Goal: Contribute content: Add original content to the website for others to see

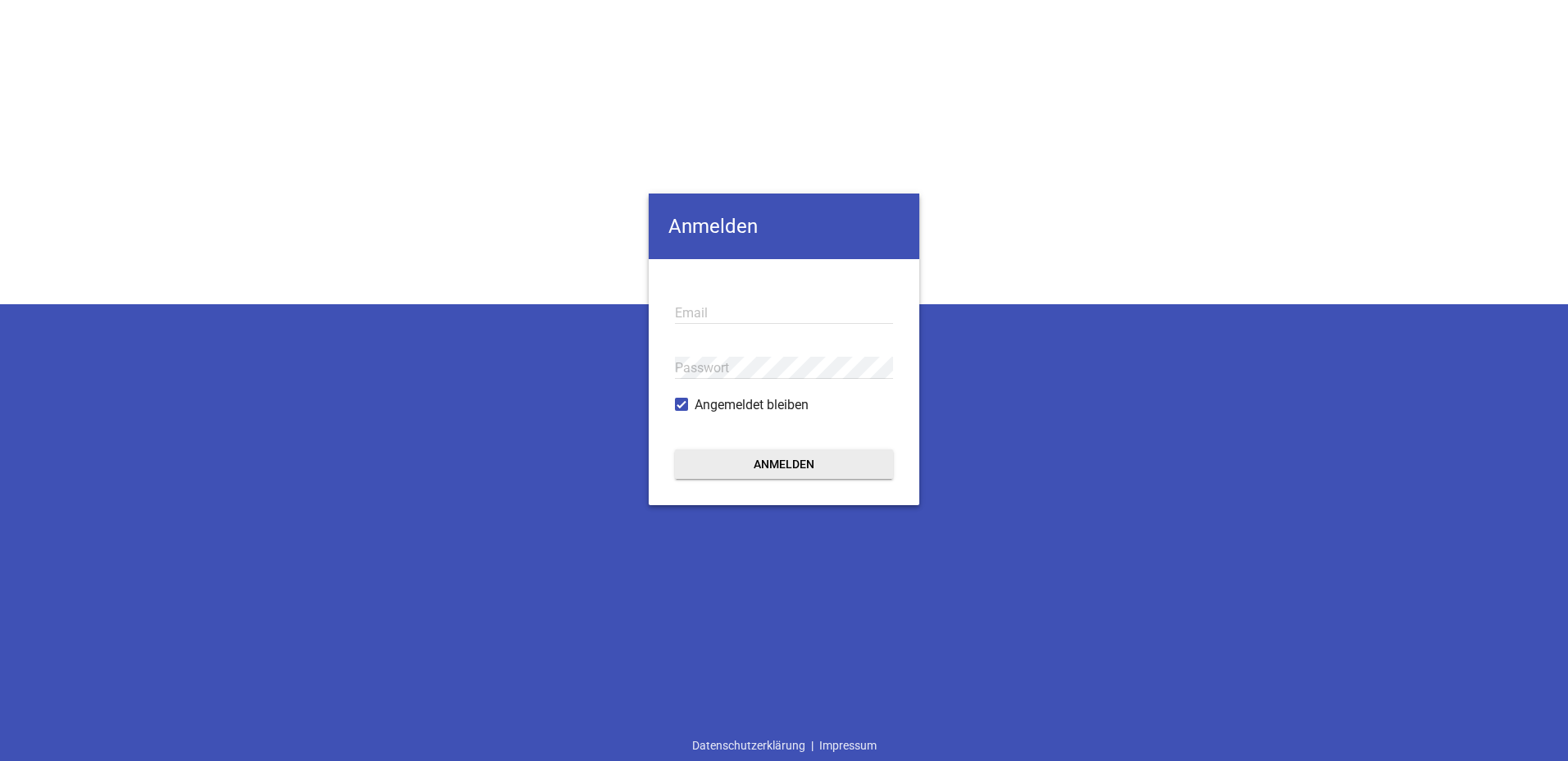
click at [724, 308] on input "email" at bounding box center [784, 312] width 218 height 22
type input "[EMAIL_ADDRESS][DOMAIN_NAME]"
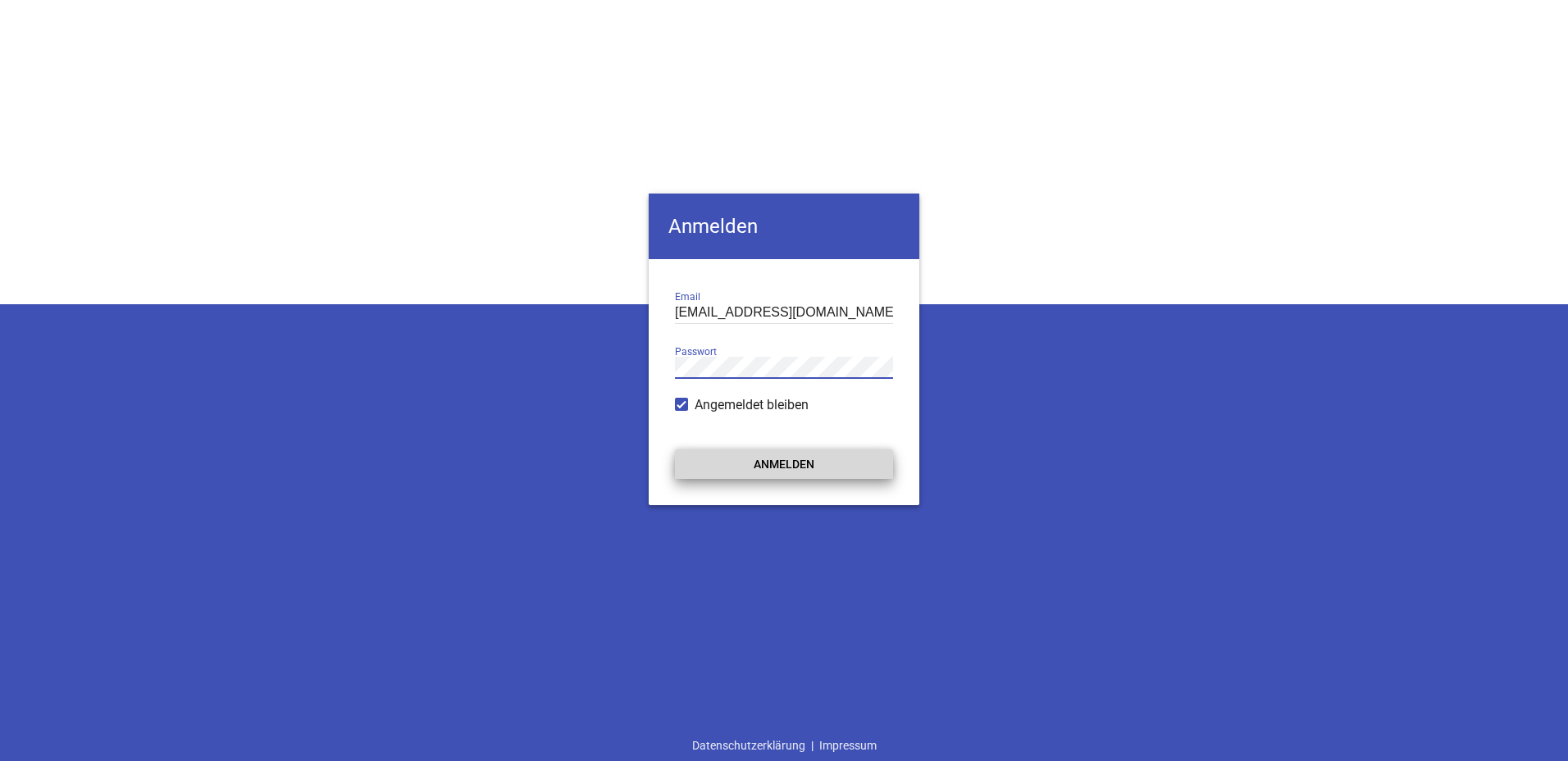
click at [776, 462] on button "Anmelden" at bounding box center [784, 464] width 218 height 29
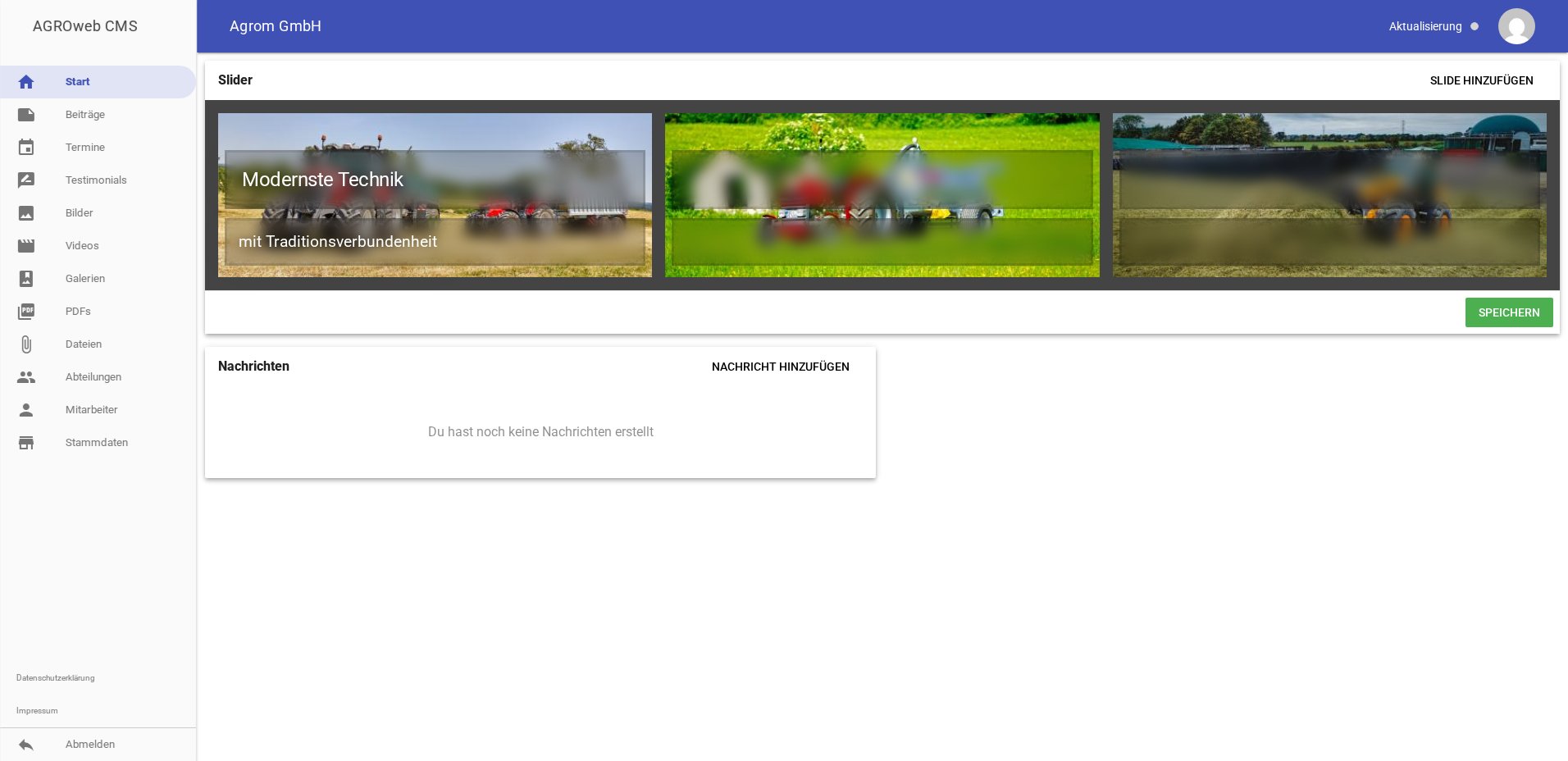
click at [82, 120] on link "note Beiträge" at bounding box center [98, 115] width 196 height 33
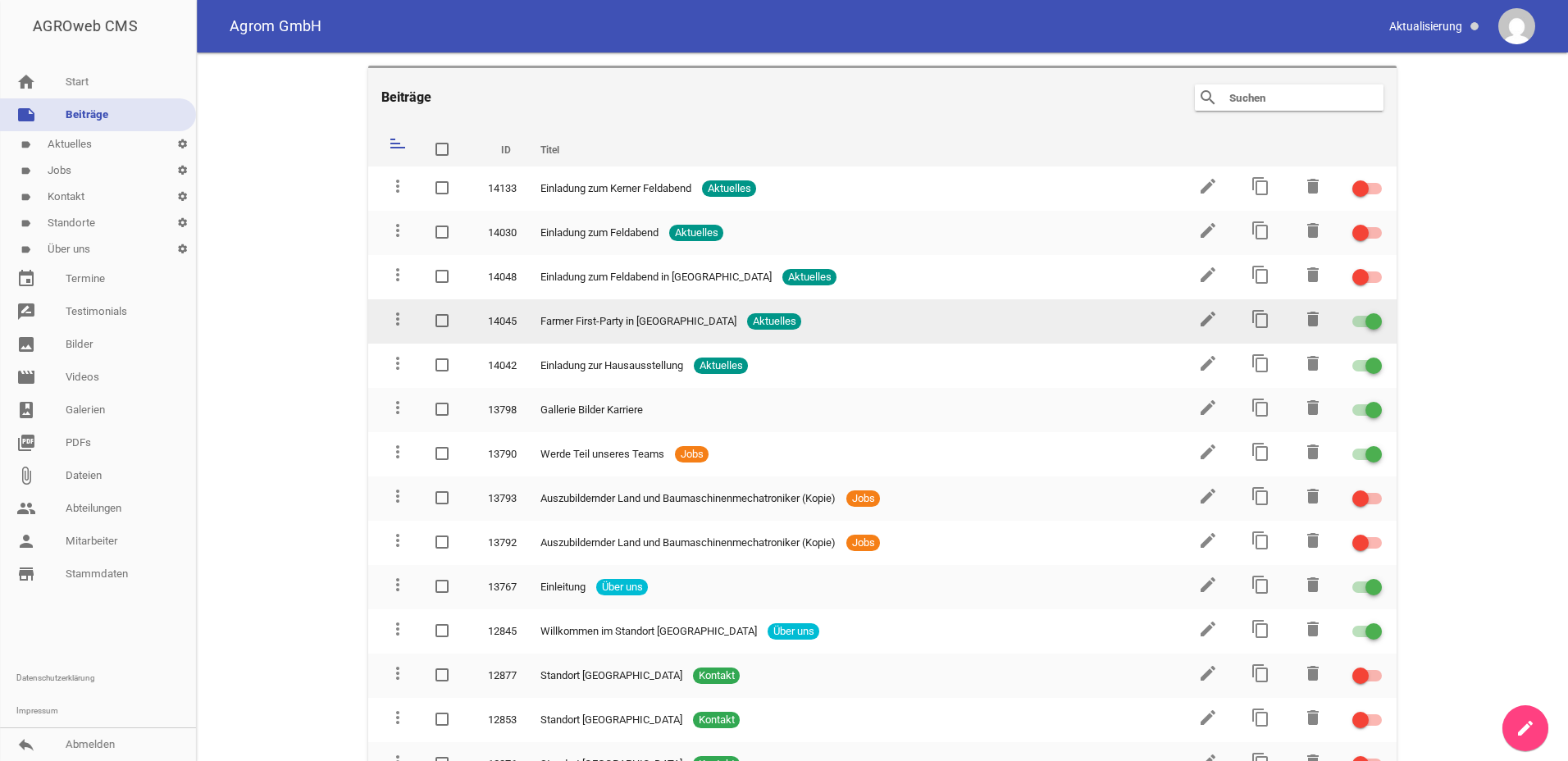
click at [1366, 322] on div at bounding box center [1374, 321] width 16 height 16
click at [1377, 312] on input "checkbox" at bounding box center [1377, 312] width 0 height 0
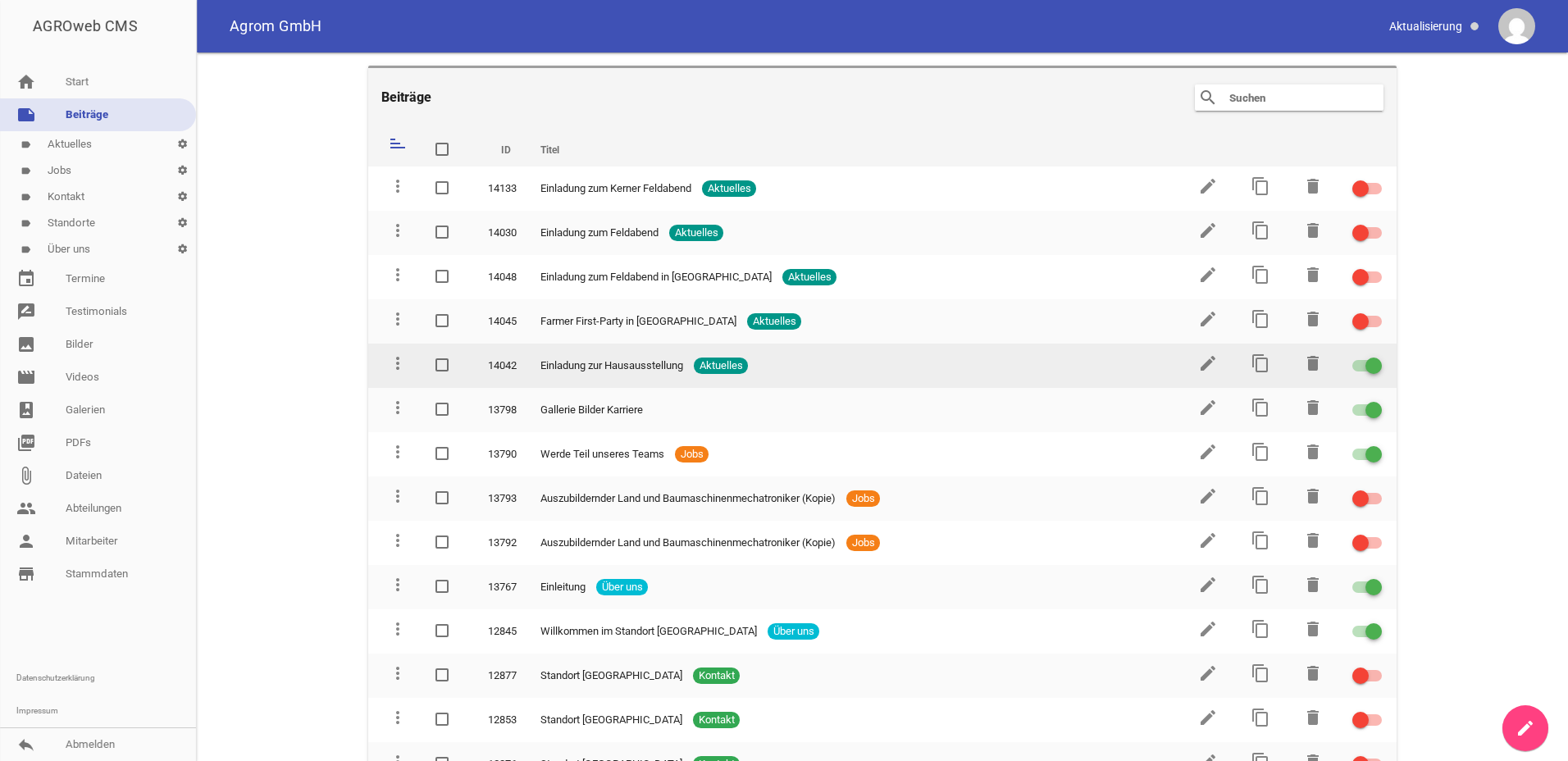
click at [1355, 365] on div at bounding box center [1367, 365] width 29 height 11
click at [1377, 356] on input "checkbox" at bounding box center [1377, 356] width 0 height 0
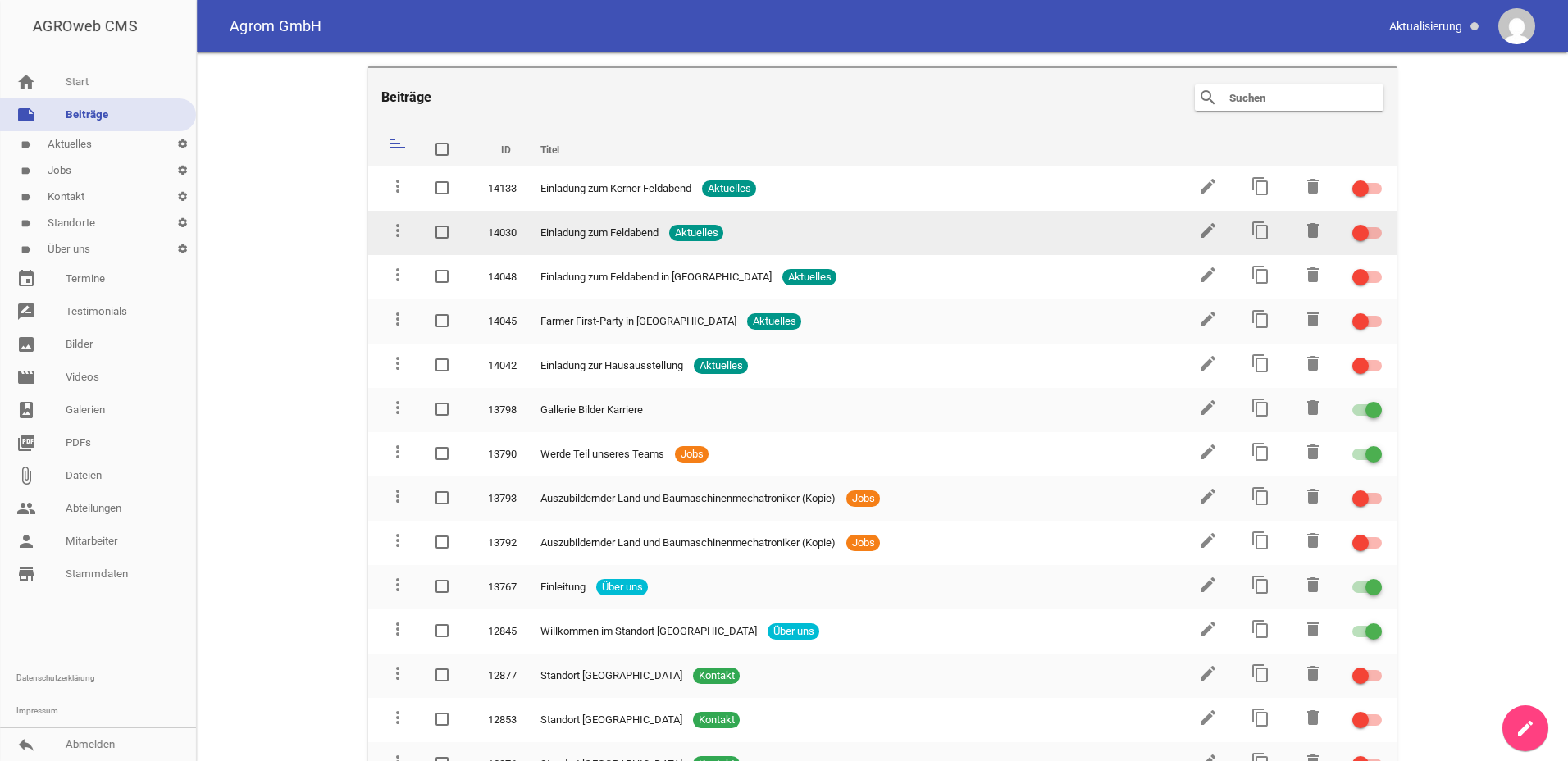
click at [559, 236] on span "Einladung zum Feldabend" at bounding box center [599, 232] width 118 height 16
click at [1198, 230] on icon "edit" at bounding box center [1207, 230] width 20 height 20
click at [1257, 235] on icon "content_copy" at bounding box center [1261, 230] width 20 height 20
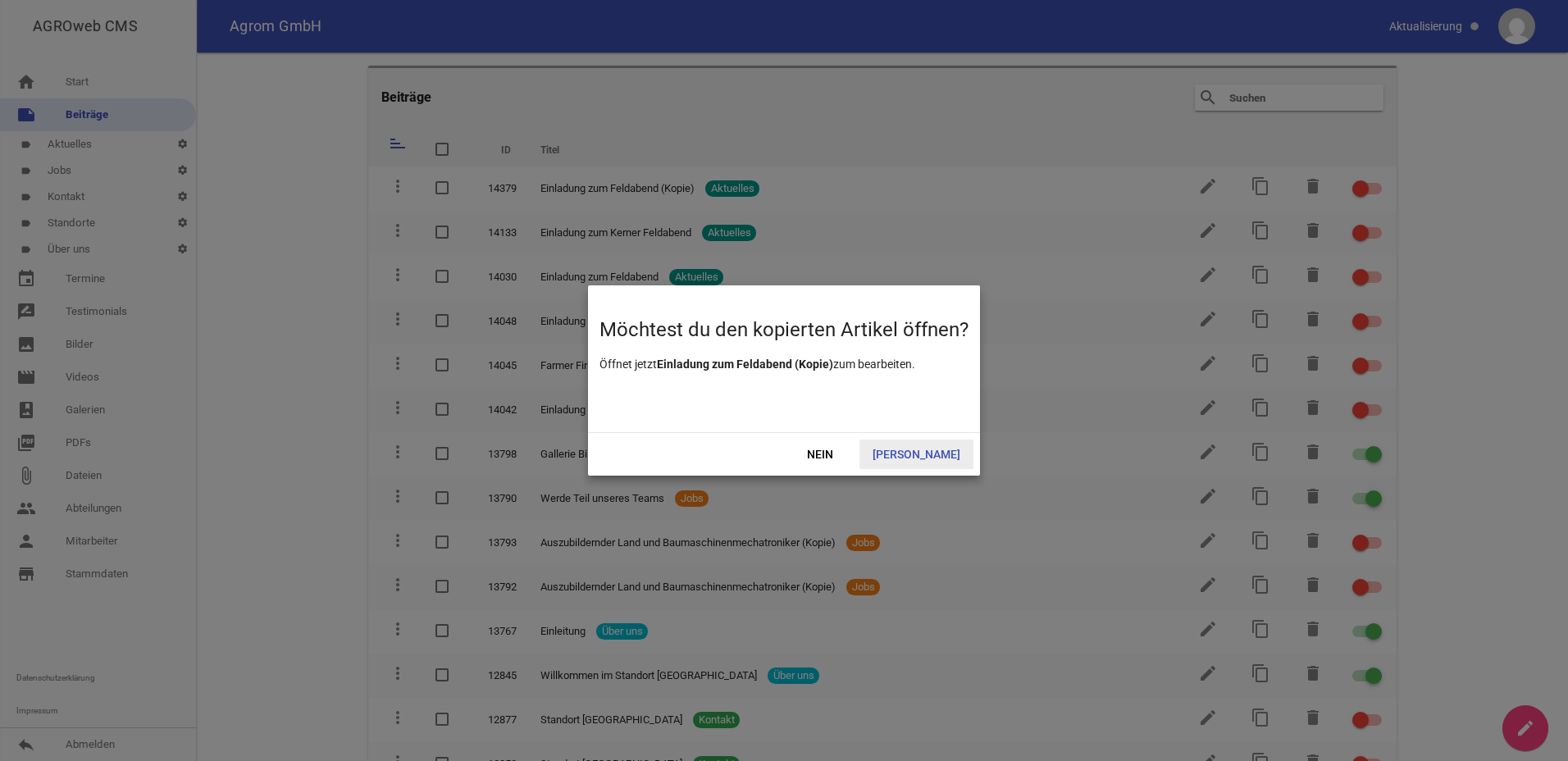
click at [931, 452] on span "[PERSON_NAME]" at bounding box center [916, 454] width 114 height 29
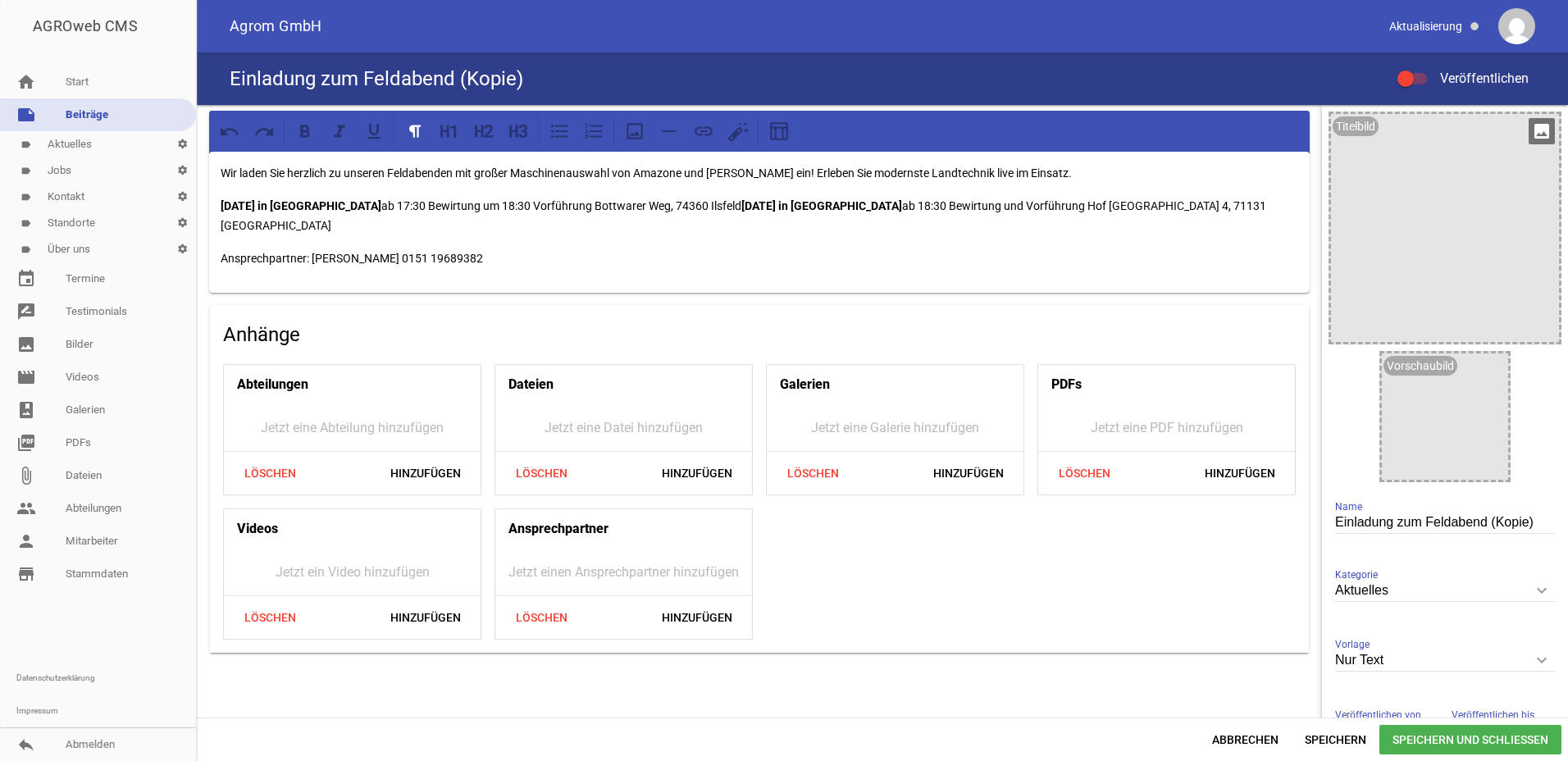
click at [1360, 129] on div "Titelbild" at bounding box center [1356, 126] width 46 height 20
click at [1533, 128] on icon "image" at bounding box center [1541, 131] width 27 height 27
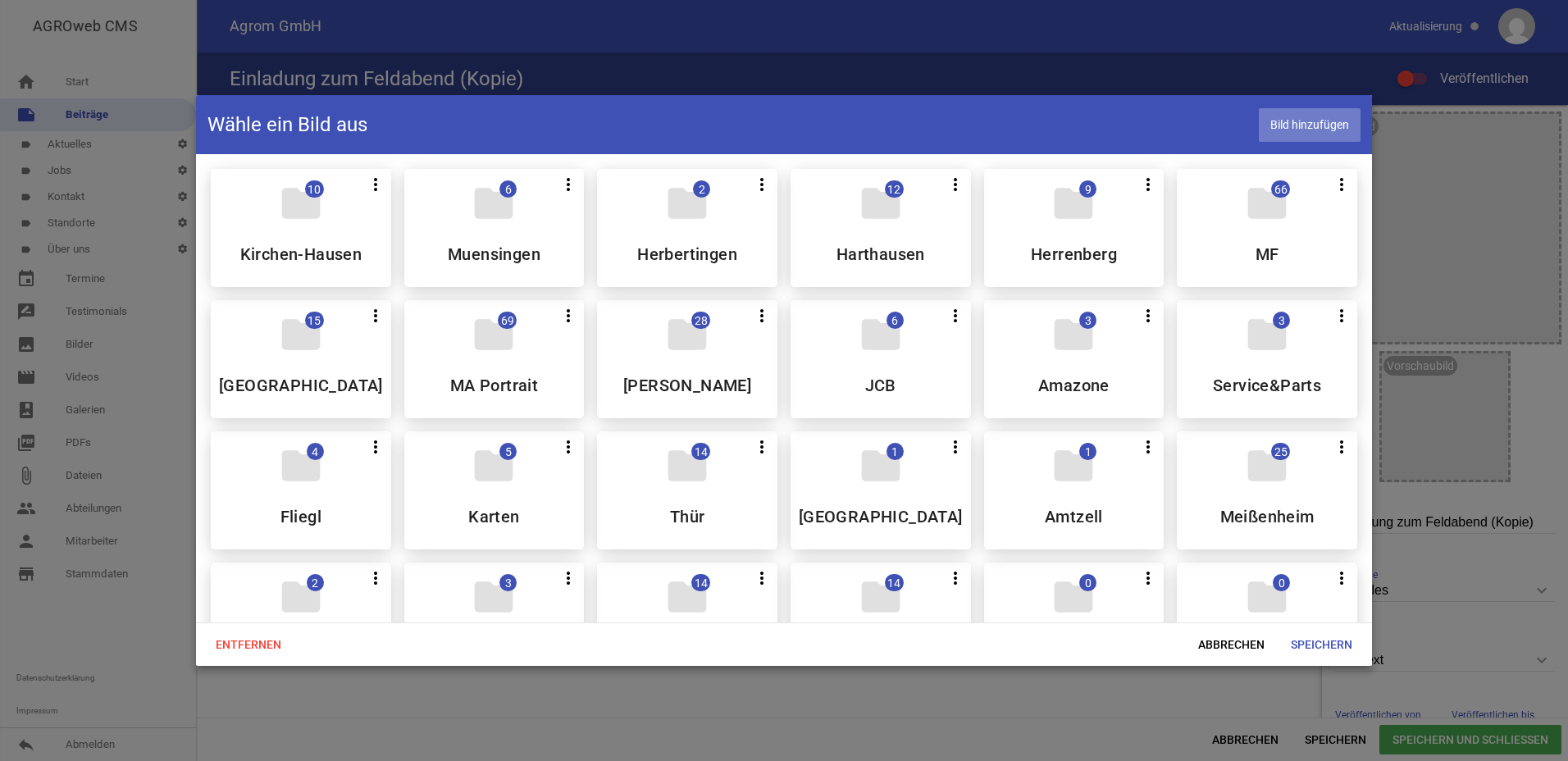
click at [1318, 129] on span "Bild hinzufügen" at bounding box center [1309, 124] width 102 height 33
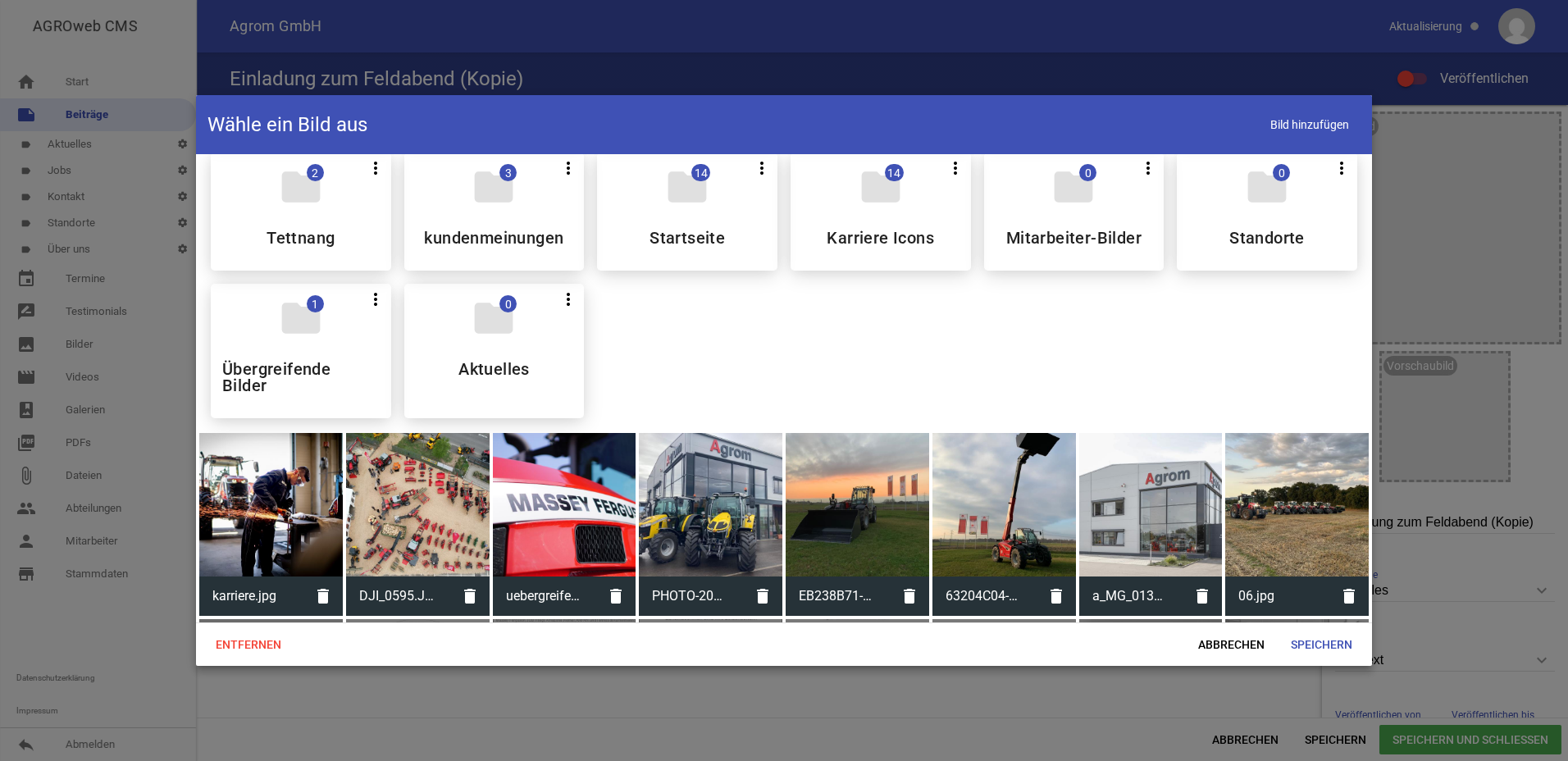
scroll to position [492, 0]
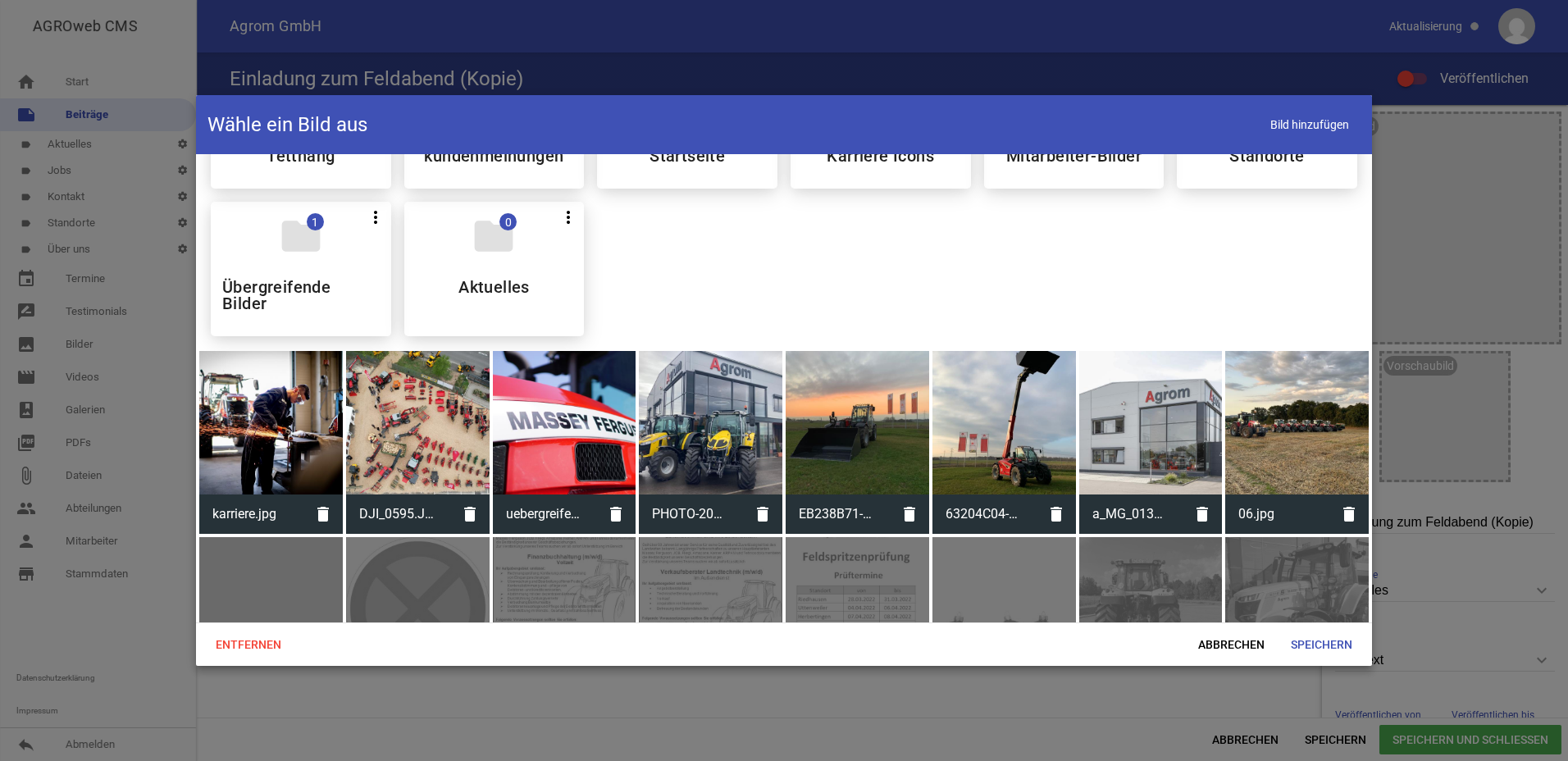
click at [1291, 413] on div at bounding box center [1297, 423] width 144 height 144
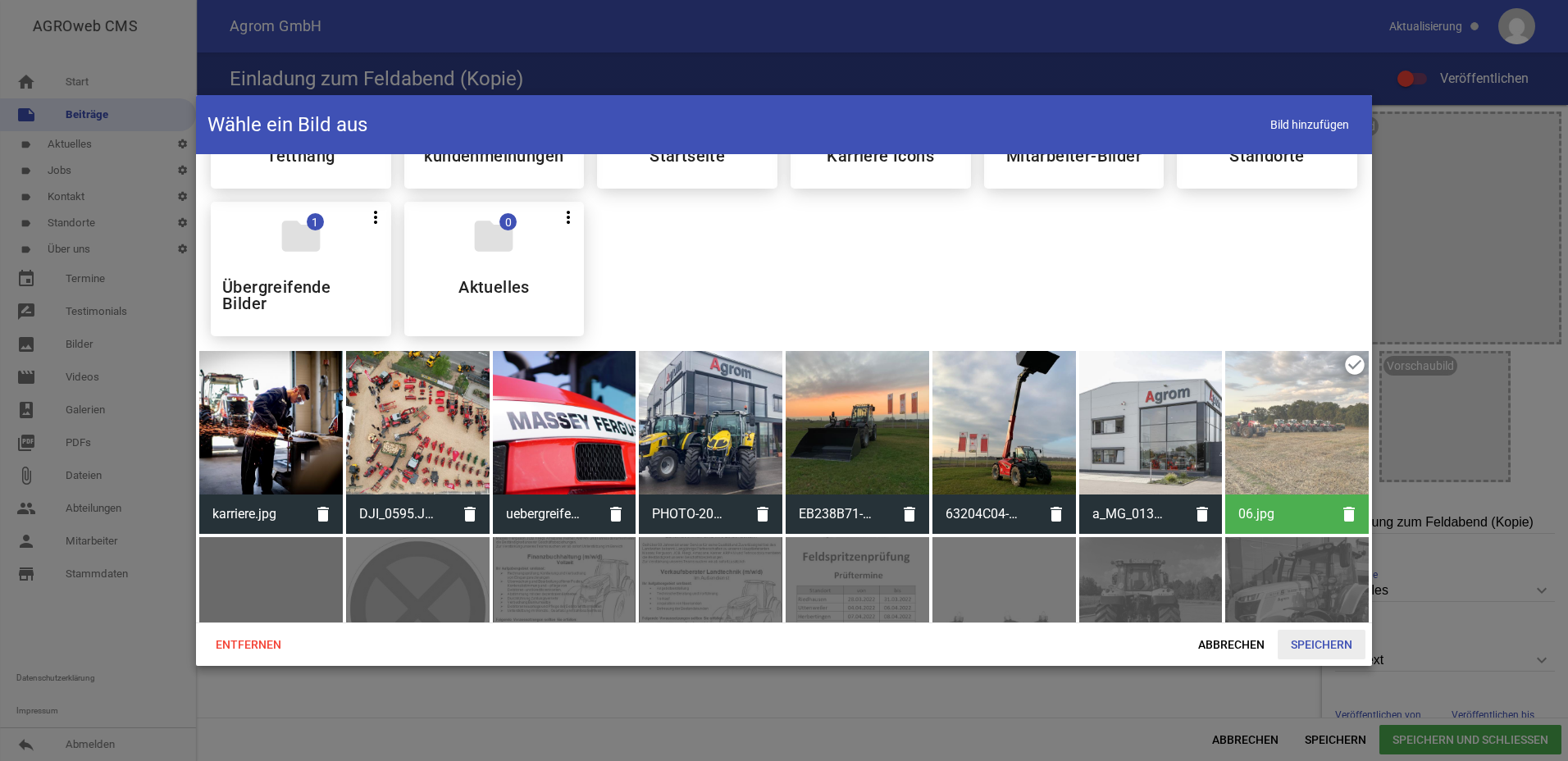
click at [1327, 649] on span "Speichern" at bounding box center [1321, 645] width 87 height 29
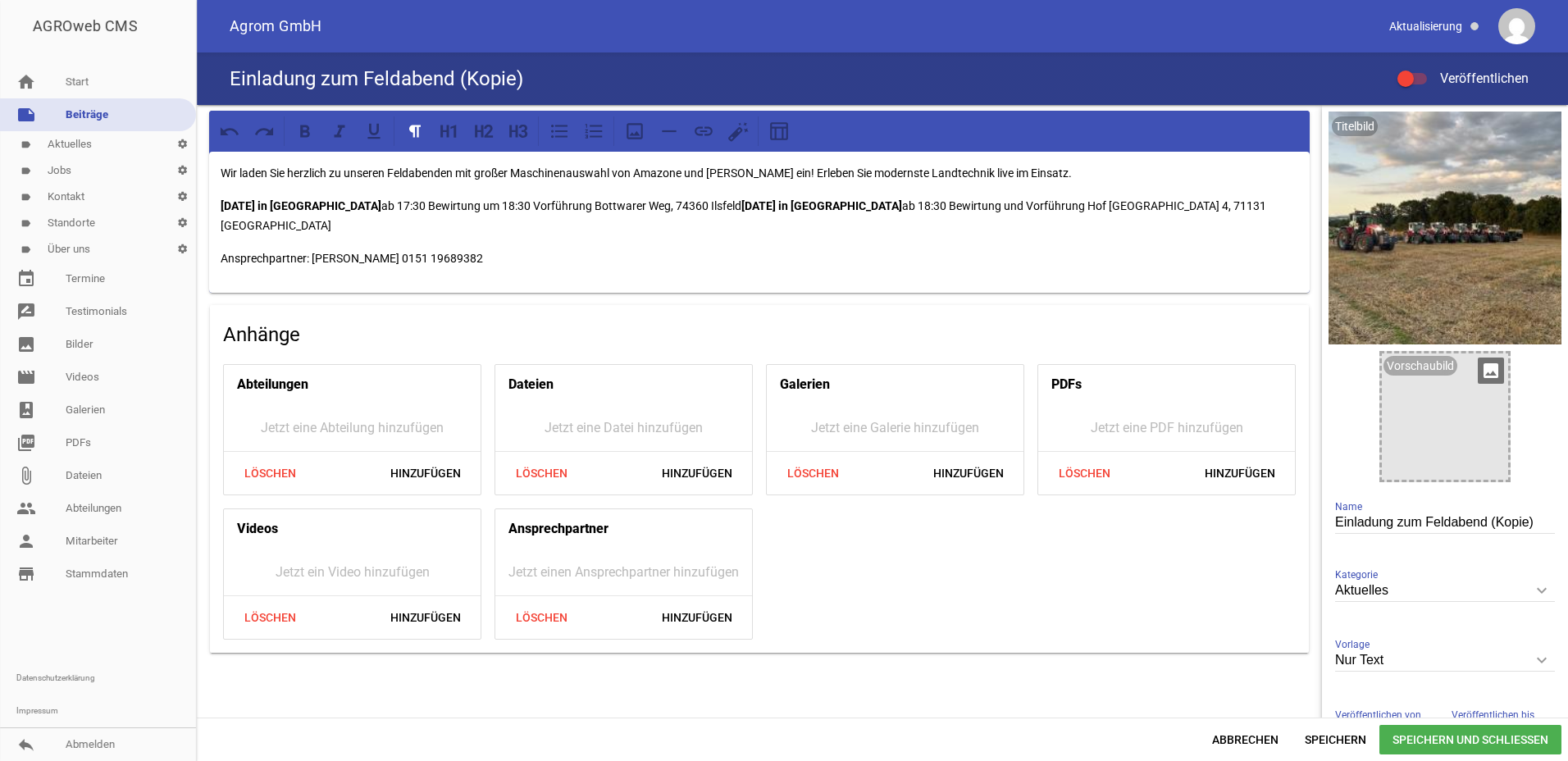
click at [1440, 397] on div at bounding box center [1446, 417] width 127 height 127
click at [1483, 365] on icon "image" at bounding box center [1491, 371] width 27 height 27
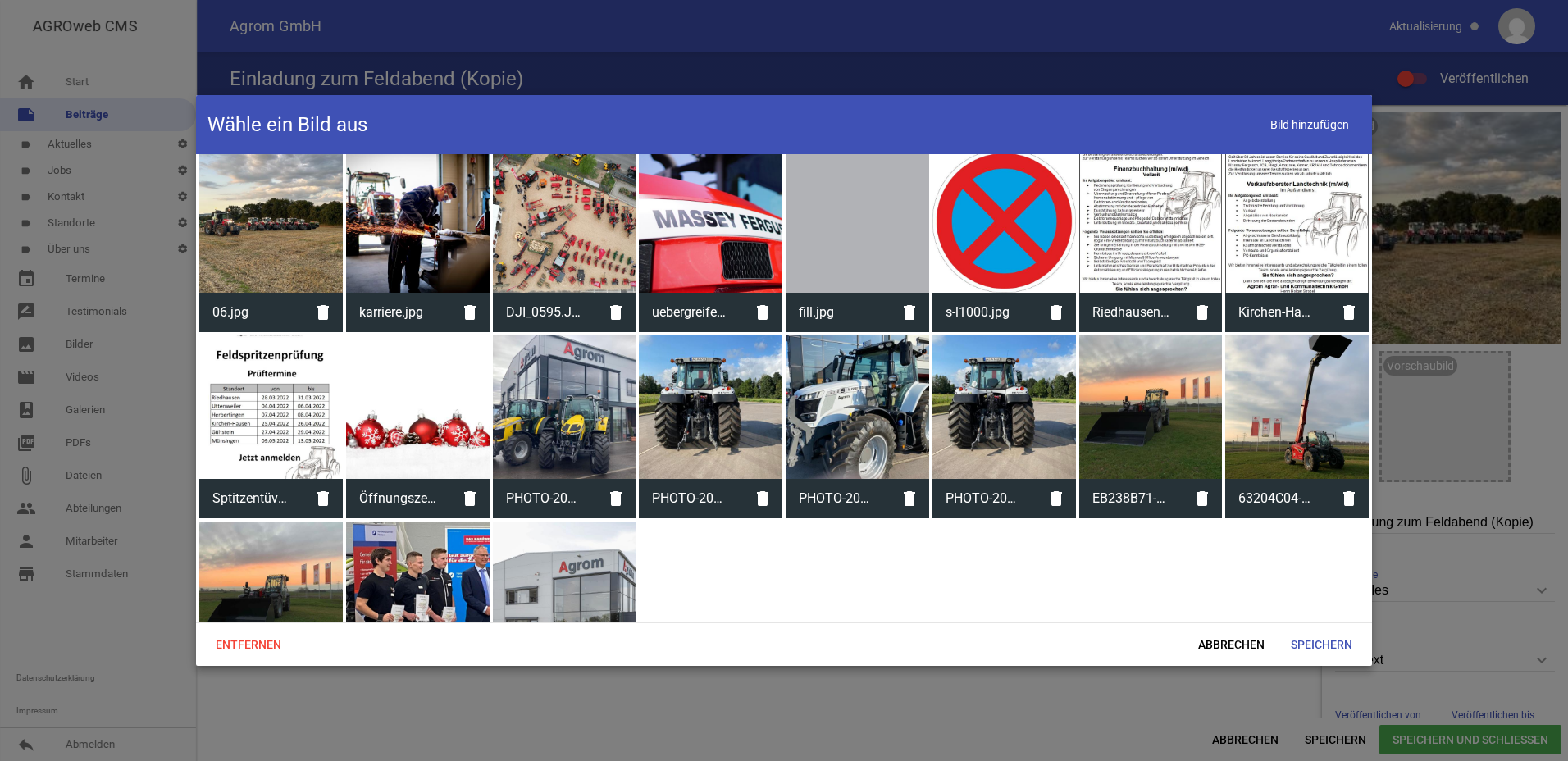
scroll to position [612, 0]
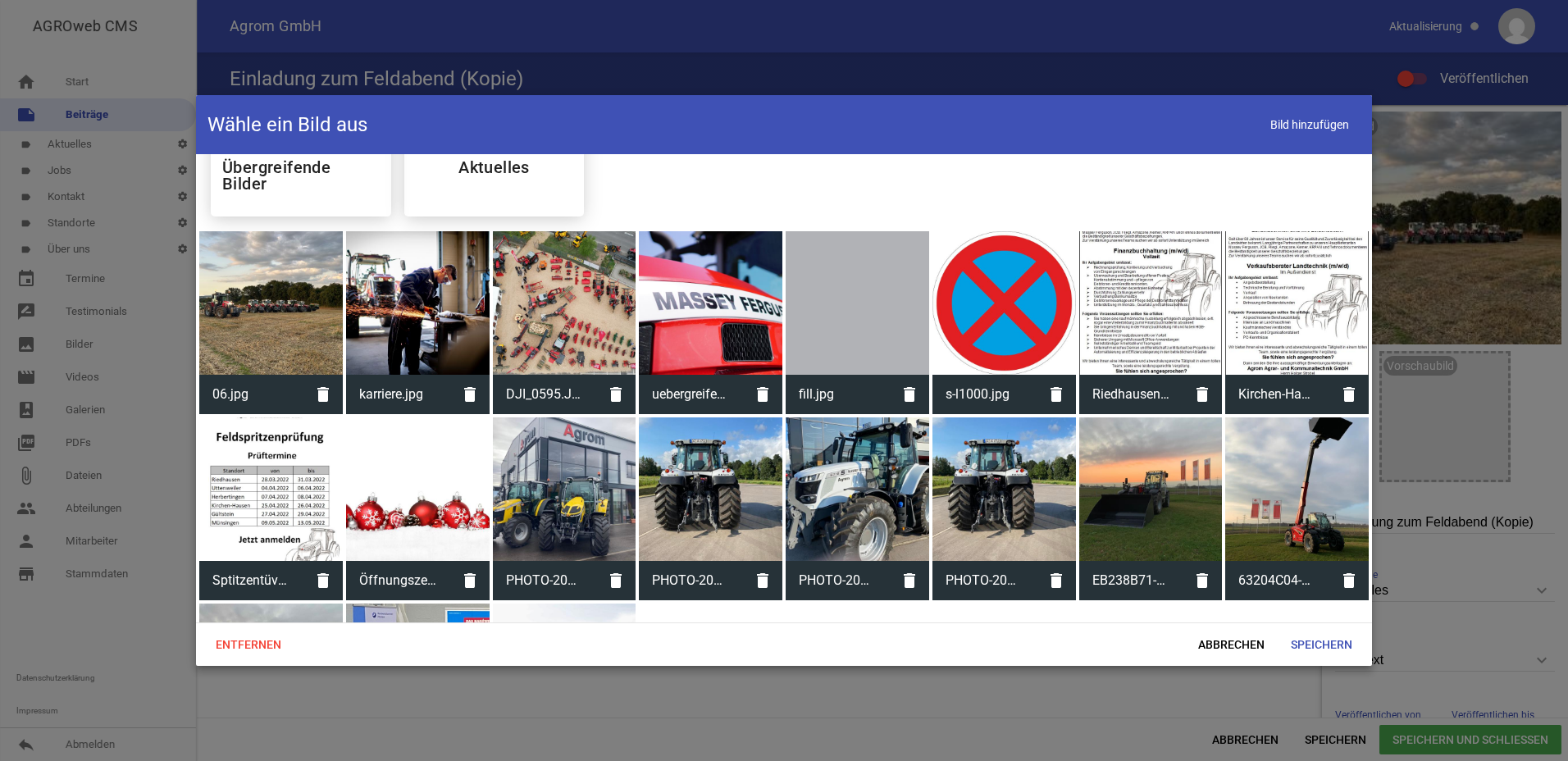
click at [247, 300] on div at bounding box center [271, 303] width 144 height 144
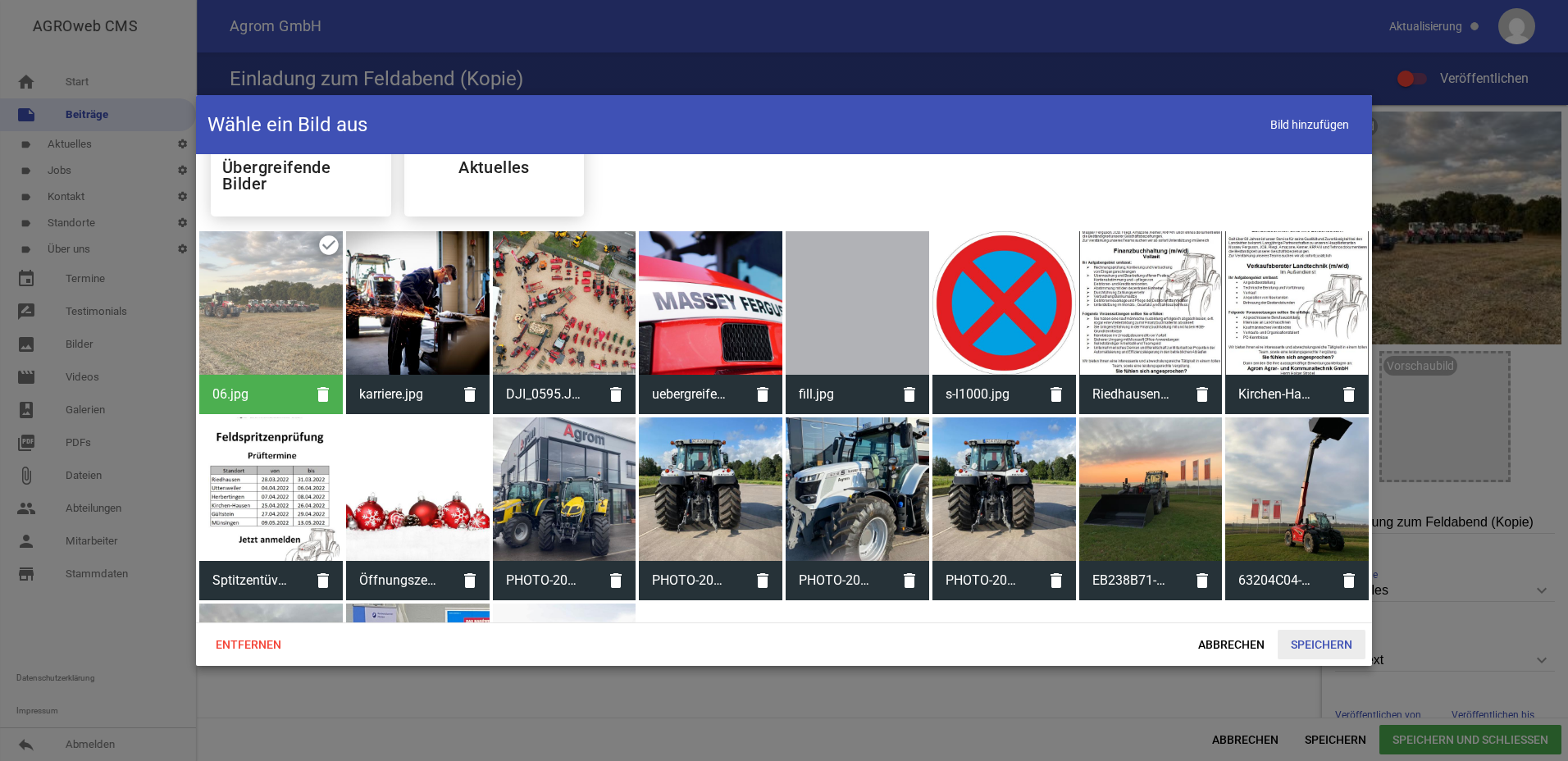
click at [1315, 643] on span "Speichern" at bounding box center [1321, 645] width 87 height 29
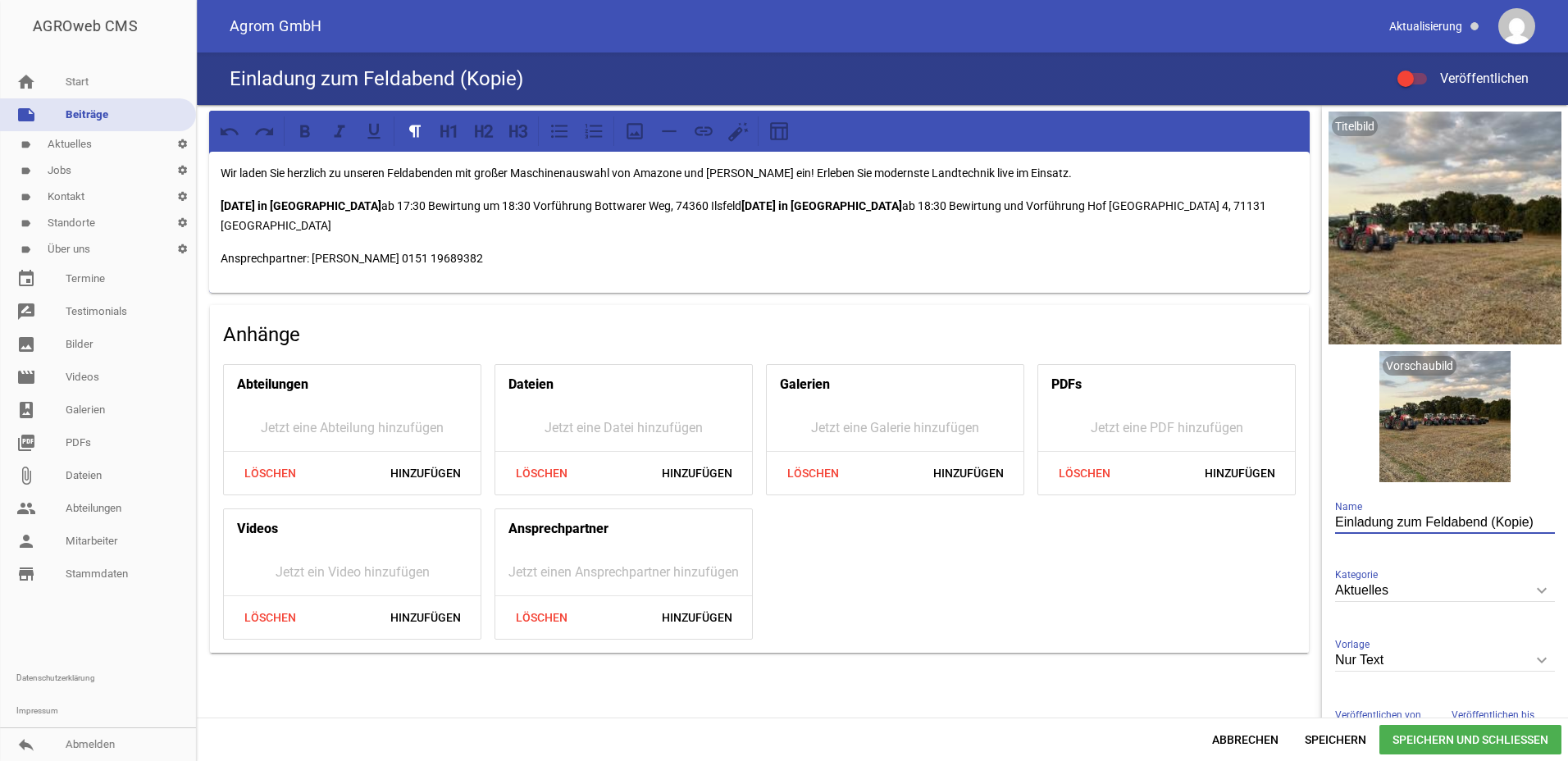
drag, startPoint x: 1528, startPoint y: 521, endPoint x: 1485, endPoint y: 524, distance: 43.1
click at [1485, 524] on input "Einladung zum Feldabend (Kopie)" at bounding box center [1445, 523] width 220 height 22
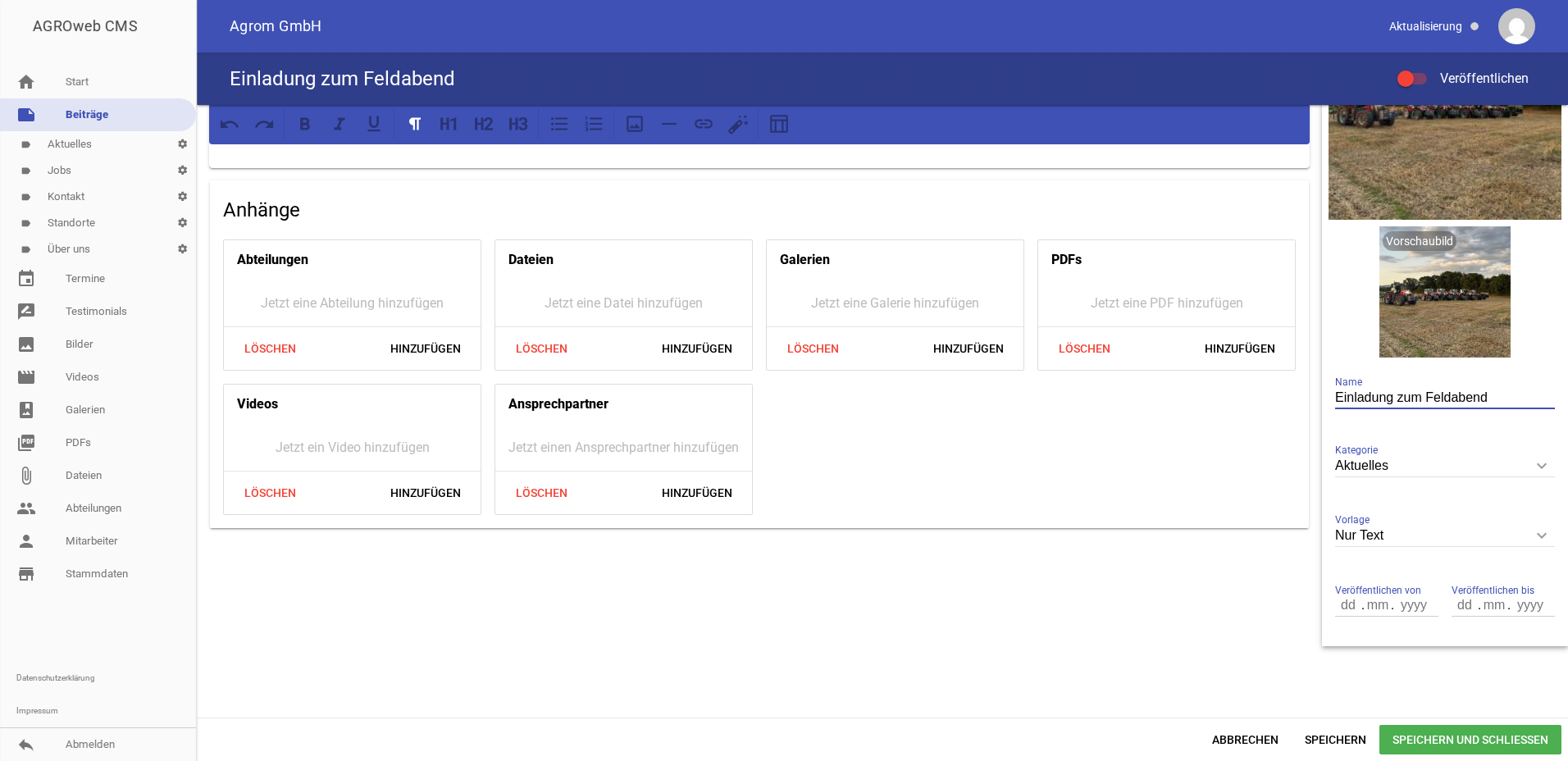
scroll to position [0, 0]
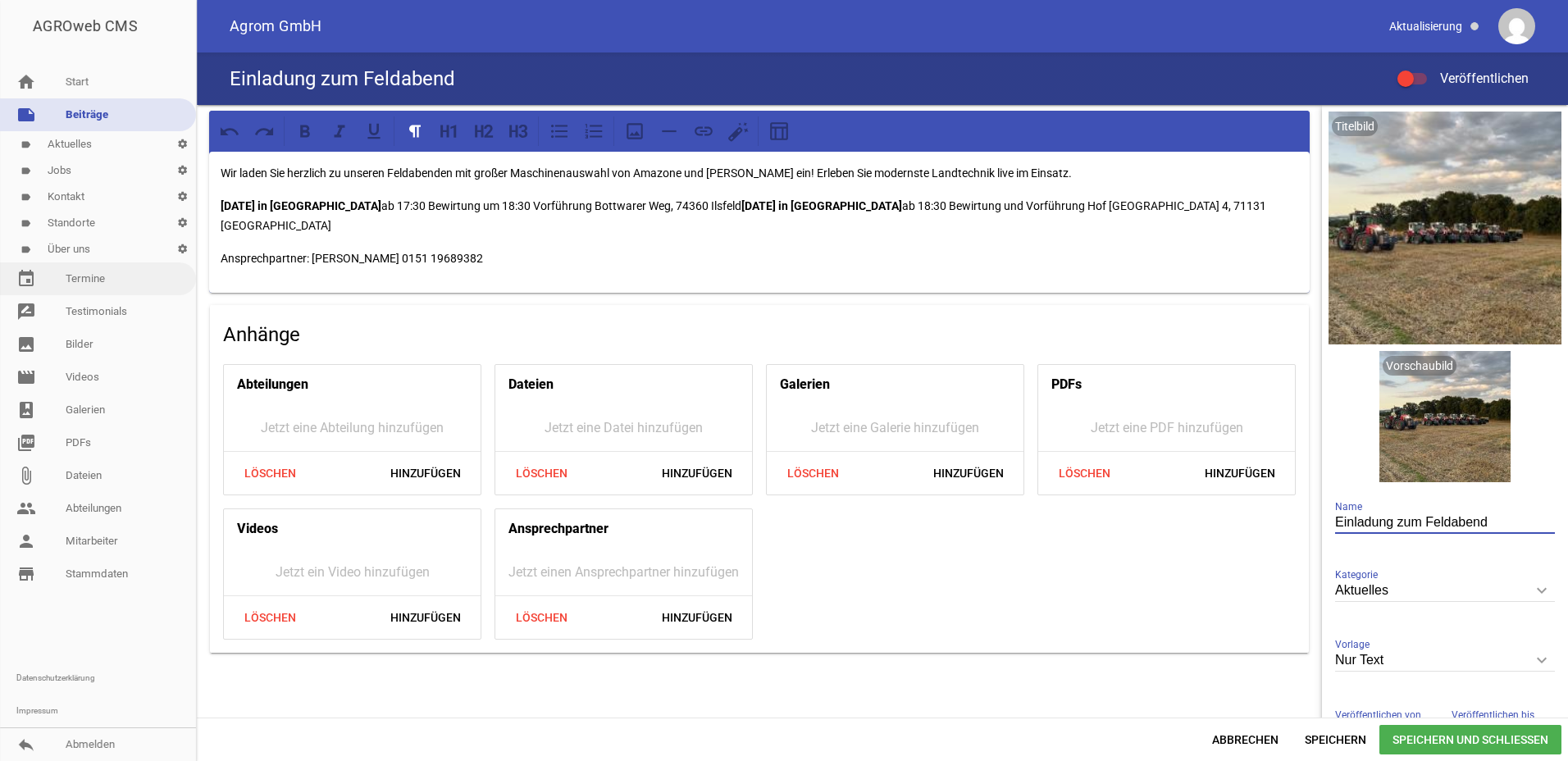
type input "Einladung zum Feldabend"
drag, startPoint x: 481, startPoint y: 222, endPoint x: 511, endPoint y: 222, distance: 30.0
click at [481, 222] on div "Wir laden Sie herzlich zu unseren Feldabenden mit großer Maschinenauswahl von …" at bounding box center [759, 222] width 1100 height 141
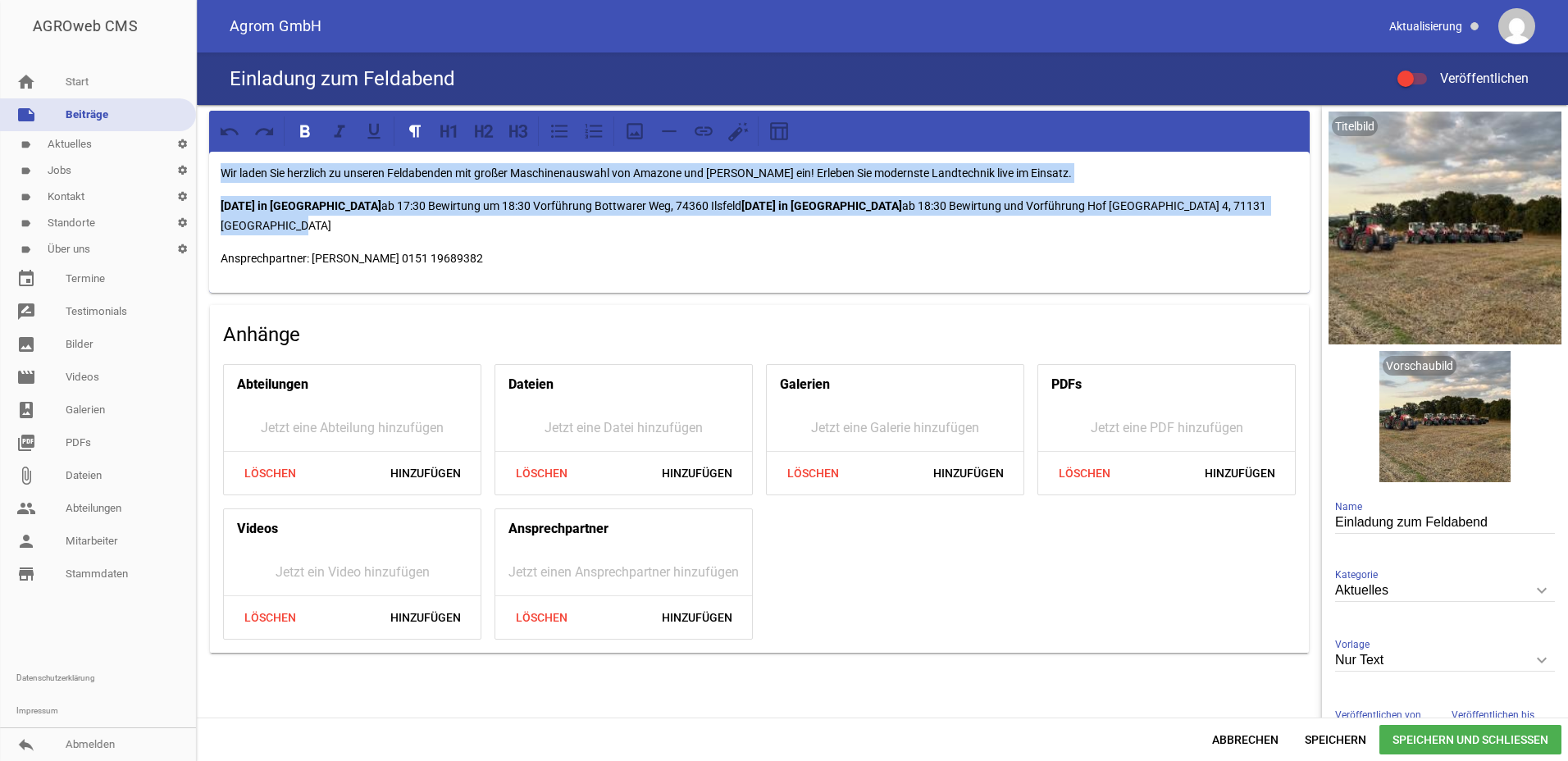
drag, startPoint x: 1248, startPoint y: 206, endPoint x: 49, endPoint y: 158, distance: 1200.0
click at [49, 158] on div "AGROweb CMS home Start note Beiträge label Aktuelles settings label Jobs settin…" at bounding box center [784, 380] width 1568 height 761
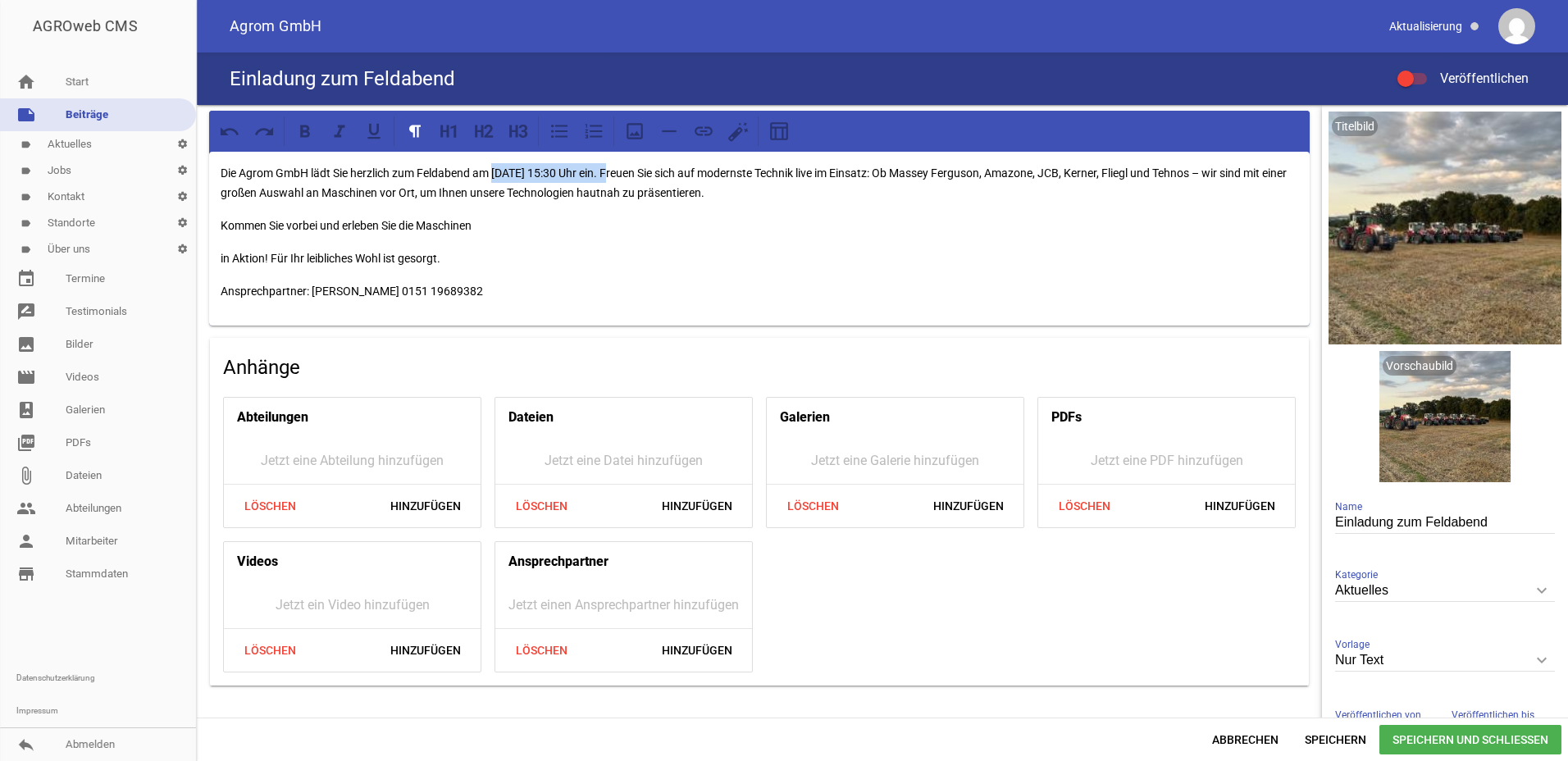
drag, startPoint x: 620, startPoint y: 170, endPoint x: 496, endPoint y: 170, distance: 124.0
click at [496, 170] on p "Die Agrom GmbH lädt Sie herzlich zum Feldabend am [DATE] 15:30 Uhr ein. Freuen …" at bounding box center [760, 183] width 1078 height 39
click at [304, 134] on icon at bounding box center [305, 131] width 21 height 21
drag, startPoint x: 483, startPoint y: 290, endPoint x: 186, endPoint y: 291, distance: 297.0
click at [186, 291] on div "AGROweb CMS home Start note Beiträge label Aktuelles settings label Jobs settin…" at bounding box center [784, 380] width 1568 height 761
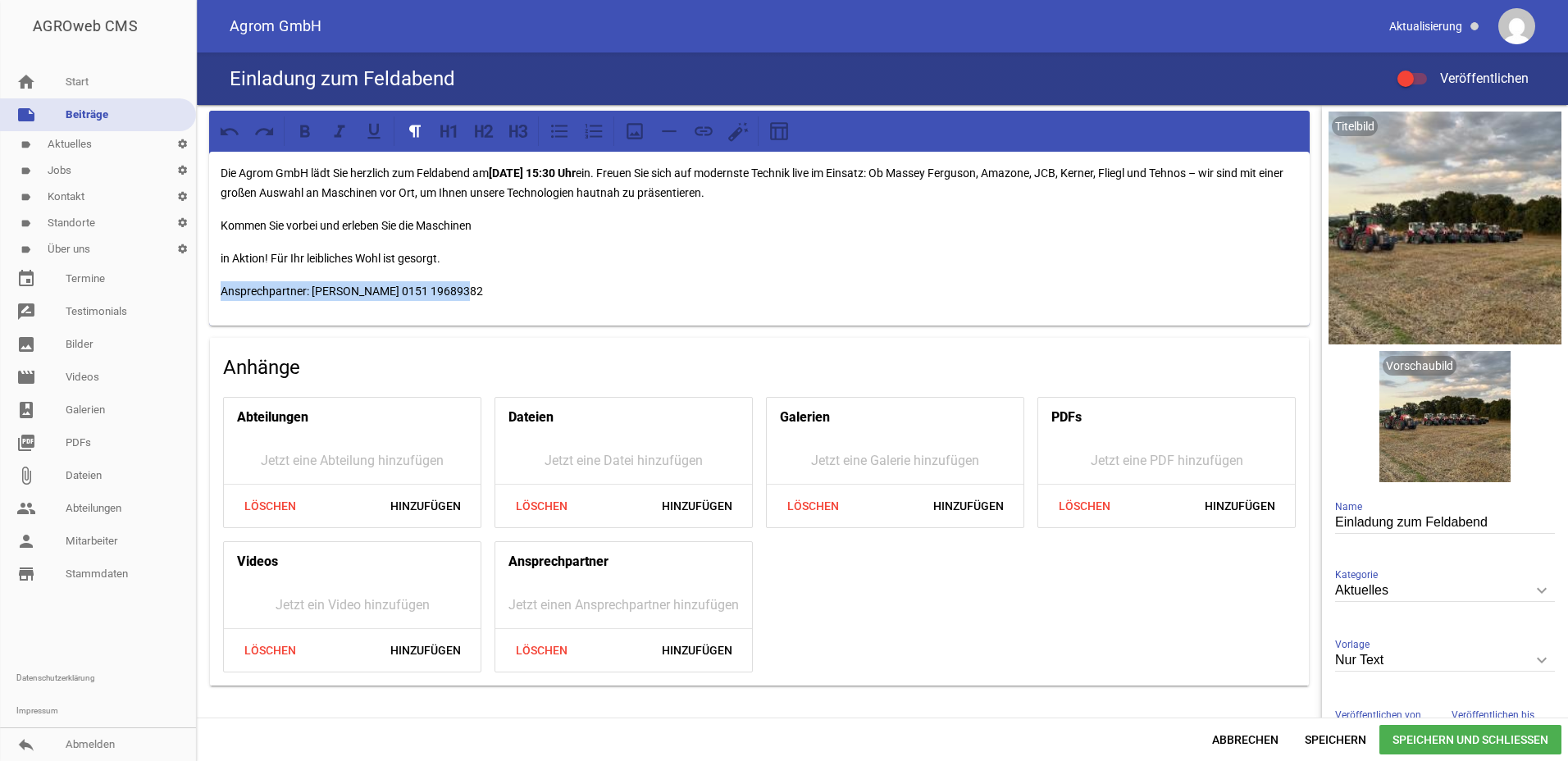
click at [476, 223] on p "Kommen Sie vorbei und erleben Sie die Maschinen" at bounding box center [760, 225] width 1078 height 20
drag, startPoint x: 491, startPoint y: 223, endPoint x: 202, endPoint y: 221, distance: 289.0
click at [202, 221] on div "Die Agrom GmbH lädt Sie herzlich zum Feldabend am [DATE] 15:30 Uhr ein. Freuen …" at bounding box center [760, 399] width 1125 height 587
click at [217, 256] on div "Die Agrom GmbH lädt Sie herzlich zum Feldabend am [DATE] 15:30 Uhr ein. Freuen …" at bounding box center [759, 238] width 1100 height 174
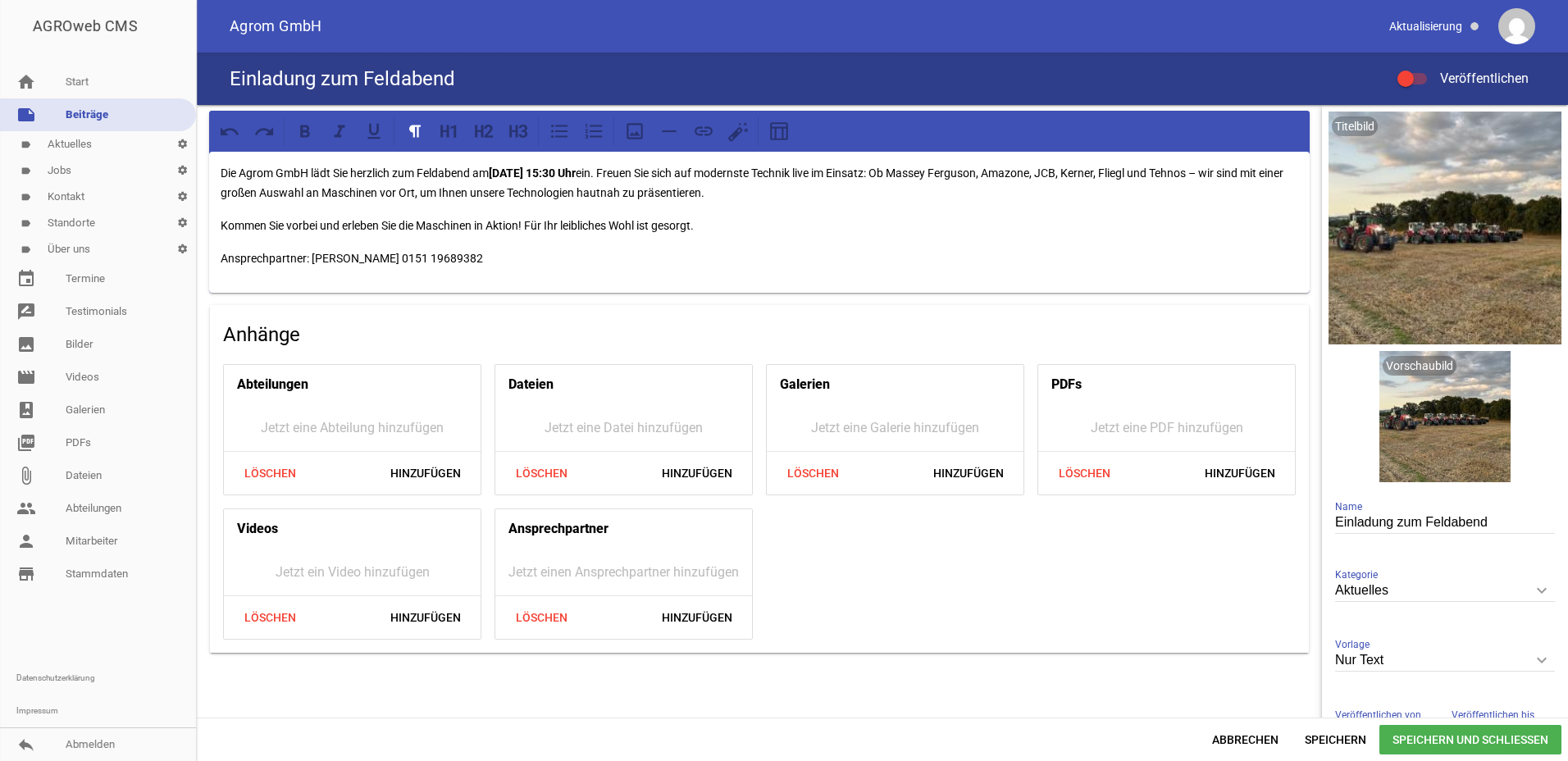
click at [752, 227] on p "Kommen Sie vorbei und erleben Sie die Maschinen in Aktion! Für Ihr leibliches W…" at bounding box center [760, 225] width 1078 height 20
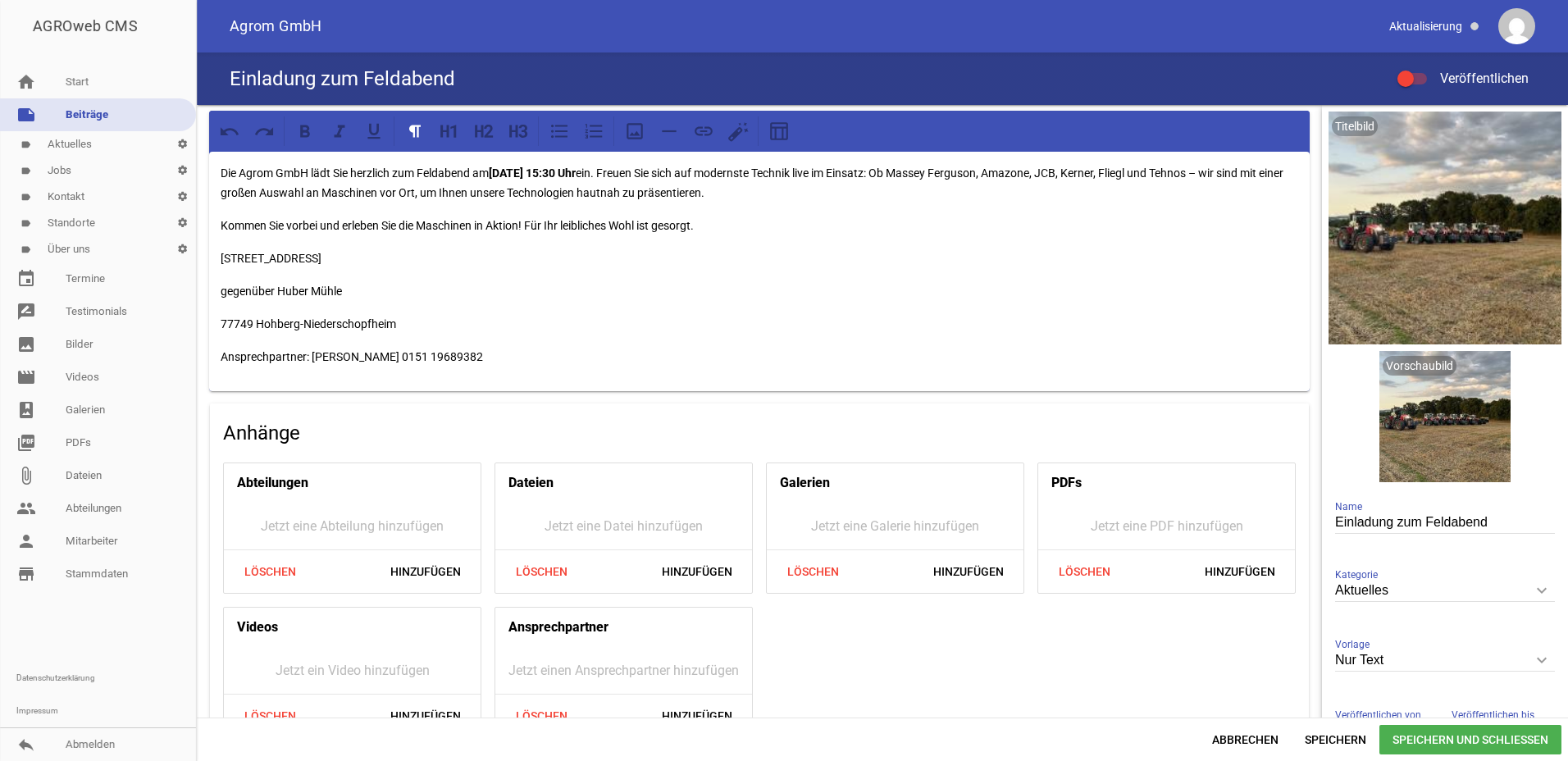
click at [219, 288] on div "Die Agrom GmbH lädt Sie herzlich zum Feldabend am [DATE] 15:30 Uhr ein. Freuen …" at bounding box center [759, 271] width 1100 height 240
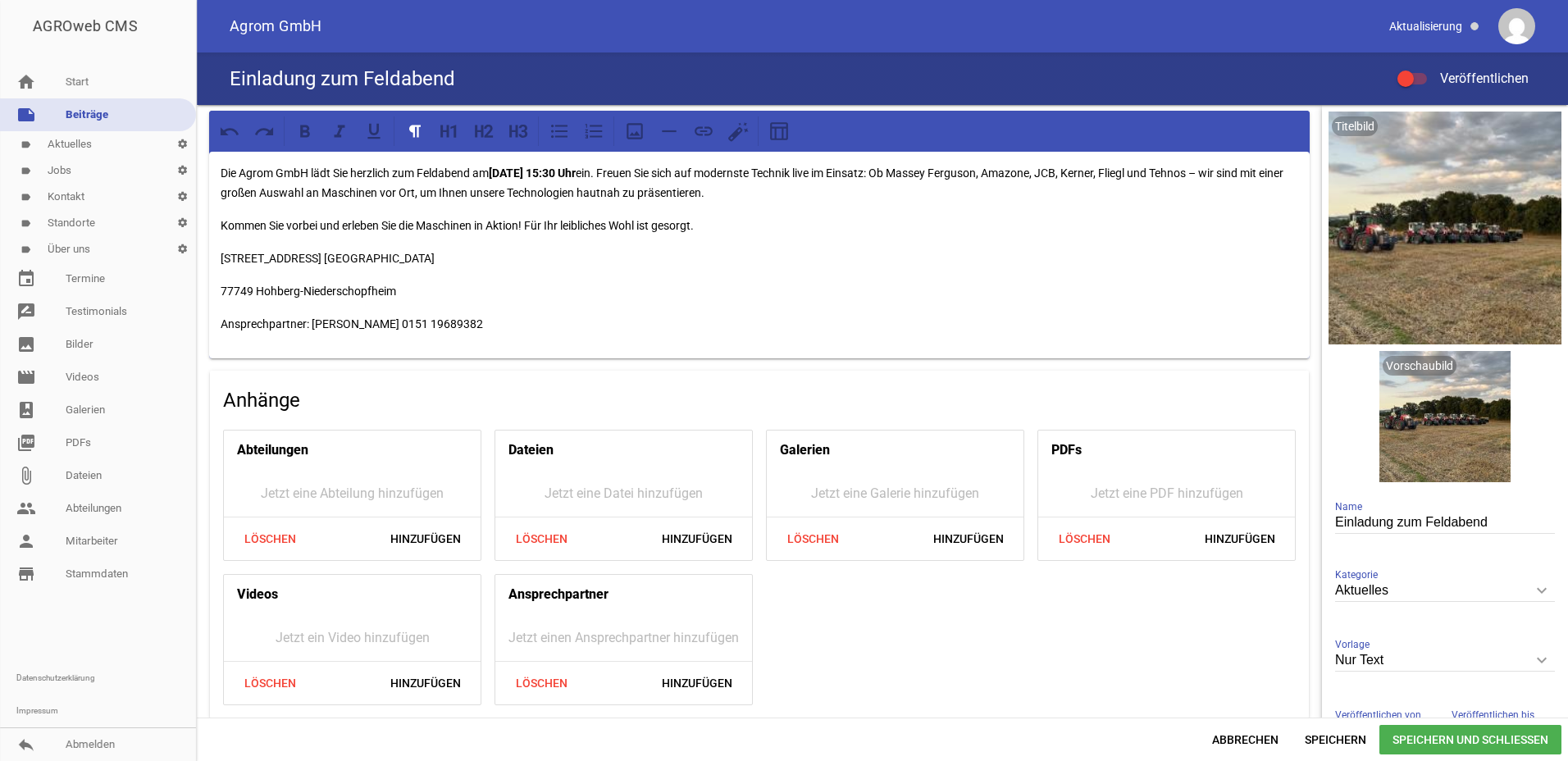
click at [333, 259] on p "[STREET_ADDRESS] [GEOGRAPHIC_DATA]" at bounding box center [760, 258] width 1078 height 20
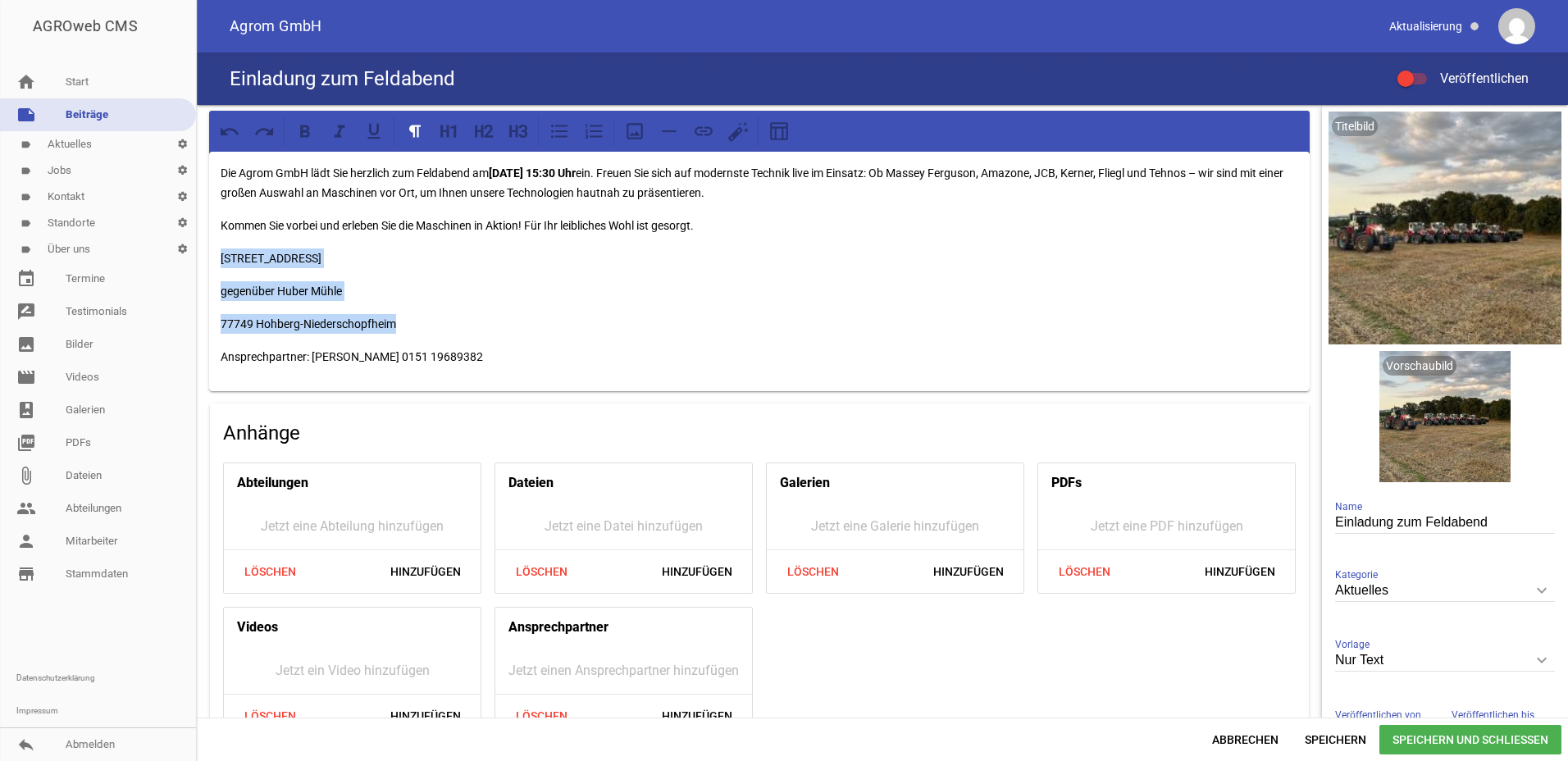
drag, startPoint x: 284, startPoint y: 301, endPoint x: 203, endPoint y: 254, distance: 93.6
click at [203, 254] on div "Die Agrom GmbH lädt Sie herzlich zum Feldabend am [DATE] 15:30 Uhr ein. Freuen …" at bounding box center [760, 431] width 1125 height 652
click at [304, 128] on icon at bounding box center [305, 131] width 21 height 21
click at [447, 129] on icon at bounding box center [444, 131] width 9 height 12
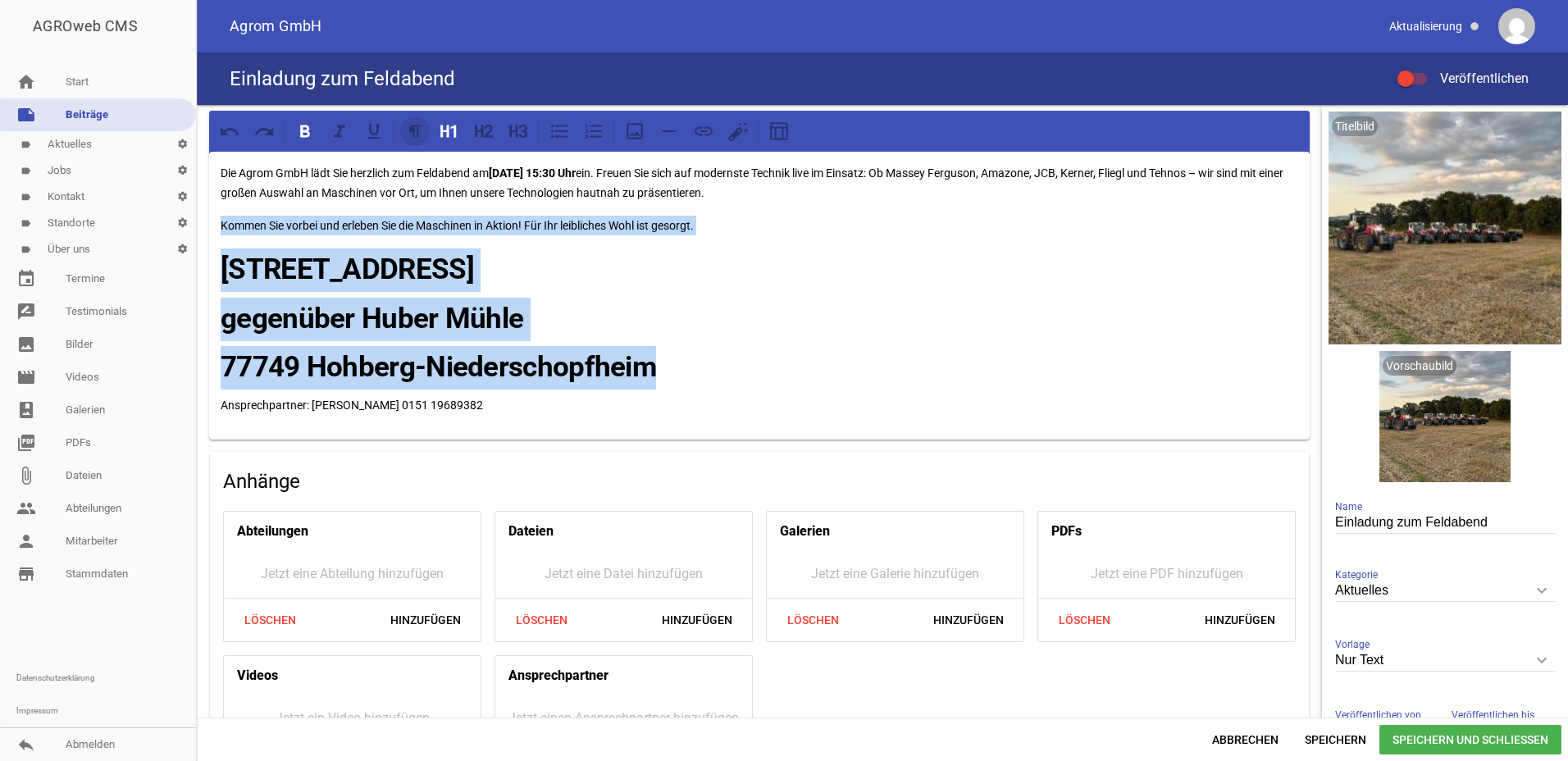
click at [420, 129] on icon at bounding box center [414, 131] width 21 height 21
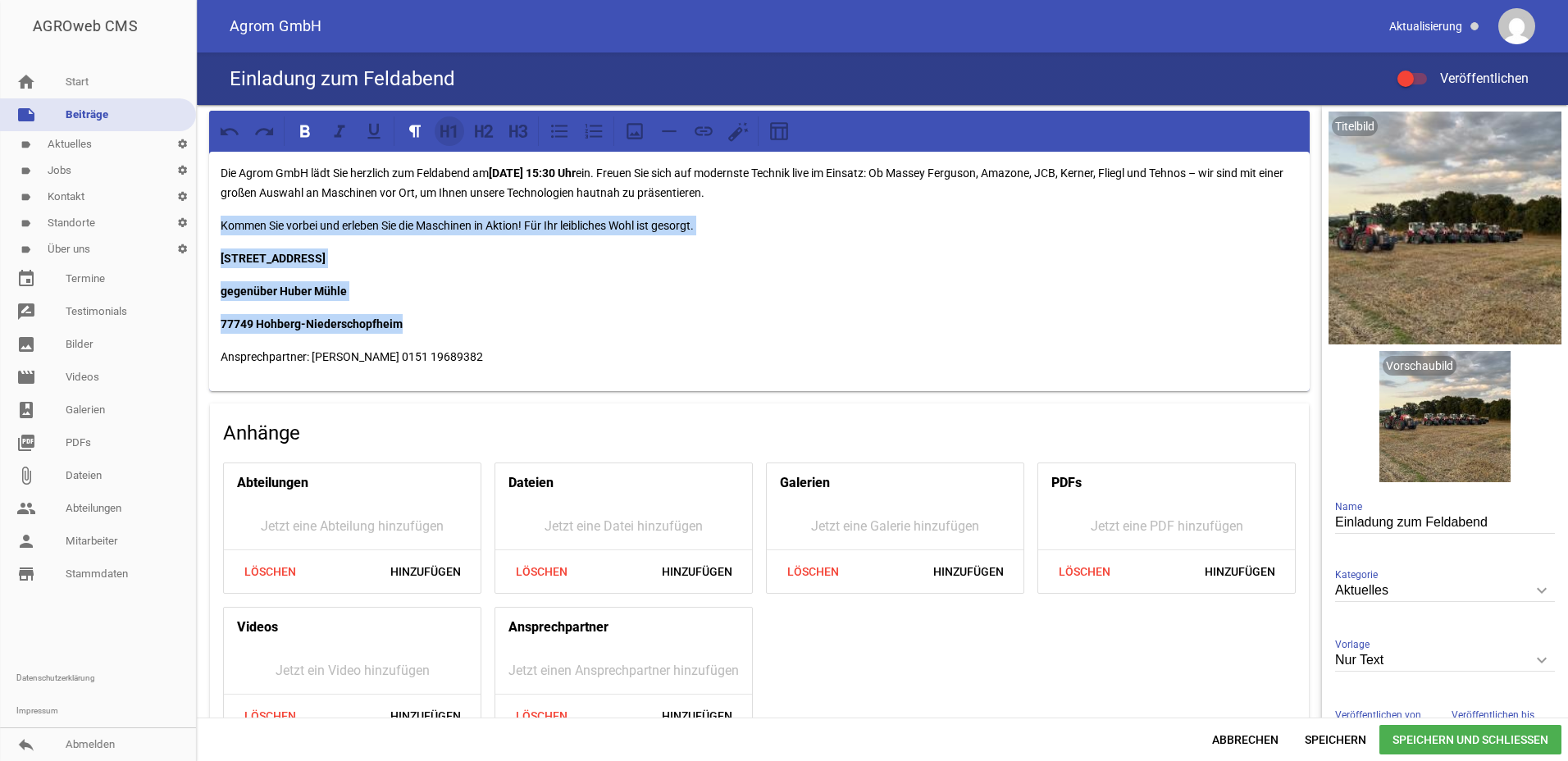
click at [446, 129] on icon at bounding box center [449, 131] width 21 height 21
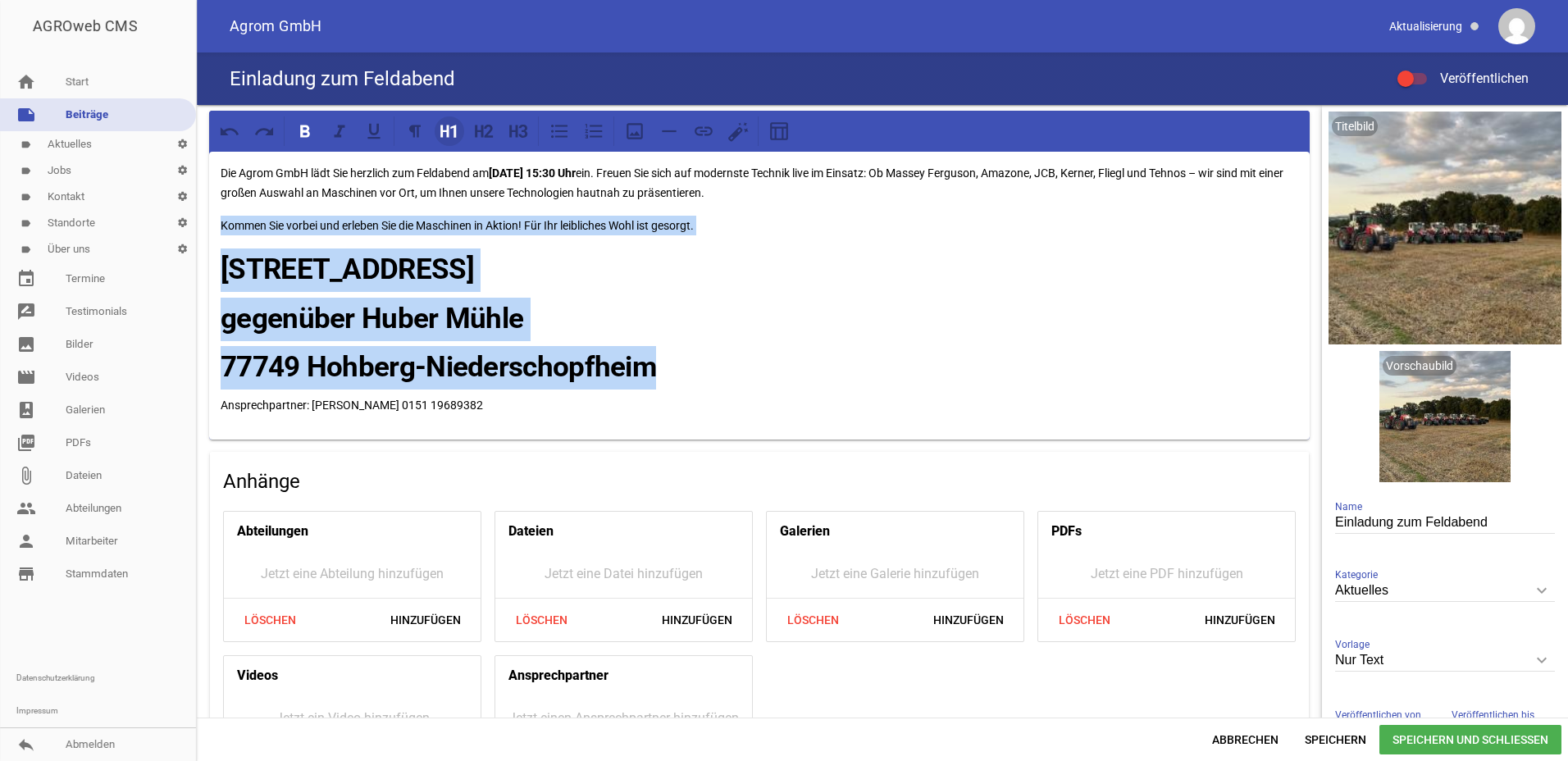
click at [446, 129] on icon at bounding box center [449, 131] width 21 height 21
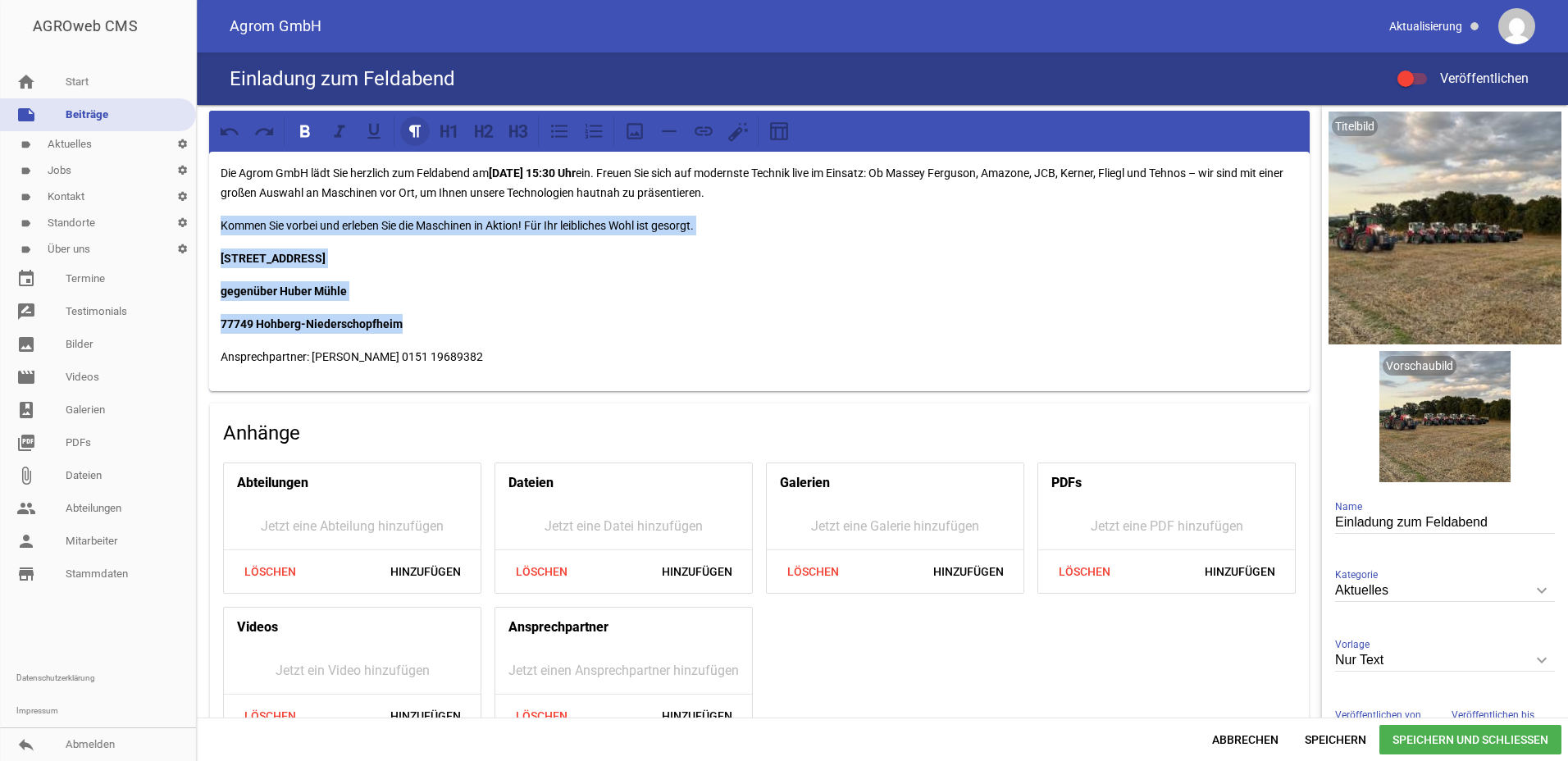
click at [416, 140] on icon at bounding box center [414, 131] width 21 height 21
click at [431, 136] on div at bounding box center [469, 131] width 139 height 29
click at [416, 136] on icon at bounding box center [414, 131] width 21 height 21
click at [412, 123] on icon at bounding box center [414, 131] width 21 height 21
click at [417, 129] on icon at bounding box center [414, 131] width 21 height 21
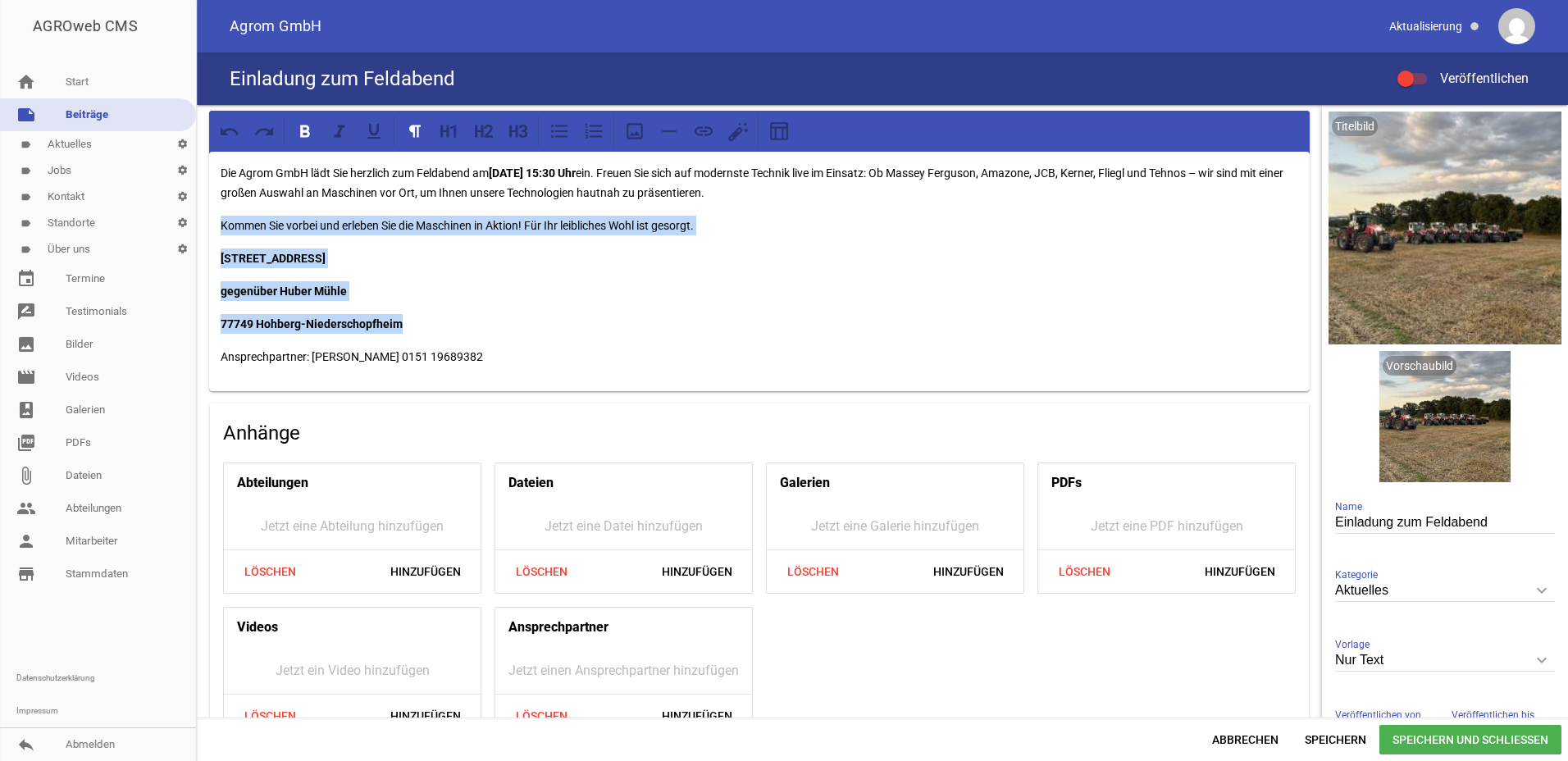
click at [481, 309] on div "Die Agrom GmbH lädt Sie herzlich zum Feldabend am [DATE] 15:30 Uhr ein. Freuen …" at bounding box center [759, 271] width 1100 height 240
drag, startPoint x: 406, startPoint y: 321, endPoint x: 311, endPoint y: 253, distance: 116.8
click at [210, 254] on div "Die Agrom GmbH lädt Sie herzlich zum Feldabend am [DATE] 15:30 Uhr ein. Freuen …" at bounding box center [759, 271] width 1100 height 240
click at [670, 134] on icon at bounding box center [669, 131] width 21 height 21
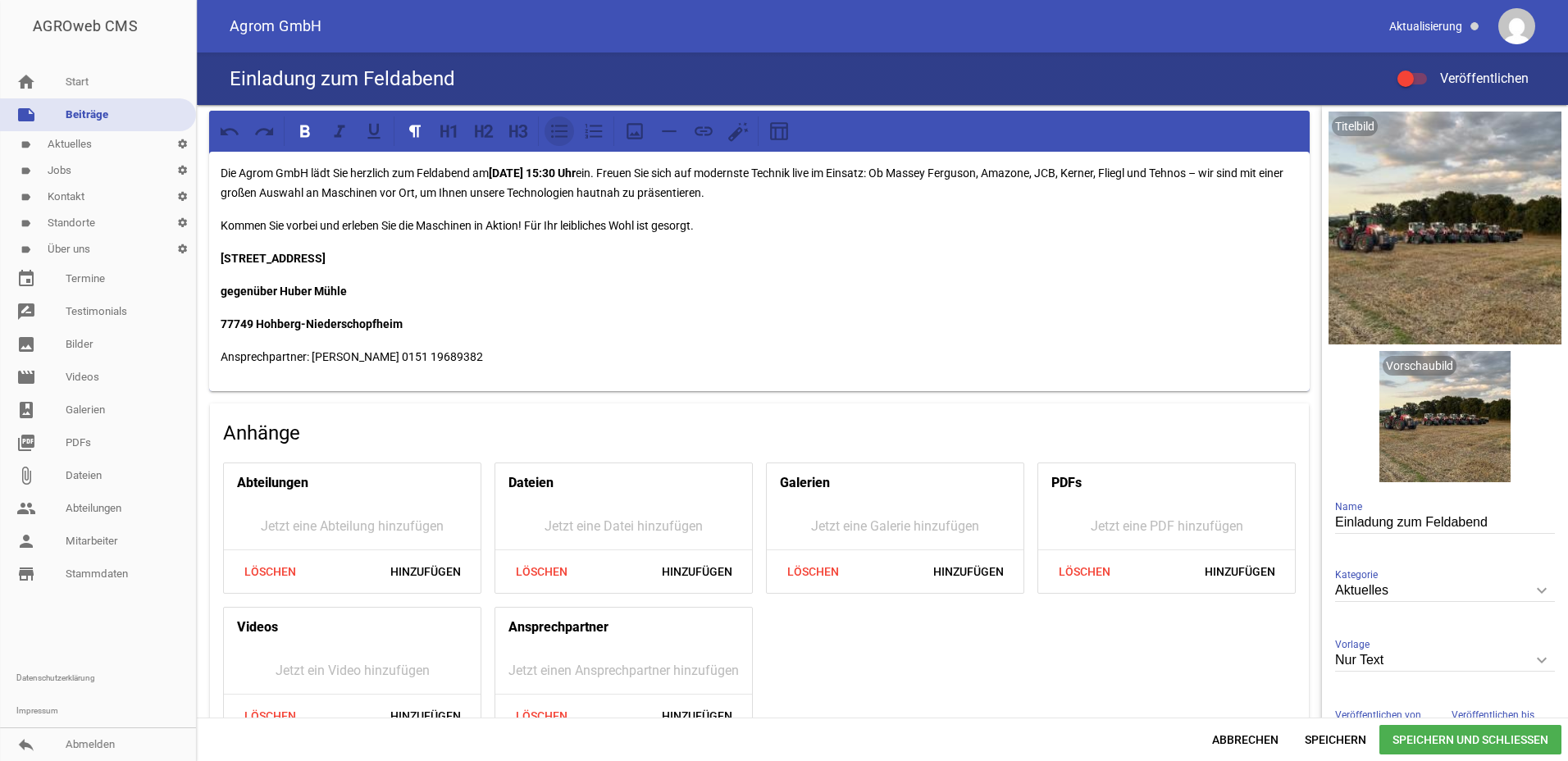
click at [555, 131] on icon at bounding box center [559, 132] width 16 height 14
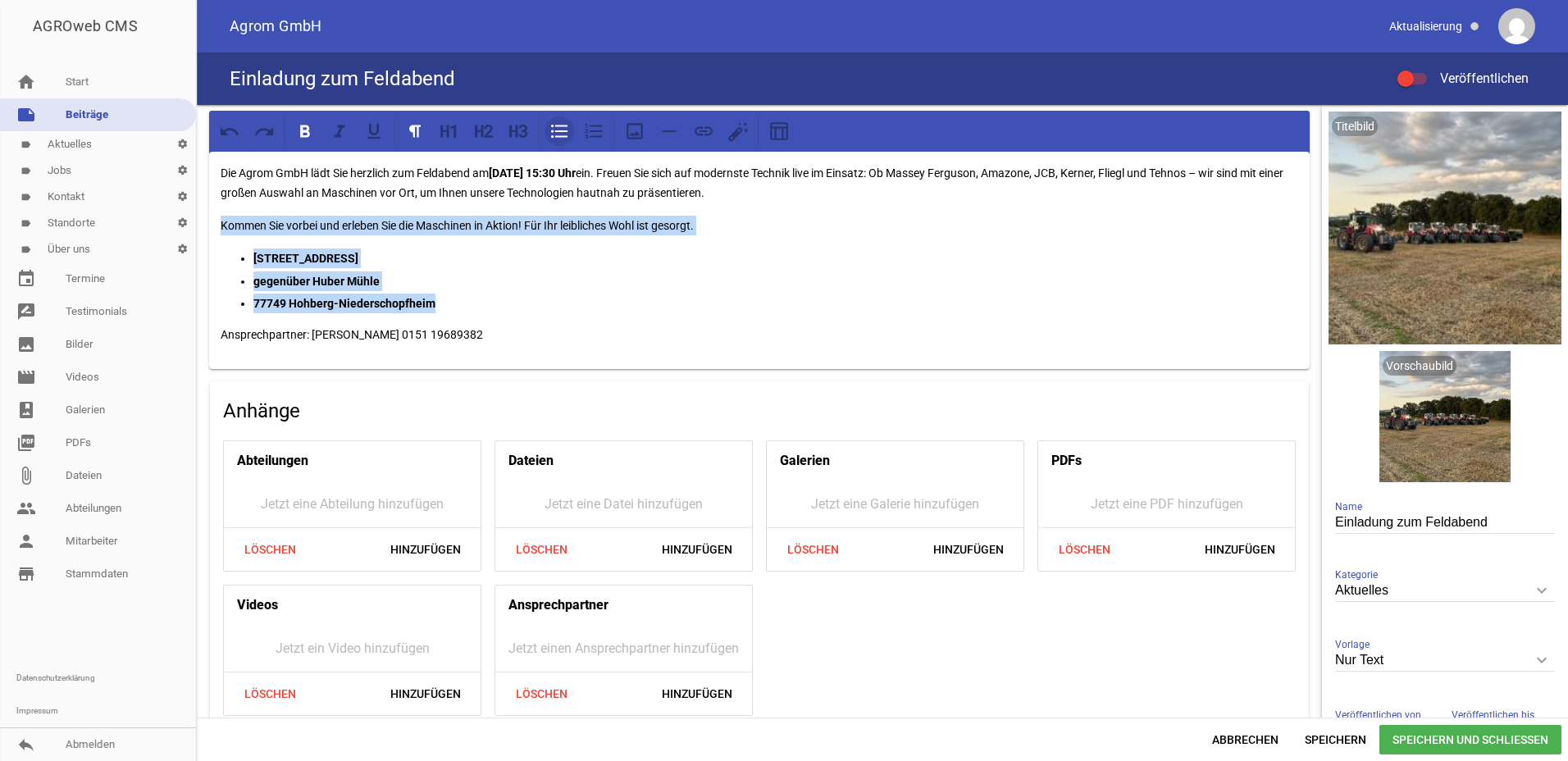
click at [555, 131] on icon at bounding box center [559, 132] width 16 height 14
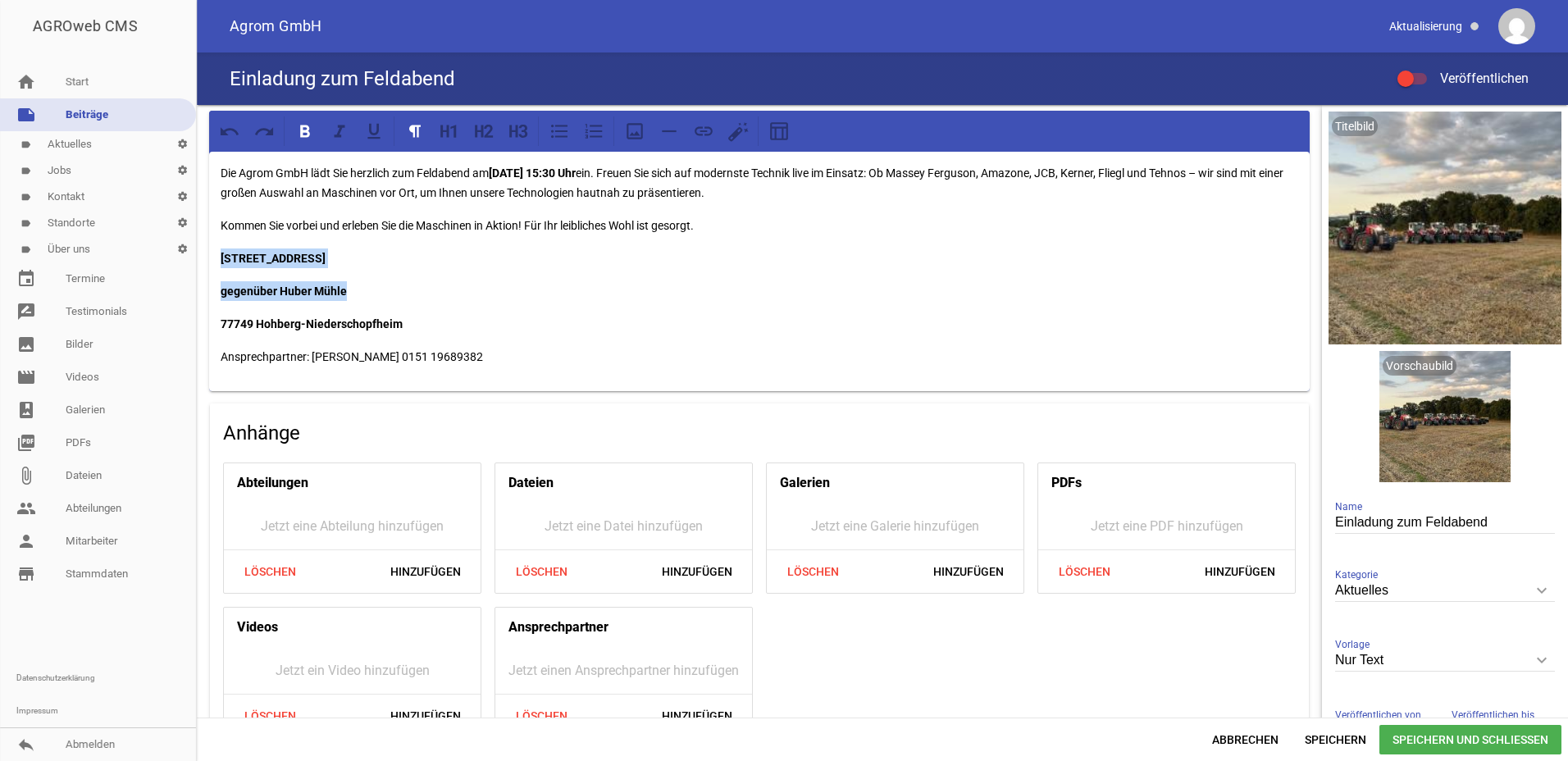
click at [439, 326] on p "77749 Hohberg-Niederschopfheim" at bounding box center [760, 324] width 1078 height 20
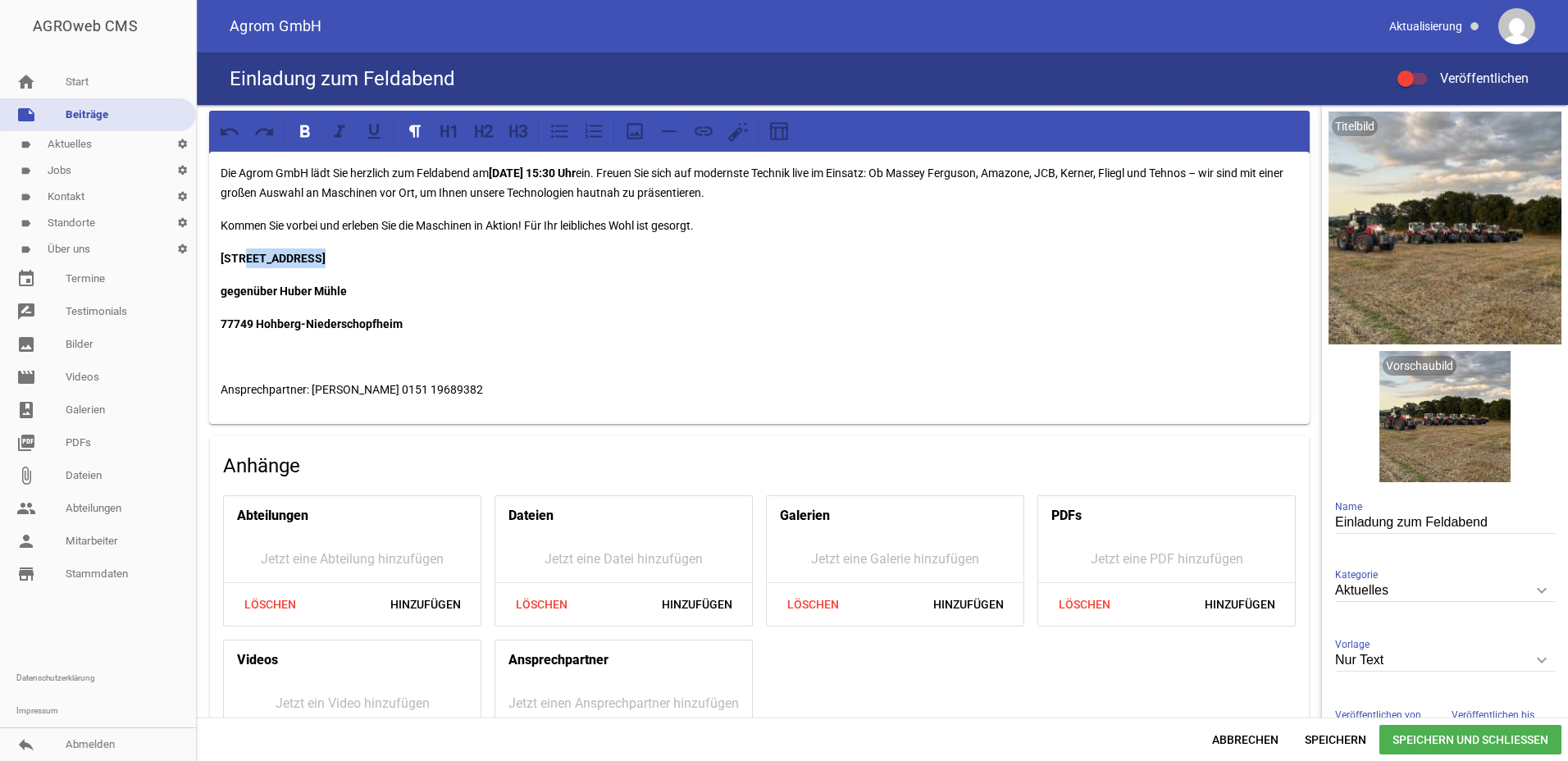
drag, startPoint x: 216, startPoint y: 288, endPoint x: 242, endPoint y: 265, distance: 34.7
click at [242, 265] on div "Die Agrom GmbH lädt Sie herzlich zum Feldabend am [DATE] 15:30 Uhr ein. Freuen …" at bounding box center [759, 288] width 1100 height 272
click at [344, 271] on div "Die Agrom GmbH lädt Sie herzlich zum Feldabend am [DATE] 15:30 Uhr ein. Freuen …" at bounding box center [759, 288] width 1100 height 272
click at [281, 363] on p at bounding box center [760, 356] width 1078 height 20
click at [267, 360] on p at bounding box center [760, 356] width 1078 height 20
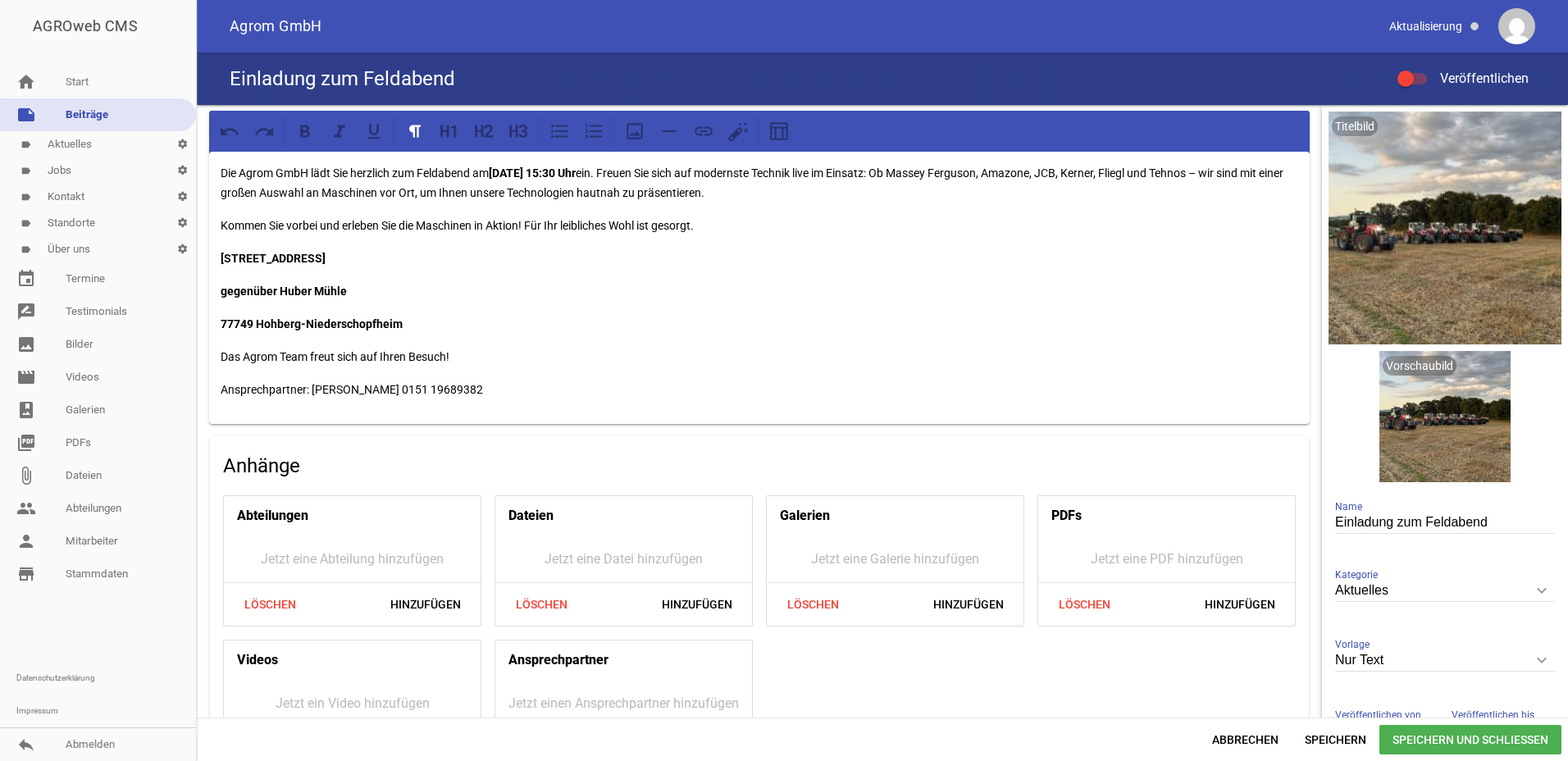
click at [444, 394] on p "Ansprechpartner: [PERSON_NAME] 0151 19689382" at bounding box center [760, 389] width 1078 height 20
drag, startPoint x: 487, startPoint y: 387, endPoint x: 313, endPoint y: 390, distance: 174.0
click at [313, 390] on p "Ansprechpartner: [PERSON_NAME] 0151 19689382" at bounding box center [760, 389] width 1078 height 20
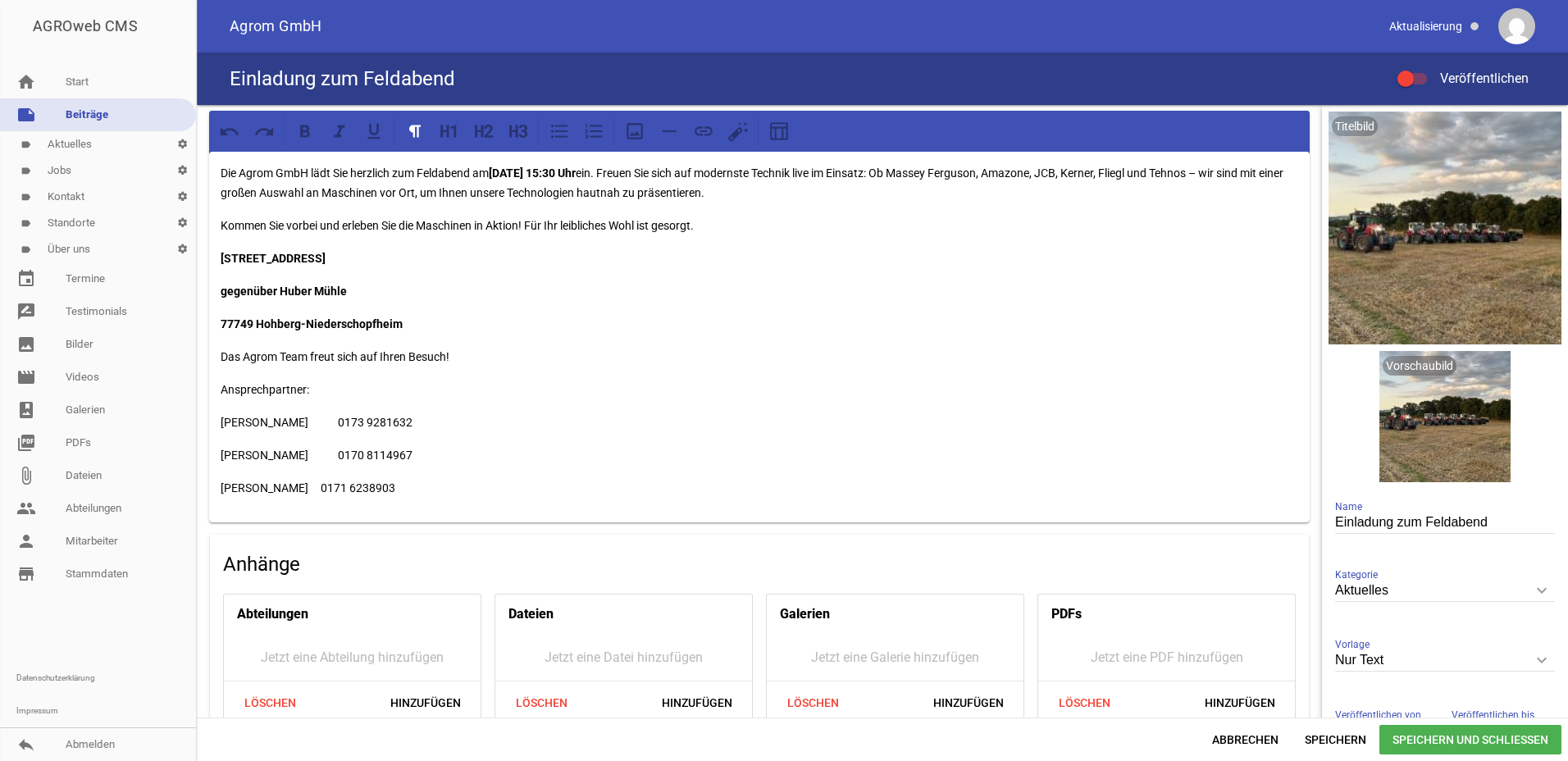
drag, startPoint x: 222, startPoint y: 387, endPoint x: 468, endPoint y: 498, distance: 269.9
click at [468, 498] on div "Die Agrom GmbH lädt Sie herzlich zum Feldabend am [DATE] 15:30 Uhr ein. Freuen …" at bounding box center [759, 336] width 1100 height 371
click at [545, 436] on div "Die Agrom GmbH lädt Sie herzlich zum Feldabend am [DATE] 15:30 Uhr ein. Freuen …" at bounding box center [759, 336] width 1100 height 371
click at [491, 473] on div "Die Agrom GmbH lädt Sie herzlich zum Feldabend am [DATE] 15:30 Uhr ein. Freuen …" at bounding box center [759, 336] width 1100 height 371
drag, startPoint x: 379, startPoint y: 487, endPoint x: 195, endPoint y: 417, distance: 196.9
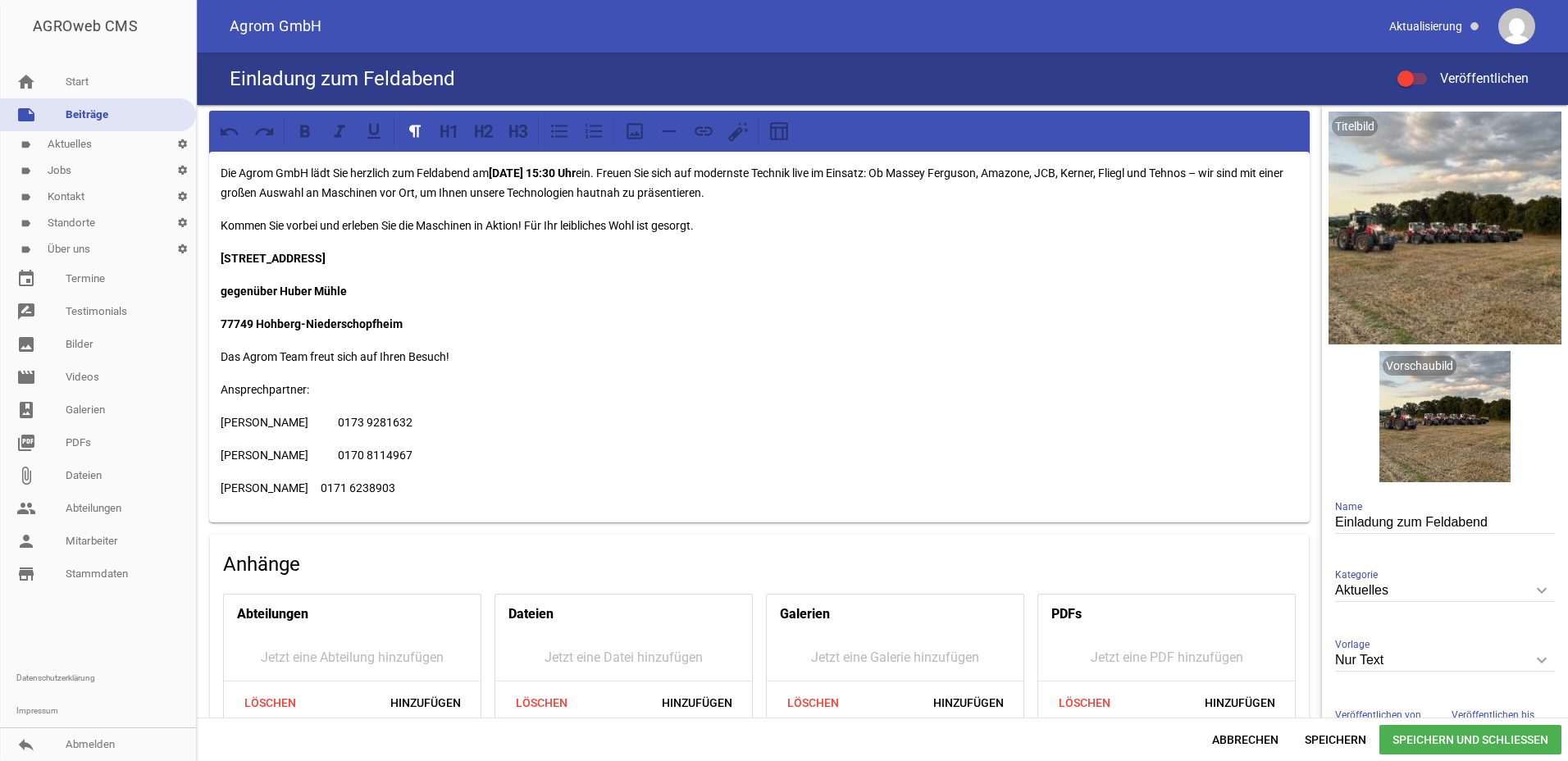
click at [195, 417] on div "AGROweb CMS home Start note Beiträge label Aktuelles settings label Jobs settin…" at bounding box center [784, 380] width 1568 height 761
click at [418, 134] on icon at bounding box center [414, 131] width 11 height 12
click at [629, 484] on p "[PERSON_NAME] 0171 6238903" at bounding box center [760, 487] width 1078 height 20
click at [1481, 738] on span "Speichern und Schließen" at bounding box center [1470, 740] width 182 height 29
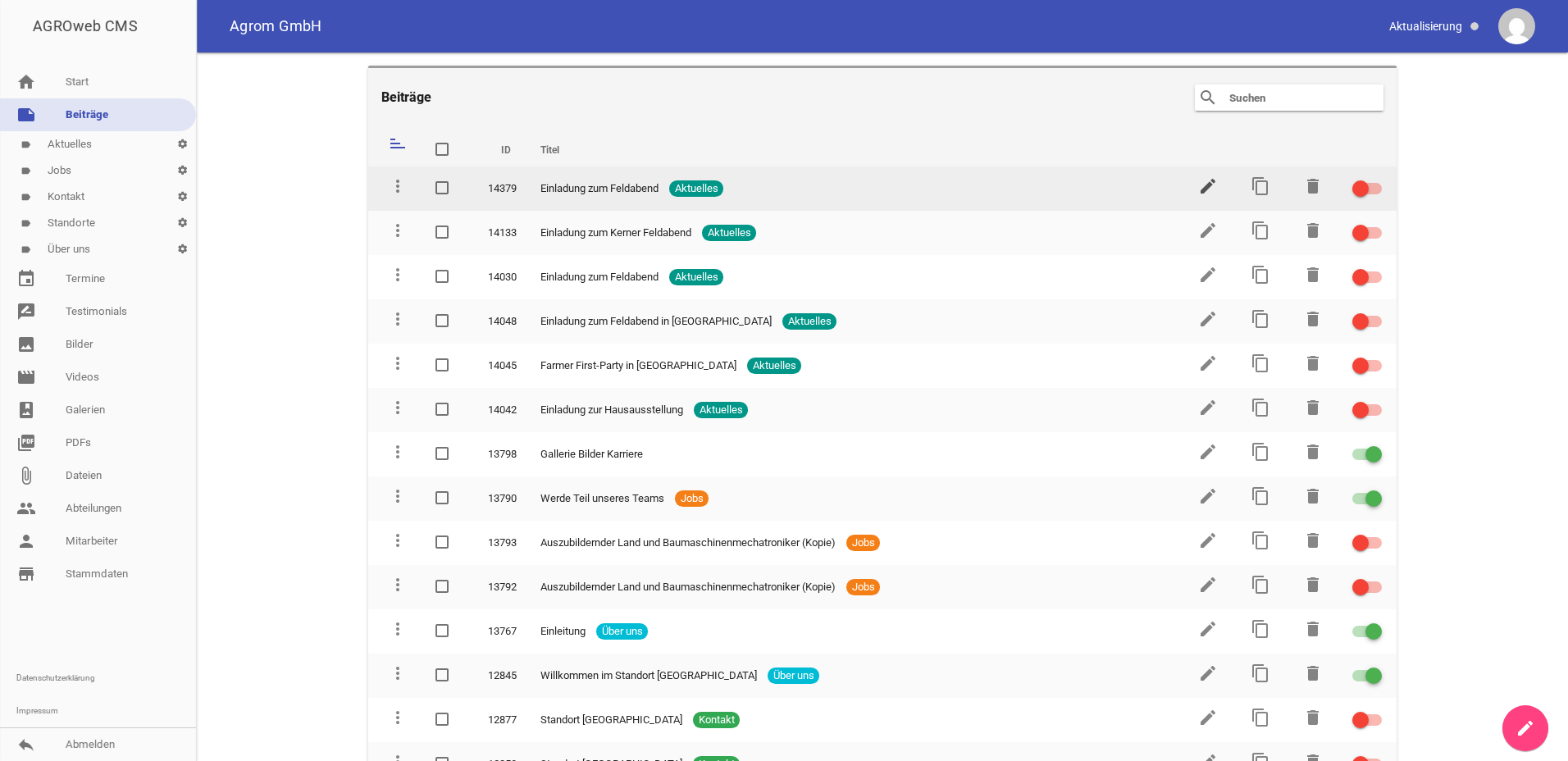
click at [1207, 187] on icon "edit" at bounding box center [1207, 186] width 20 height 20
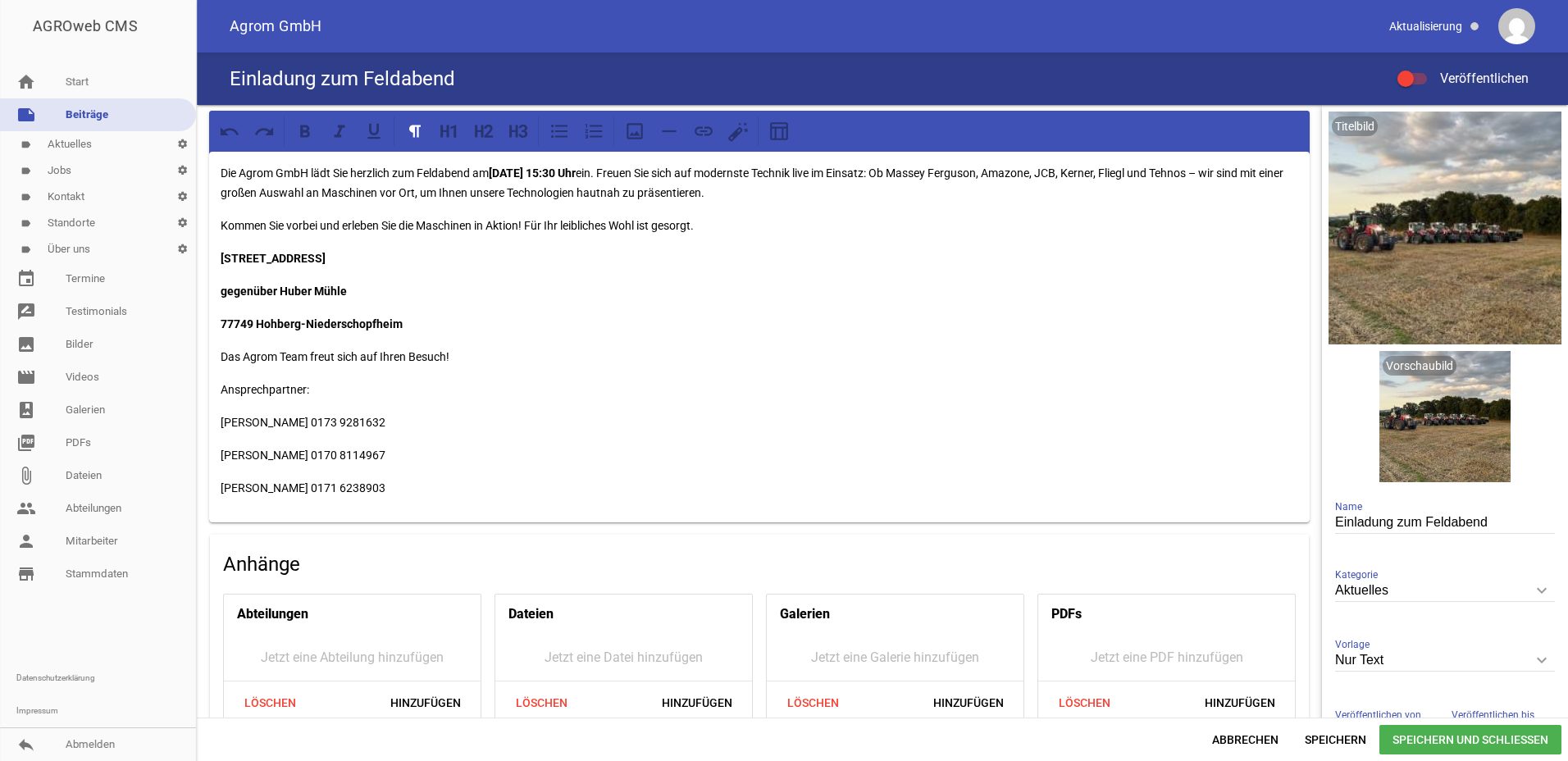
click at [1458, 741] on span "Speichern und Schließen" at bounding box center [1470, 740] width 182 height 29
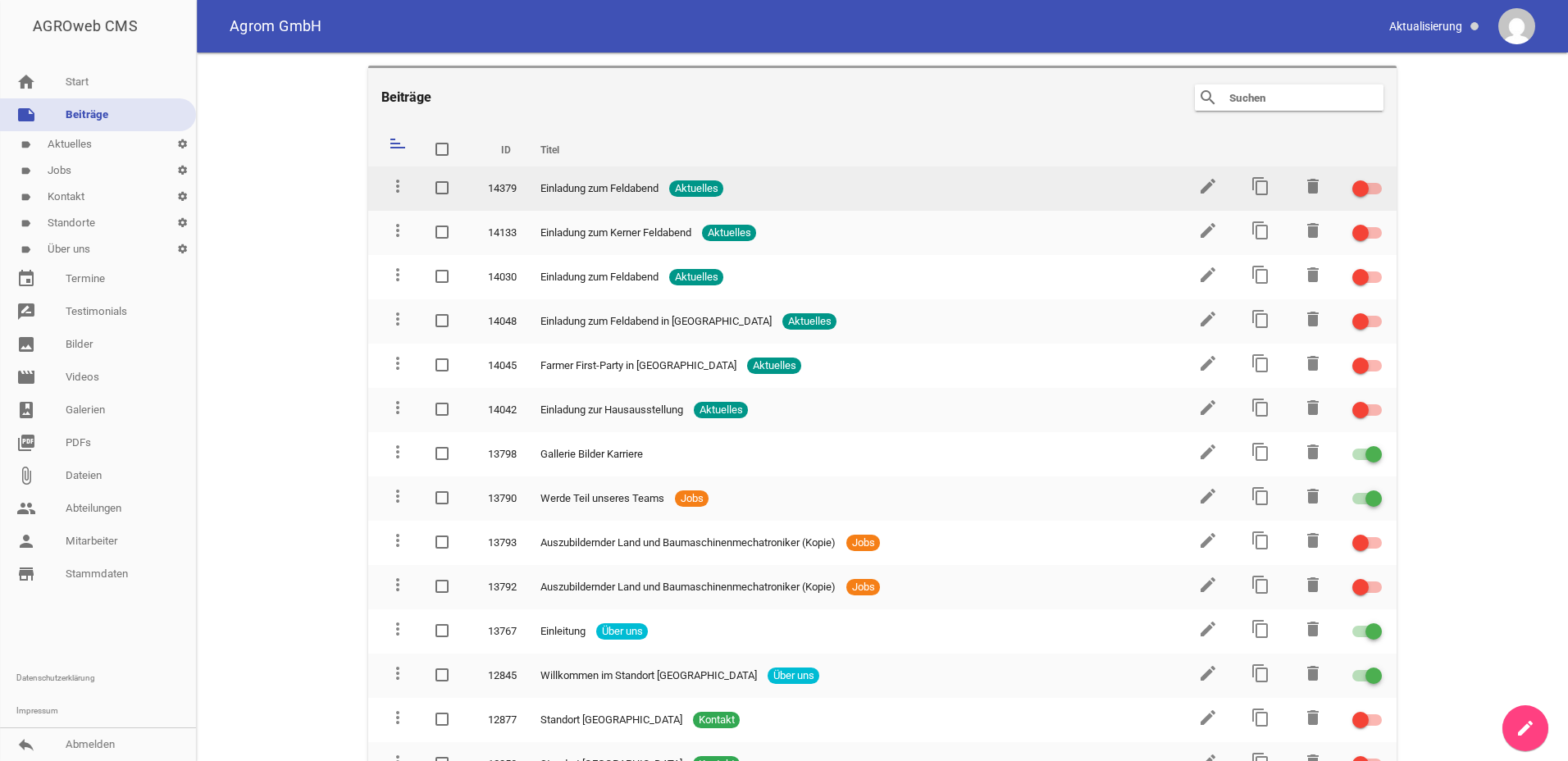
click at [1365, 188] on div at bounding box center [1367, 188] width 29 height 11
click at [1377, 179] on input "checkbox" at bounding box center [1377, 179] width 0 height 0
click at [1206, 184] on icon "edit" at bounding box center [1207, 186] width 20 height 20
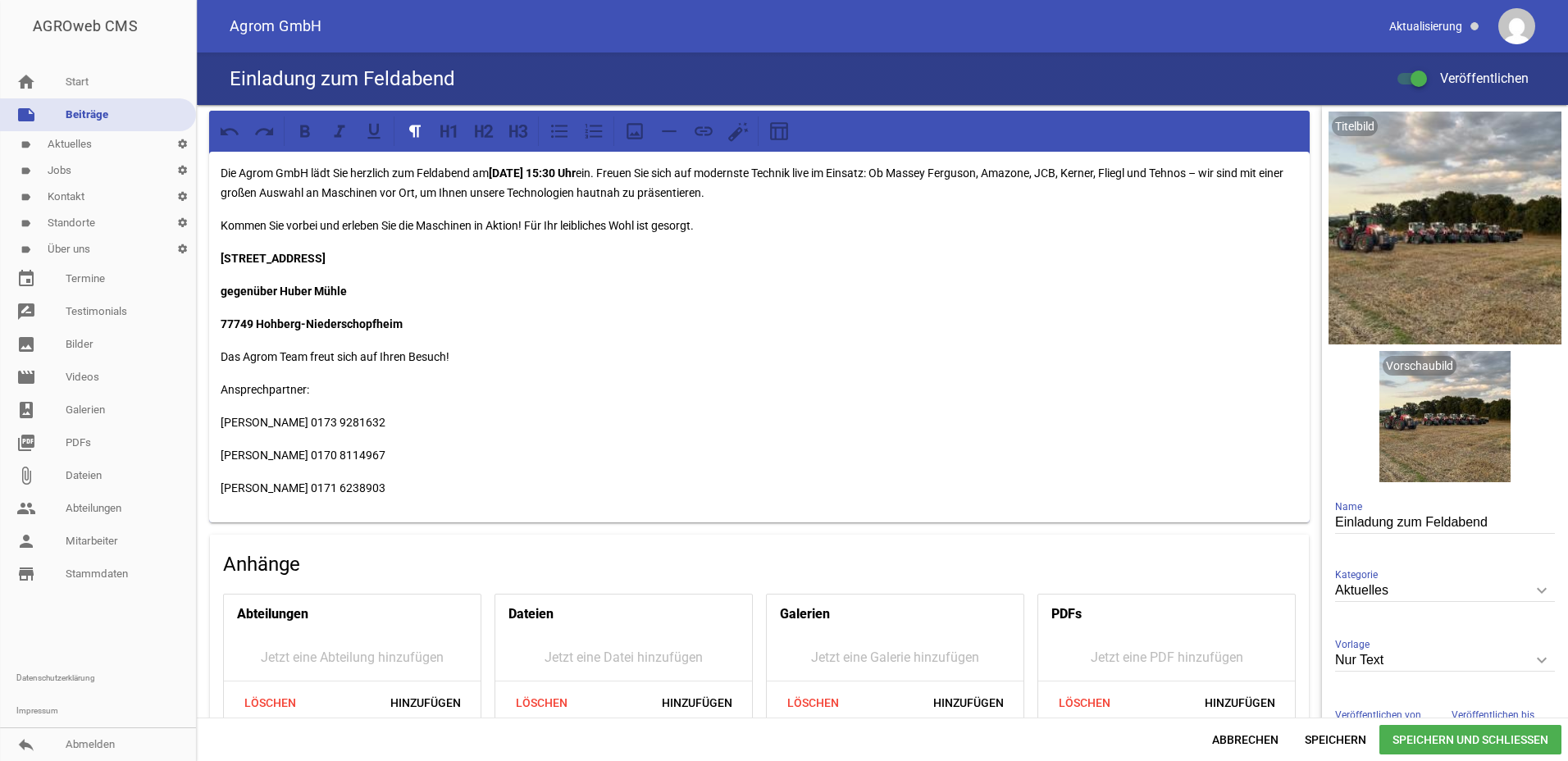
drag, startPoint x: 235, startPoint y: 375, endPoint x: 255, endPoint y: 375, distance: 20.0
click at [235, 374] on div "Die Agrom GmbH lädt Sie herzlich zum Feldabend am [DATE] 15:30 Uhr ein. Freuen …" at bounding box center [759, 336] width 1100 height 371
click at [213, 389] on div "Die Agrom GmbH lädt Sie herzlich zum Feldabend am [DATE] 15:30 Uhr ein. Freuen …" at bounding box center [759, 336] width 1100 height 371
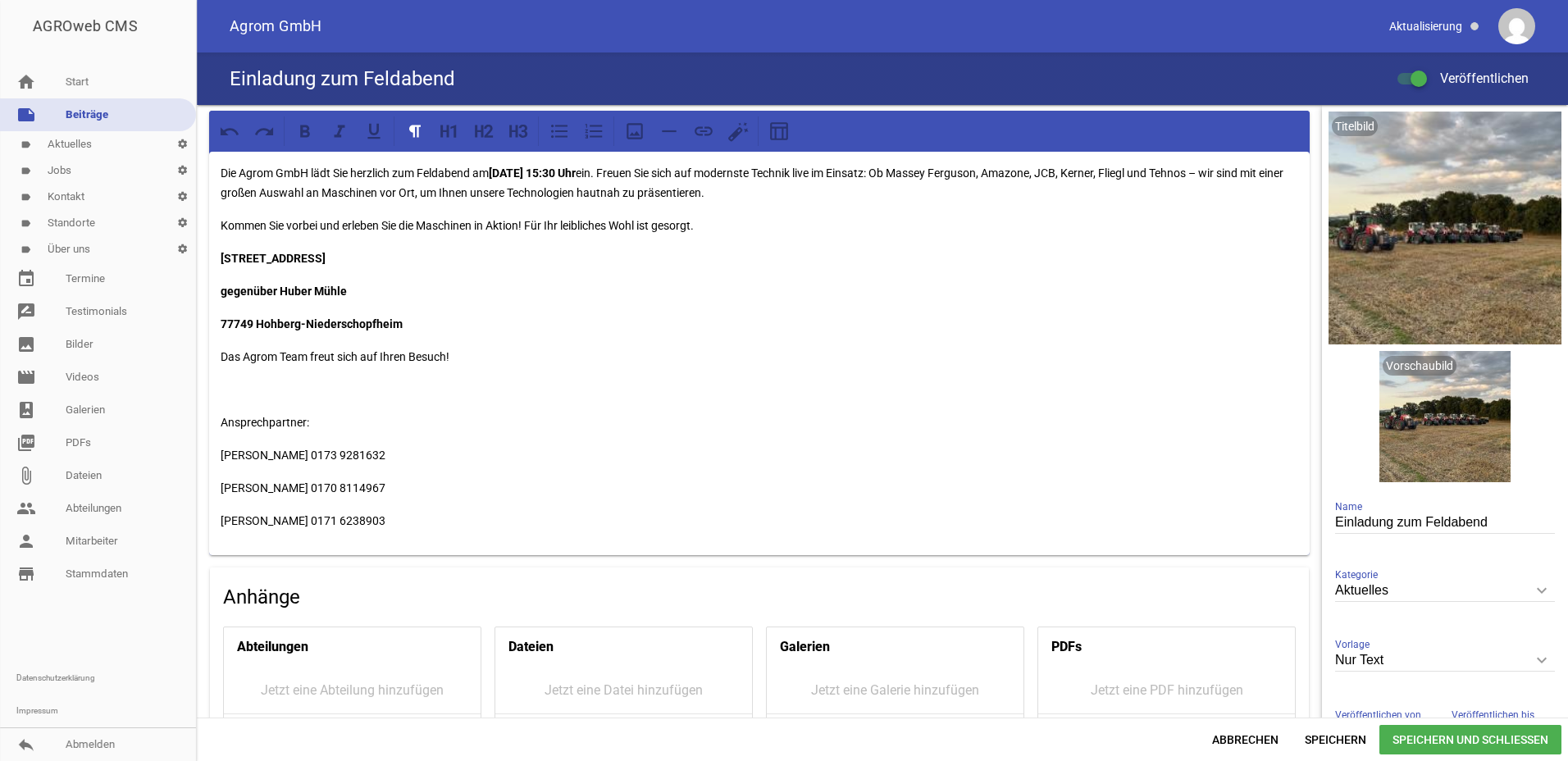
click at [554, 407] on div "Die Agrom GmbH lädt Sie herzlich zum Feldabend am [DATE] 15:30 Uhr ein. Freuen …" at bounding box center [759, 353] width 1100 height 403
click at [1419, 738] on span "Speichern und Schließen" at bounding box center [1470, 740] width 182 height 29
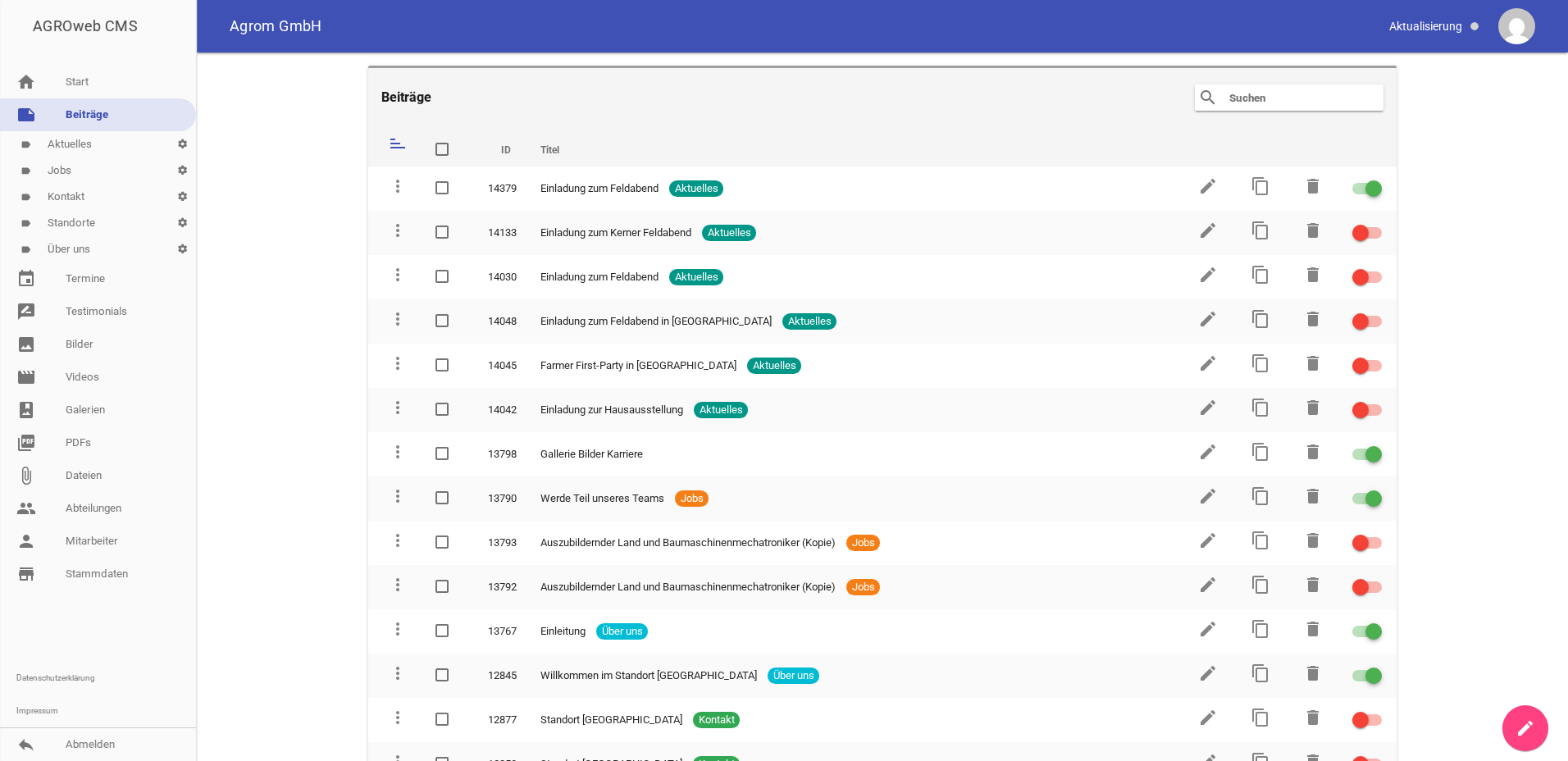
click at [1492, 164] on main "Beiträge search clear sort ID Titel delete more_vert 14379 Einladung zum Feldab…" at bounding box center [882, 407] width 1371 height 709
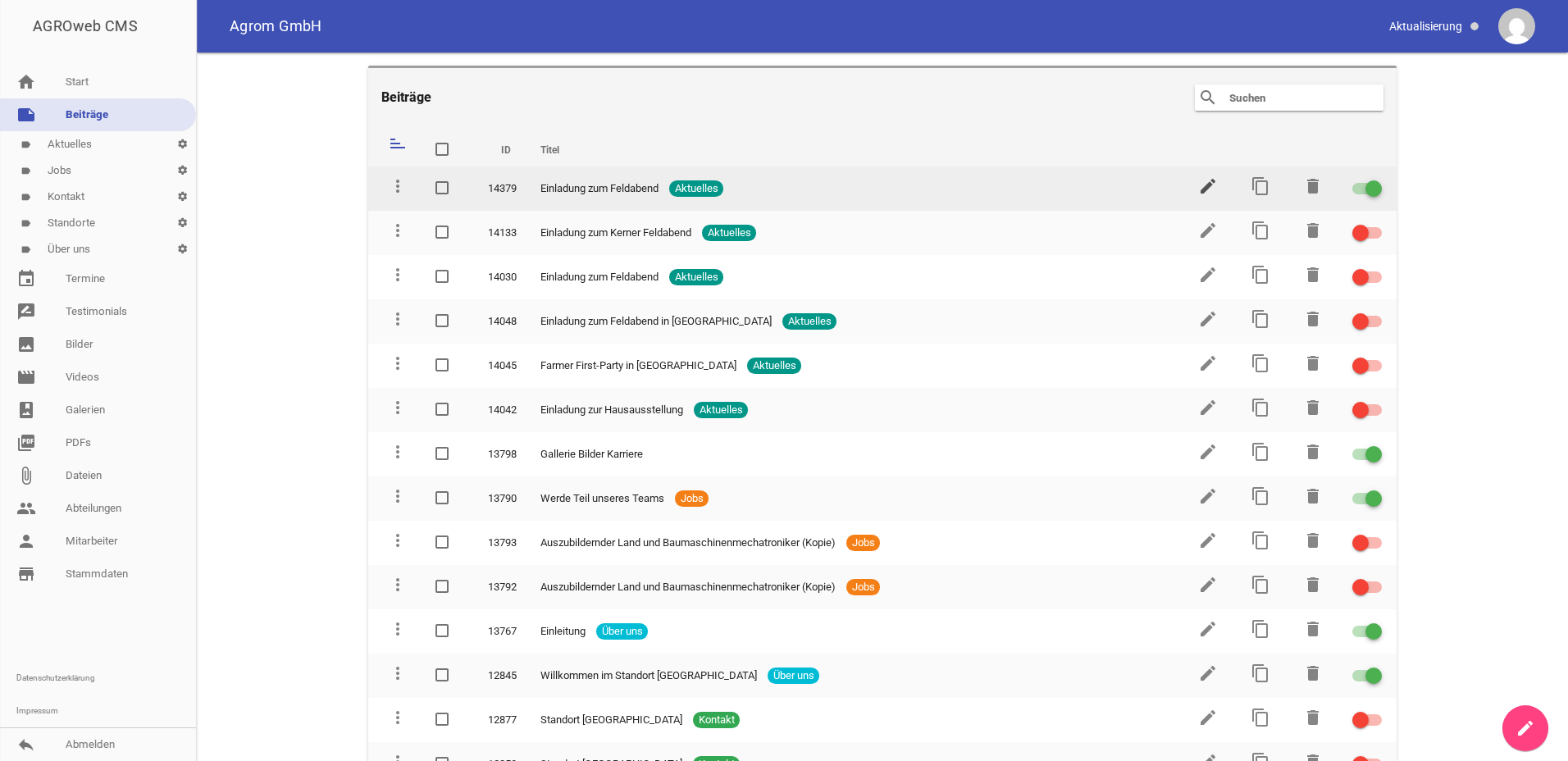
click at [1205, 187] on icon "edit" at bounding box center [1207, 186] width 20 height 20
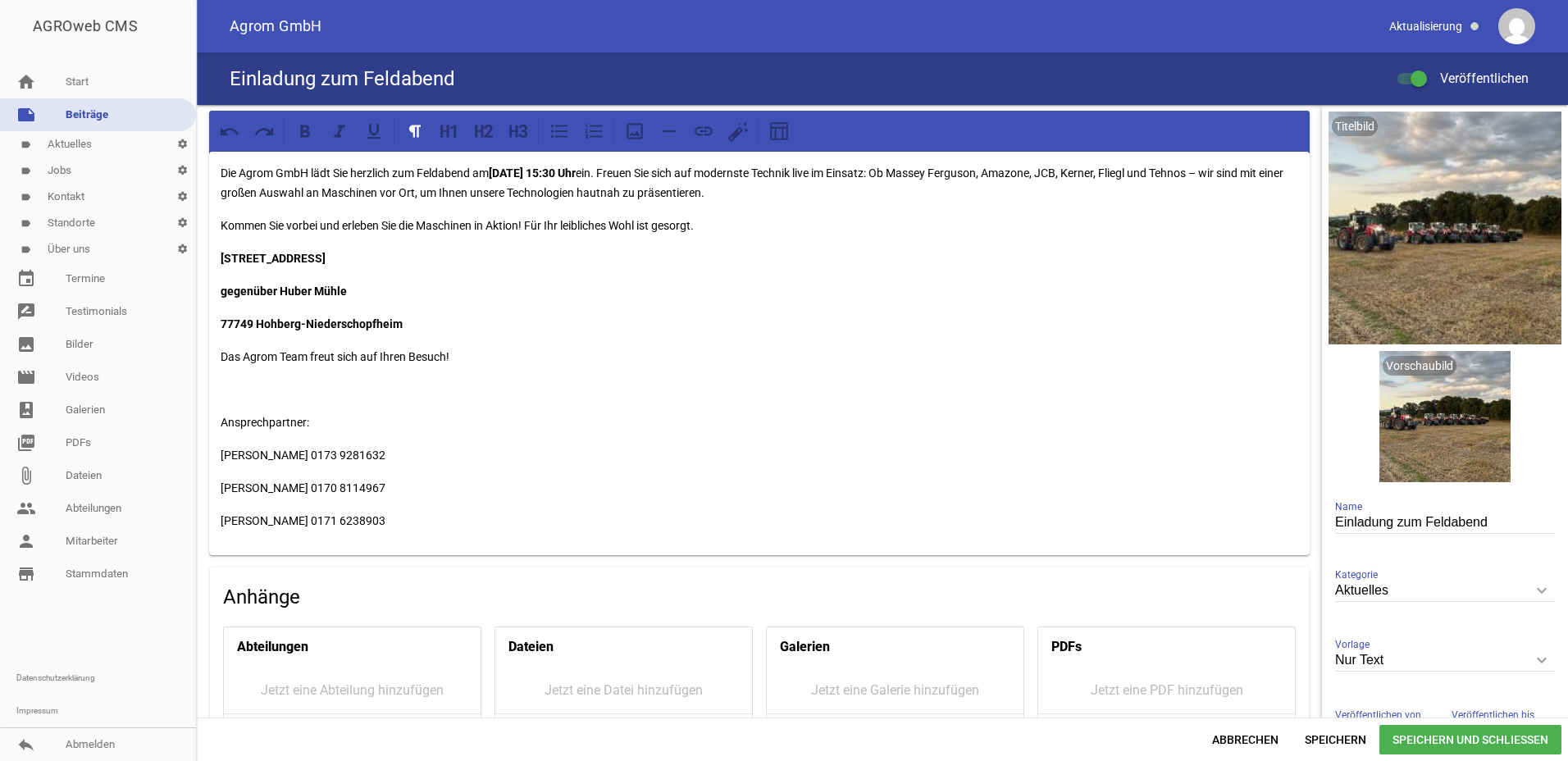
click at [1438, 739] on span "Speichern und Schließen" at bounding box center [1470, 740] width 182 height 29
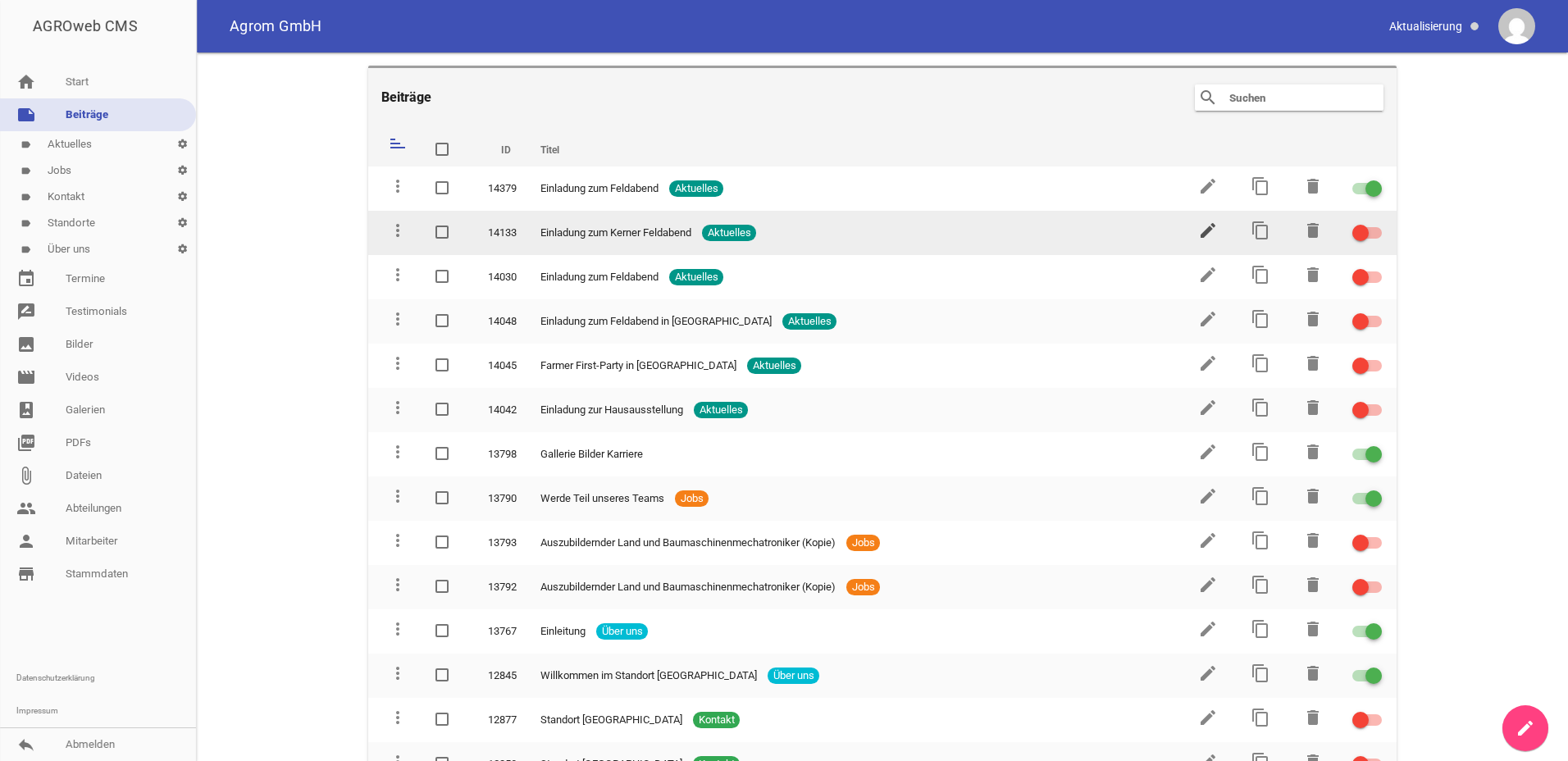
click at [1198, 228] on icon "edit" at bounding box center [1207, 230] width 20 height 20
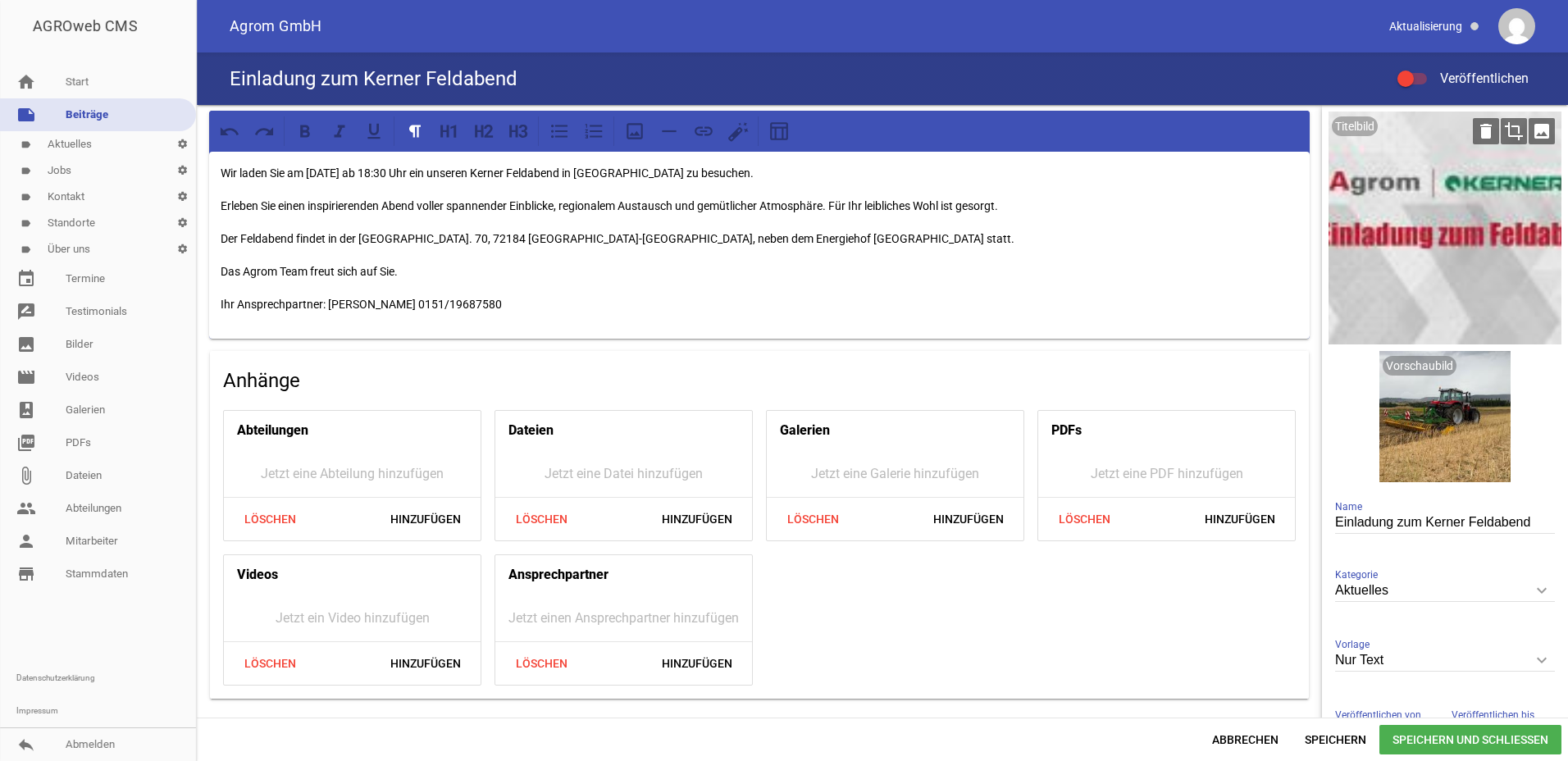
click at [1533, 127] on icon "image" at bounding box center [1541, 131] width 27 height 27
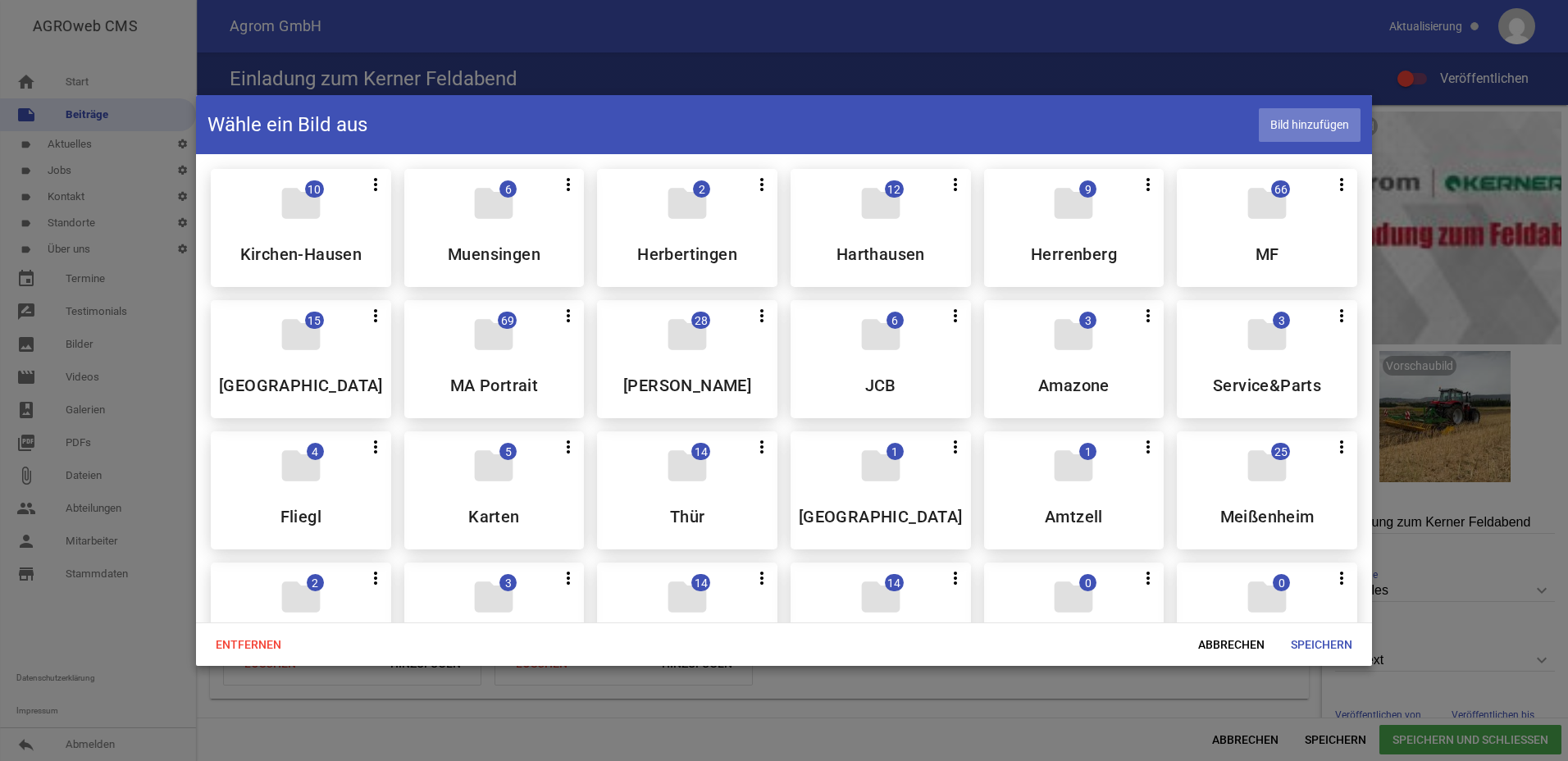
click at [1317, 121] on span "Bild hinzufügen" at bounding box center [1309, 124] width 102 height 33
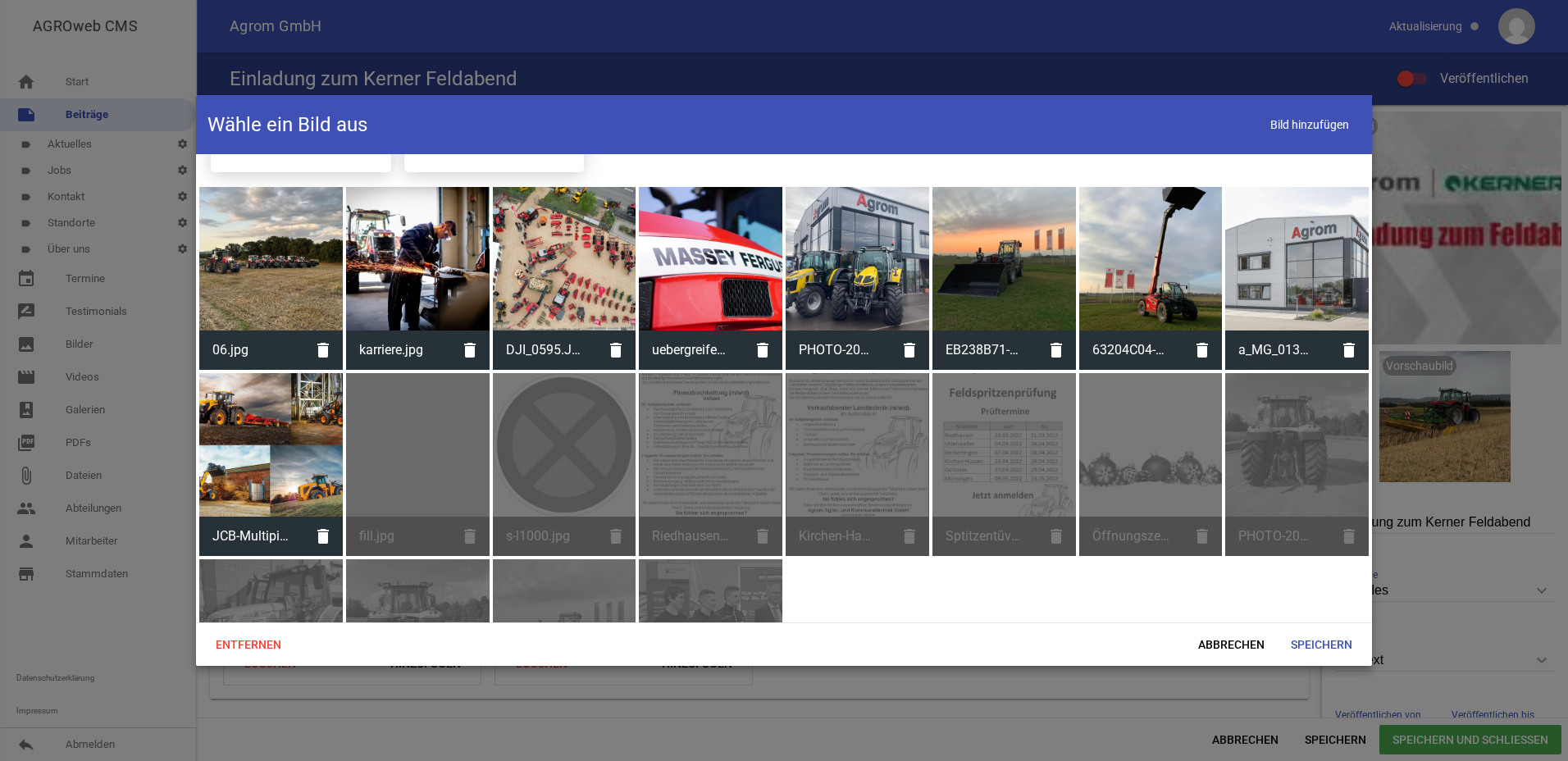
click at [263, 457] on div at bounding box center [271, 445] width 144 height 144
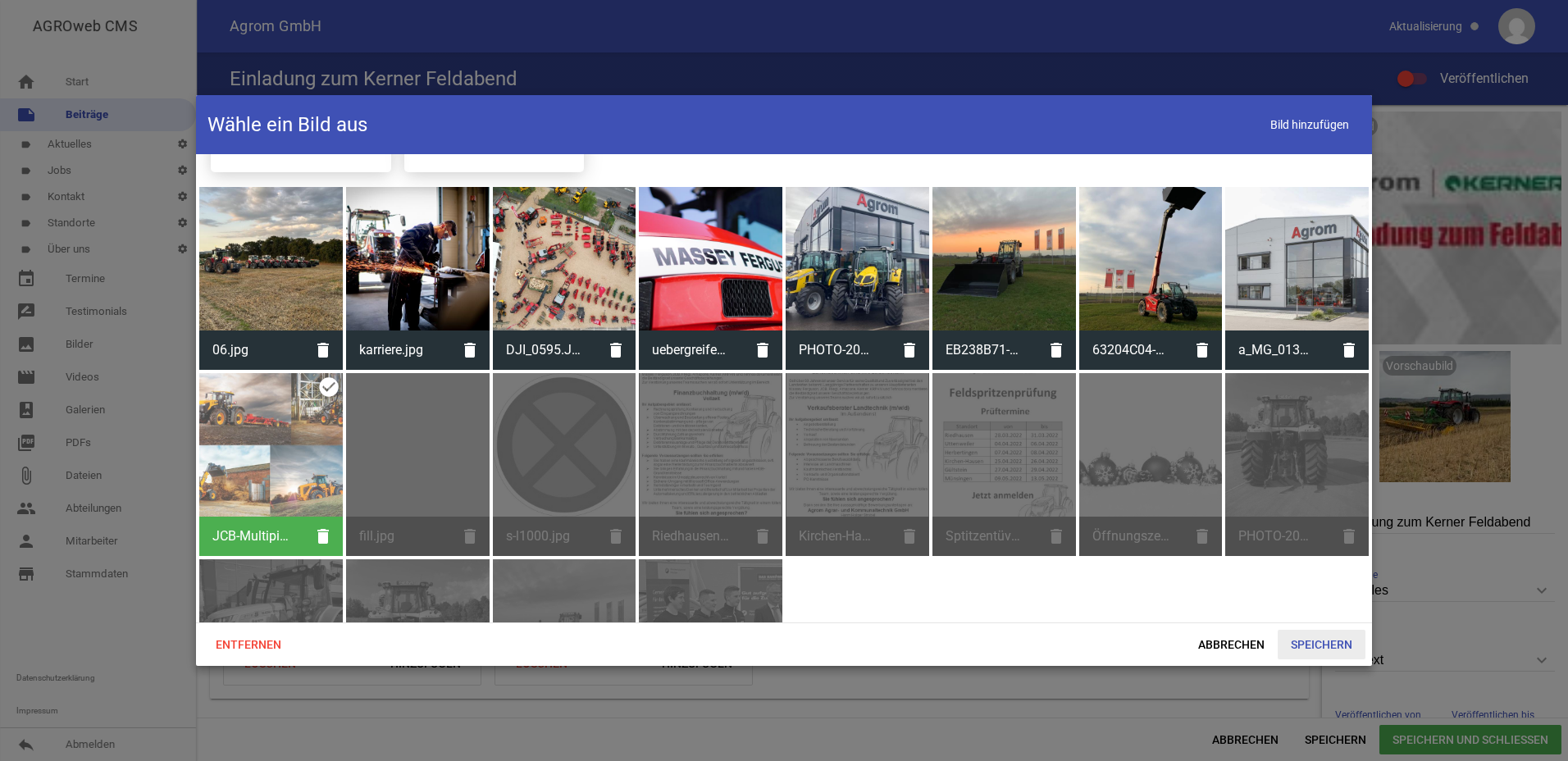
click at [1329, 644] on span "Speichern" at bounding box center [1321, 645] width 87 height 29
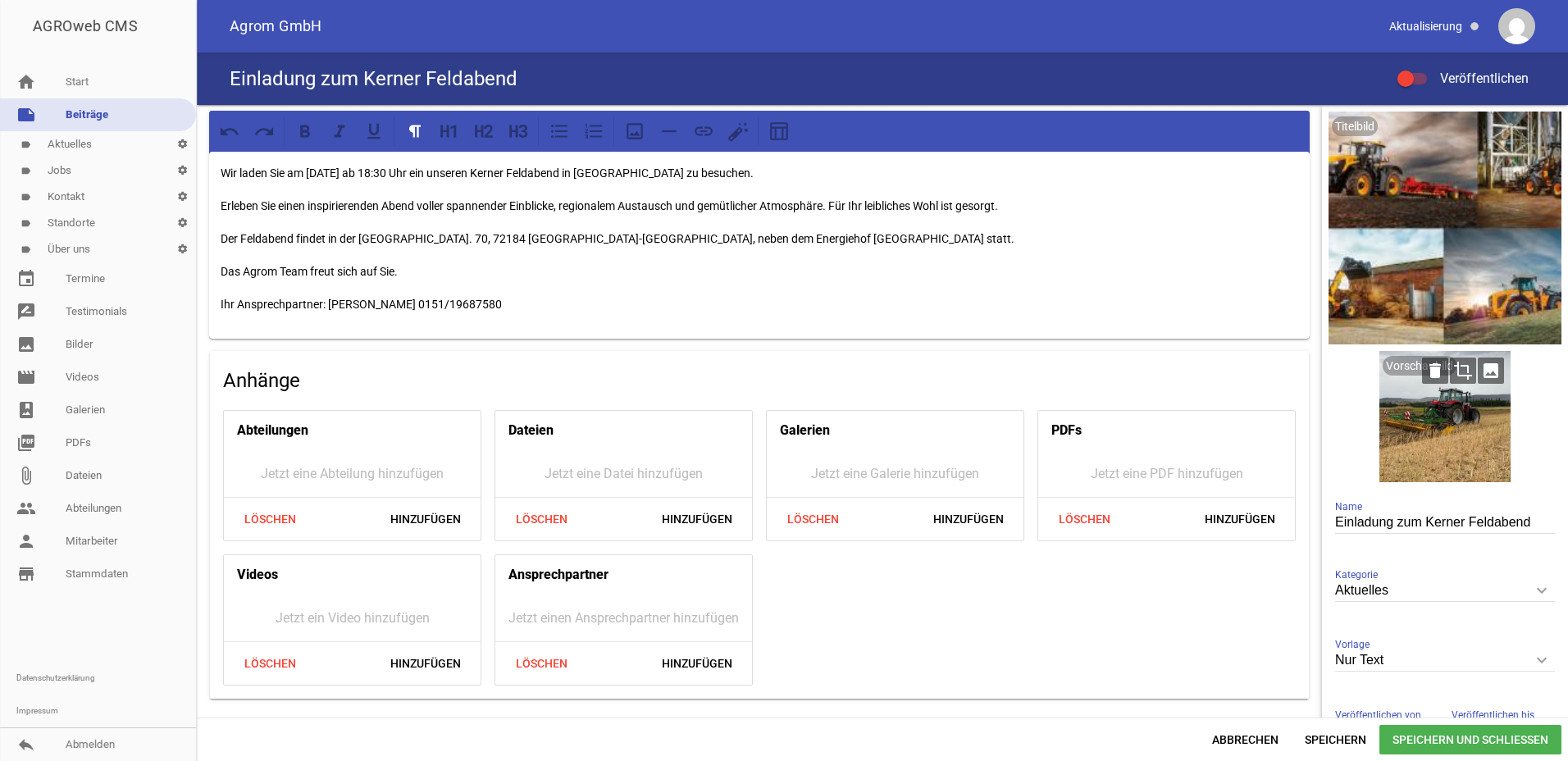
click at [1487, 371] on icon "image" at bounding box center [1491, 371] width 27 height 27
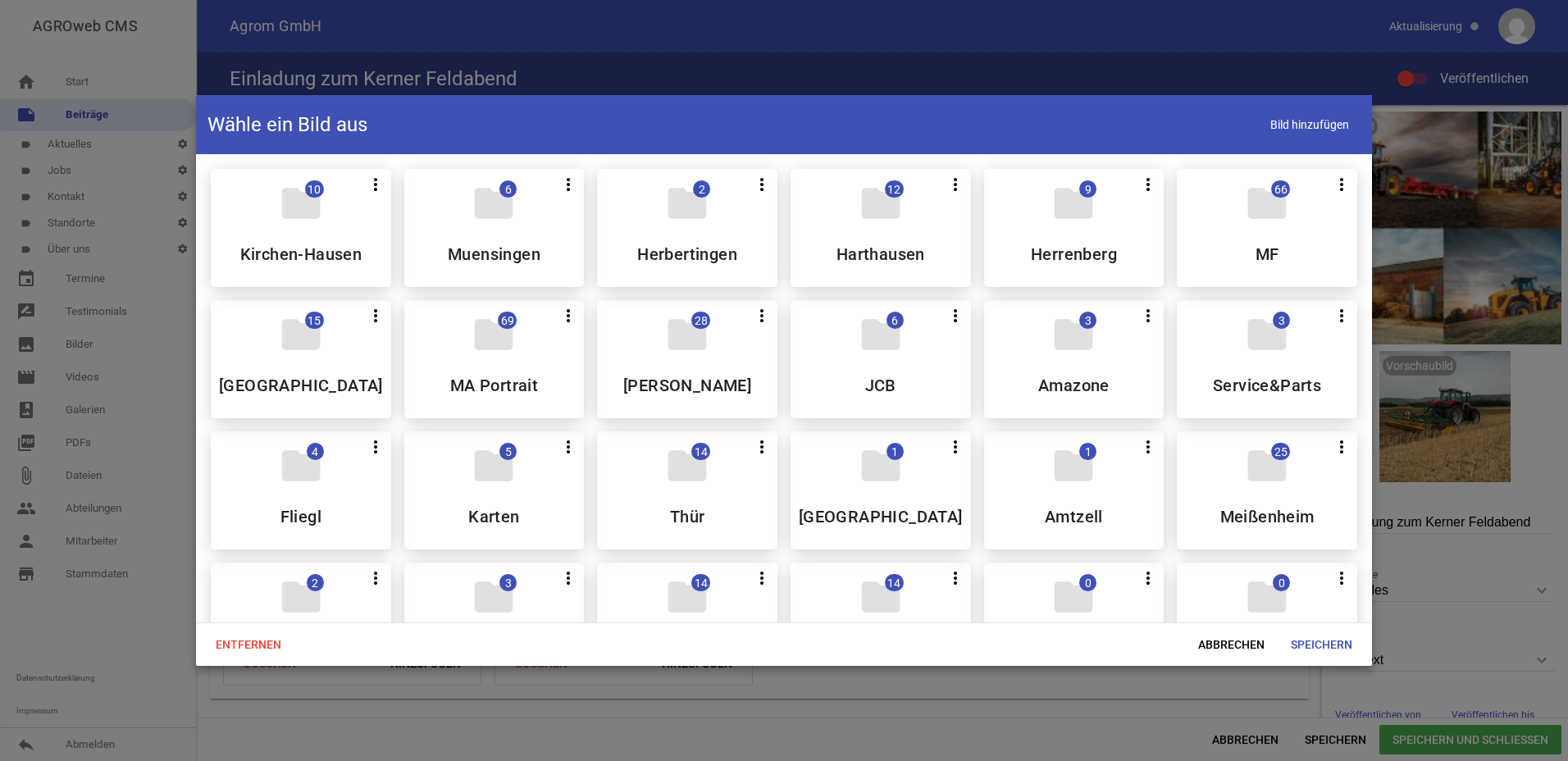
scroll to position [492, 0]
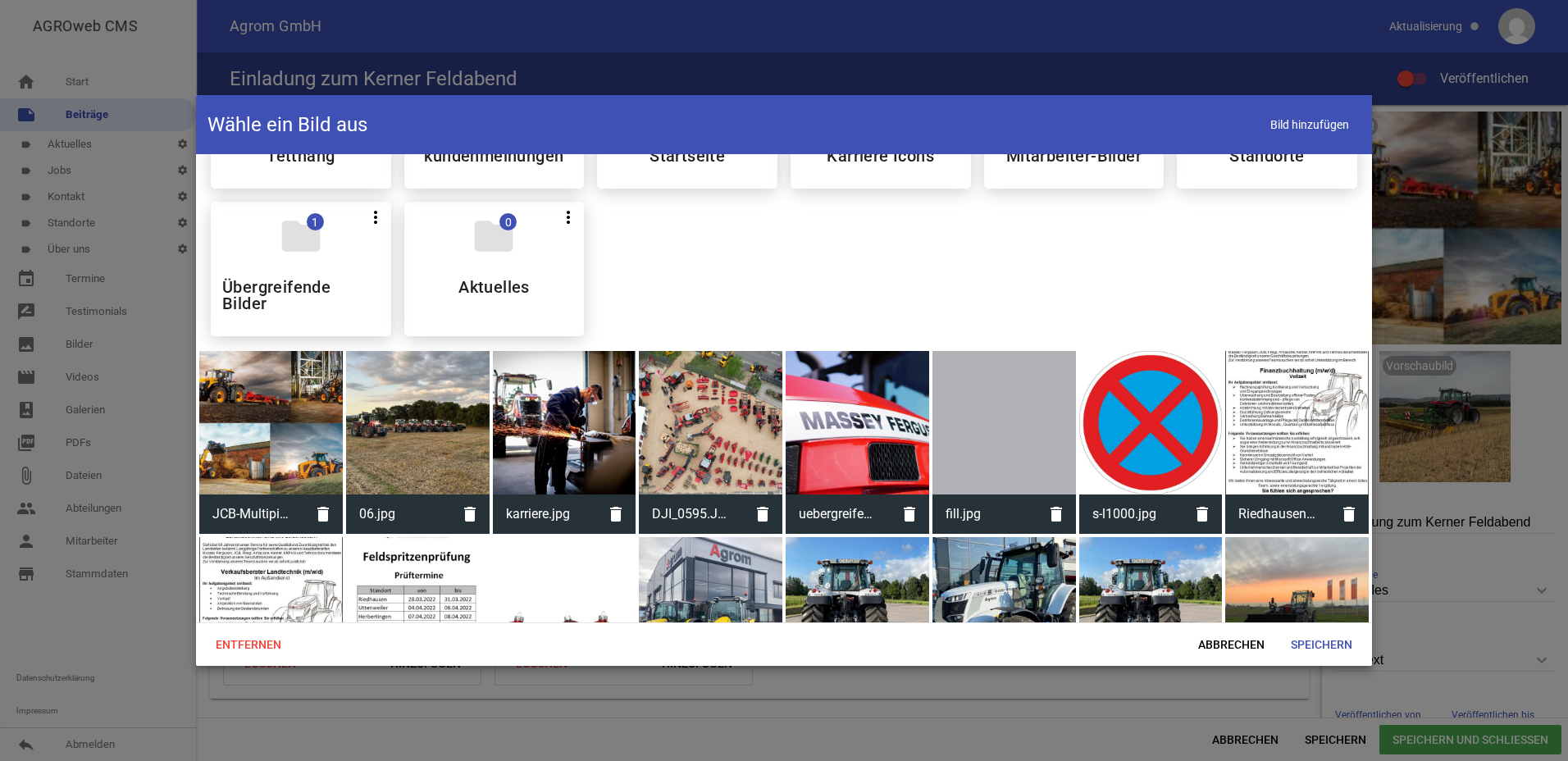
click at [252, 448] on div at bounding box center [271, 423] width 144 height 144
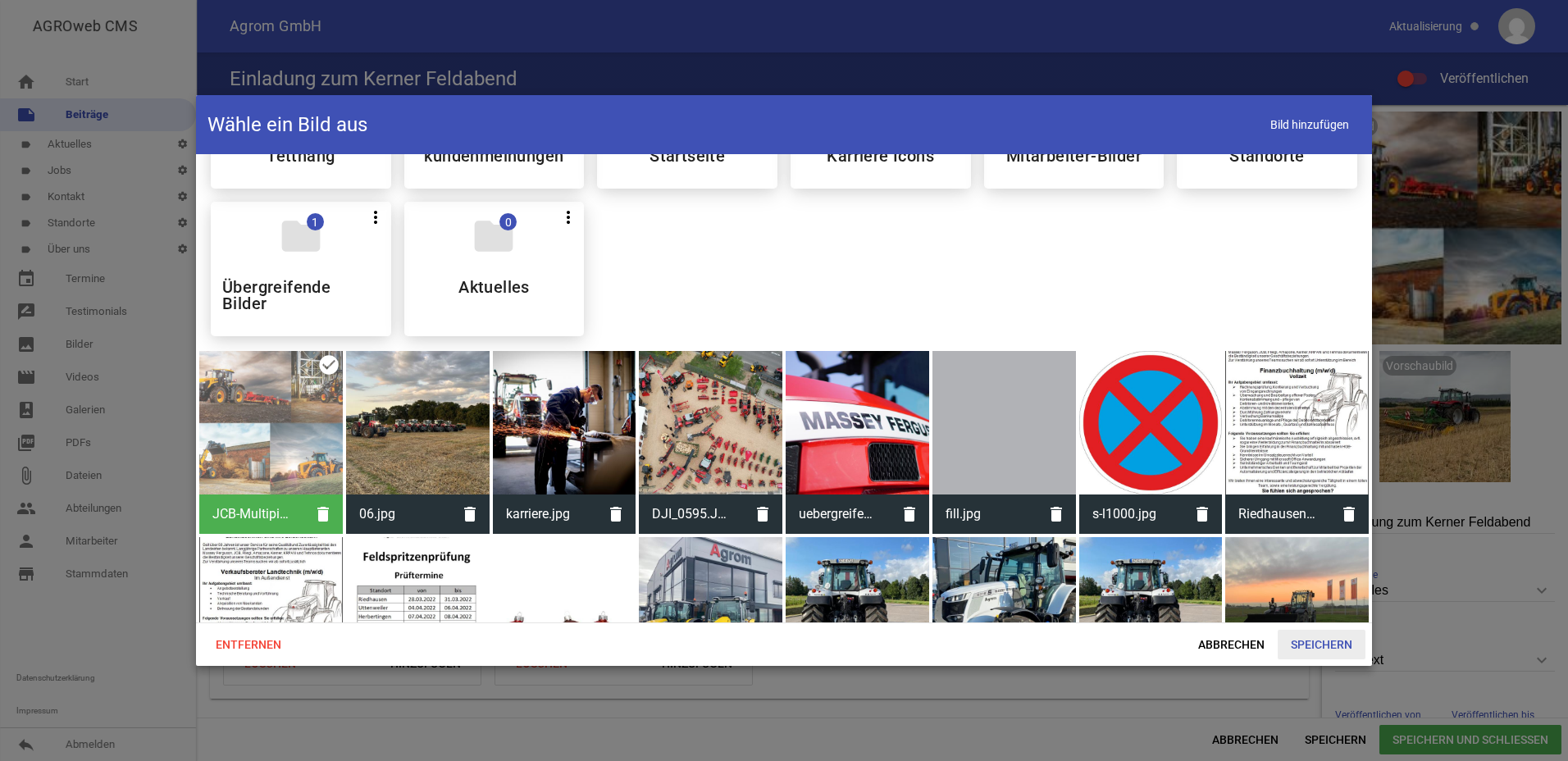
click at [1344, 639] on span "Speichern" at bounding box center [1321, 645] width 87 height 29
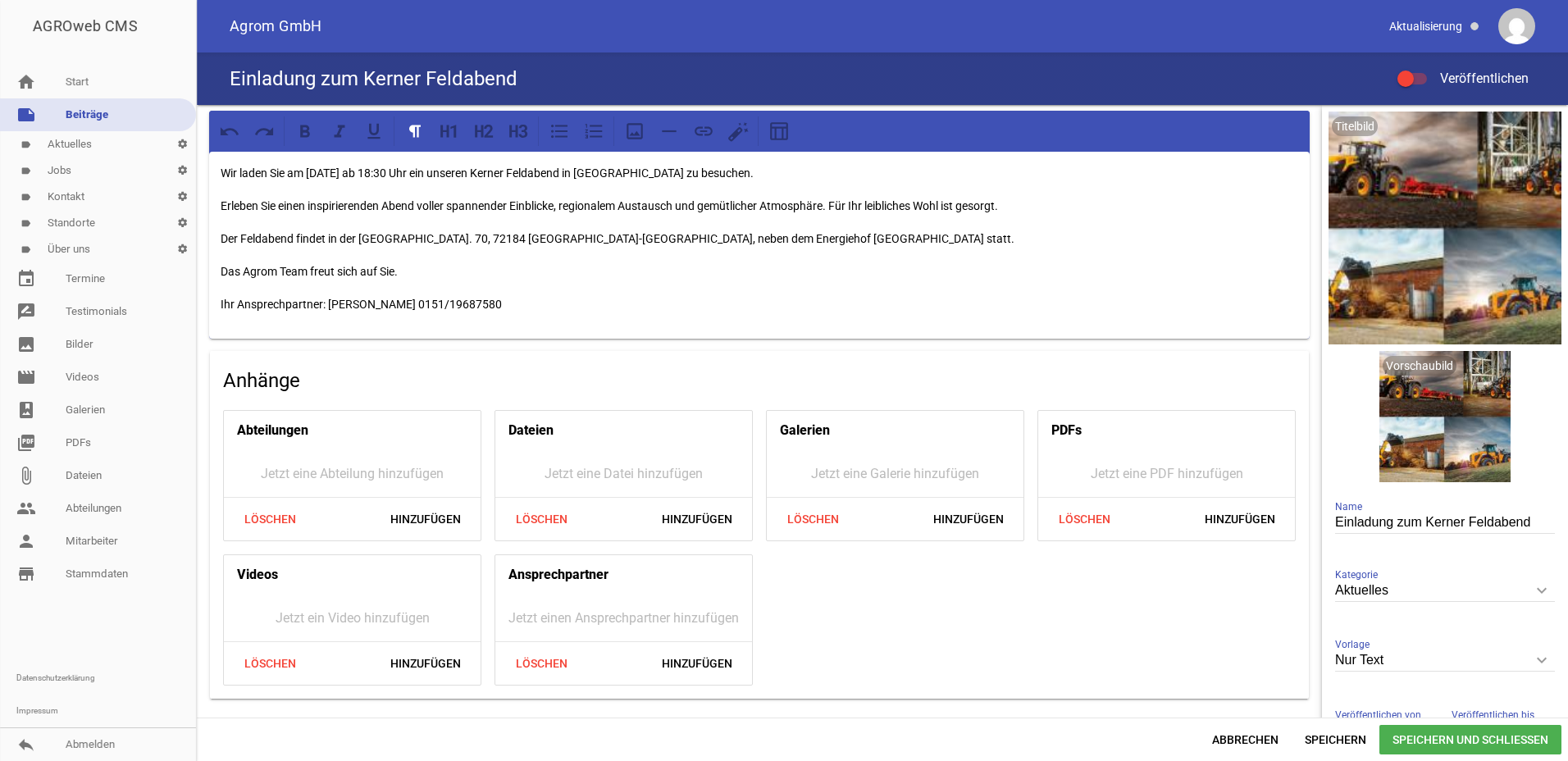
click at [1447, 528] on input "Einladung zum Kerner Feldabend" at bounding box center [1445, 523] width 220 height 22
drag, startPoint x: 1522, startPoint y: 519, endPoint x: 1389, endPoint y: 521, distance: 133.0
click at [1389, 521] on input "Einladung zum Kerner Feldabend" at bounding box center [1445, 523] width 220 height 22
click at [1468, 518] on input "Einladung zum Kerner Feldabend" at bounding box center [1445, 523] width 220 height 22
drag, startPoint x: 1529, startPoint y: 520, endPoint x: 1231, endPoint y: 525, distance: 298.0
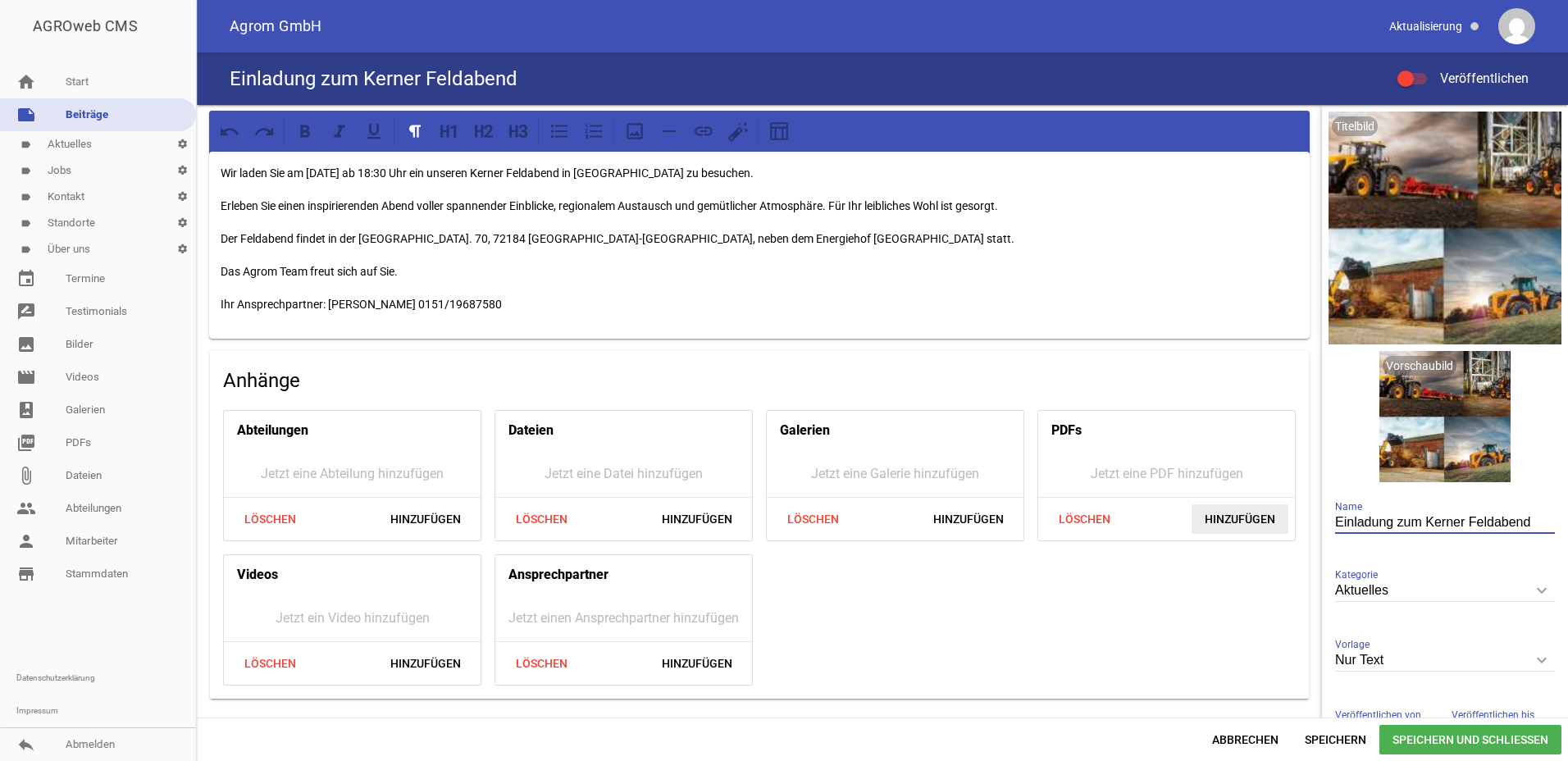
click at [1231, 525] on div "Wir laden Sie am [DATE] ab 18:30 Uhr ein unseren Kerner Feldabend in [GEOGRAPHI…" at bounding box center [882, 411] width 1371 height 612
paste input "röffnung JCB Kompetenzzentrum mit Hausausstellung"
type input "Eröffnung JCB Kompetenzzentrum mit Hausausstellung"
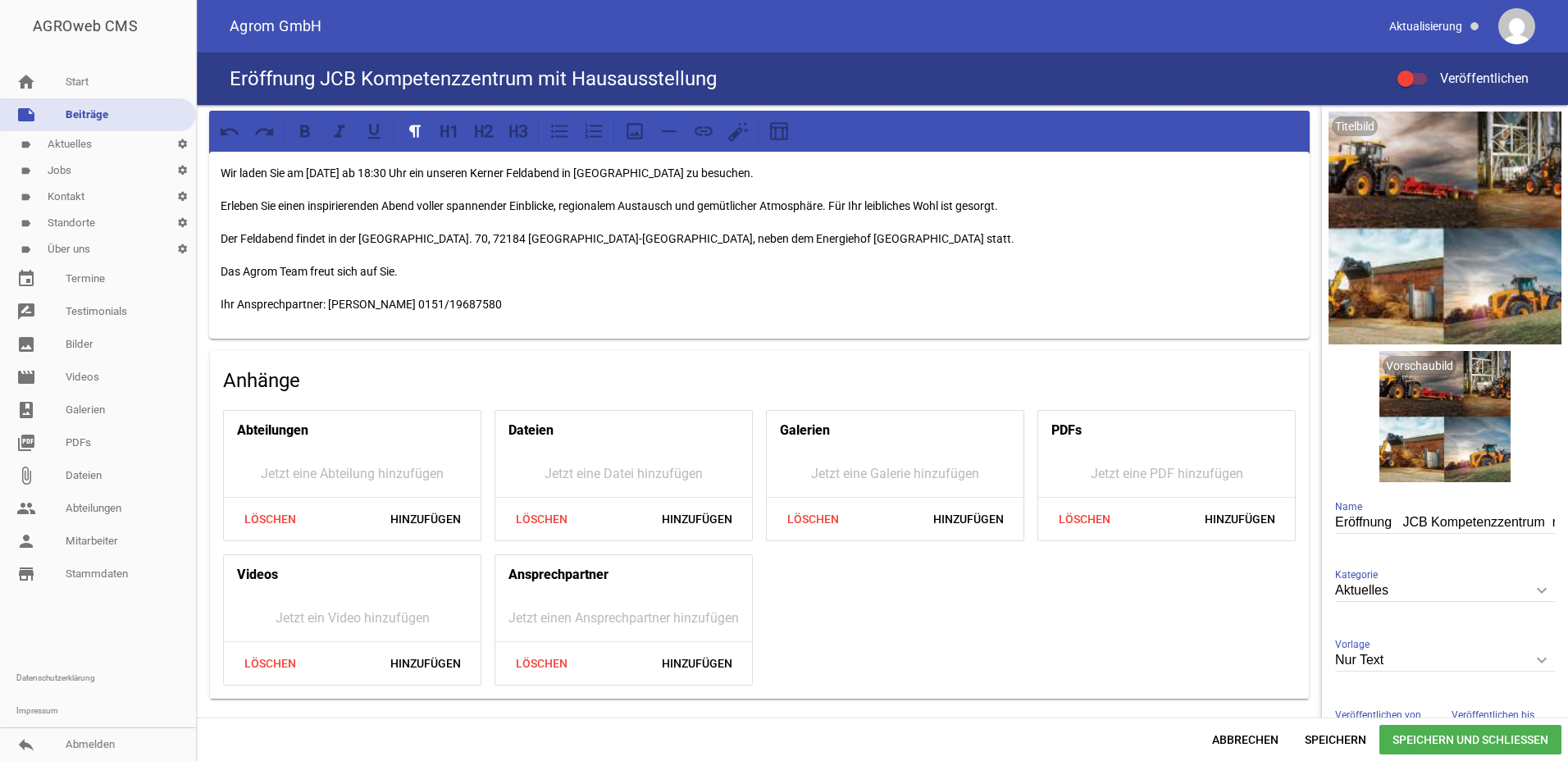
click at [444, 257] on div "Wir laden Sie am [DATE] ab 18:30 Uhr ein unseren Kerner Feldabend in [GEOGRAPHI…" at bounding box center [759, 245] width 1100 height 187
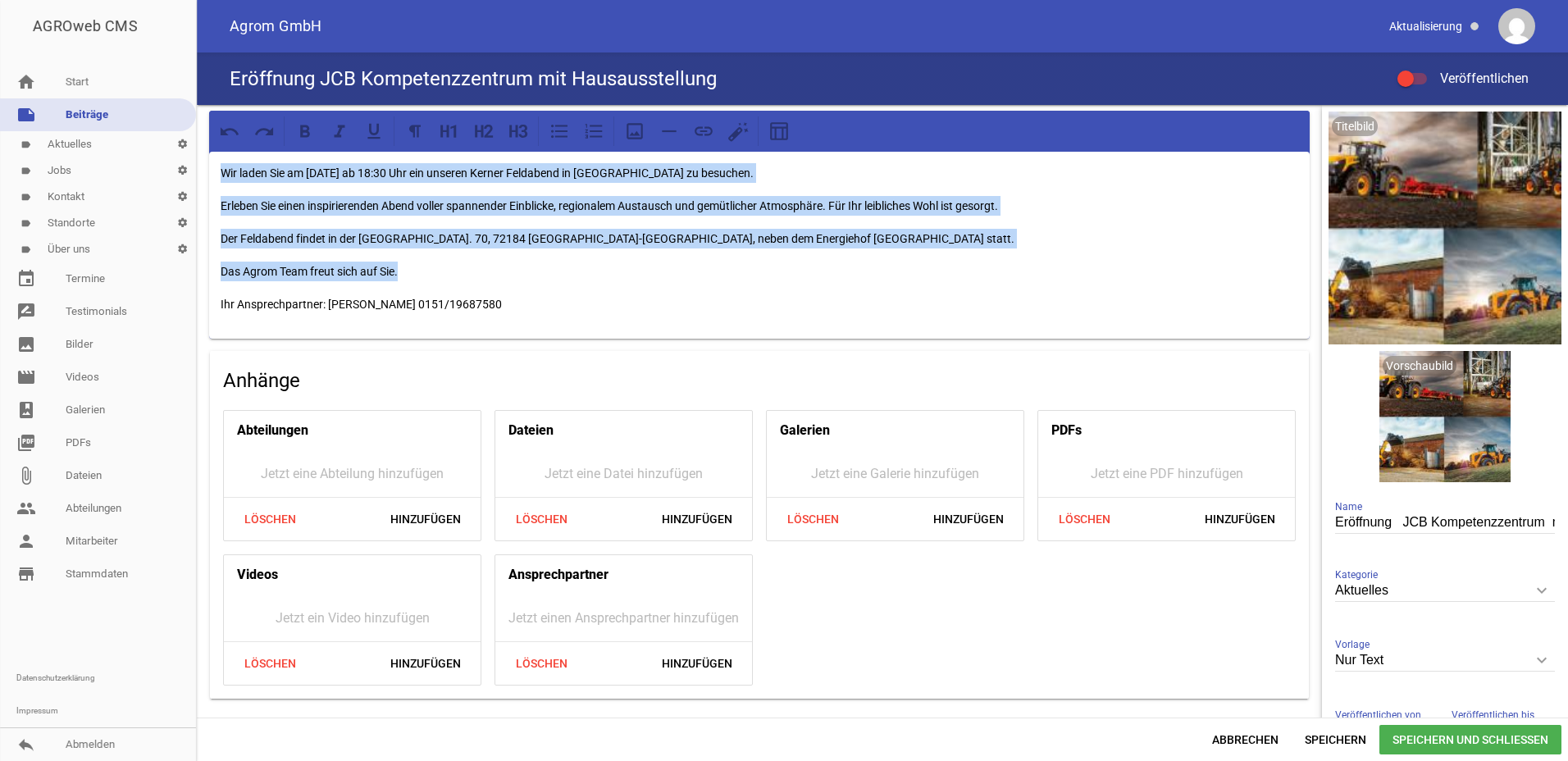
paste div
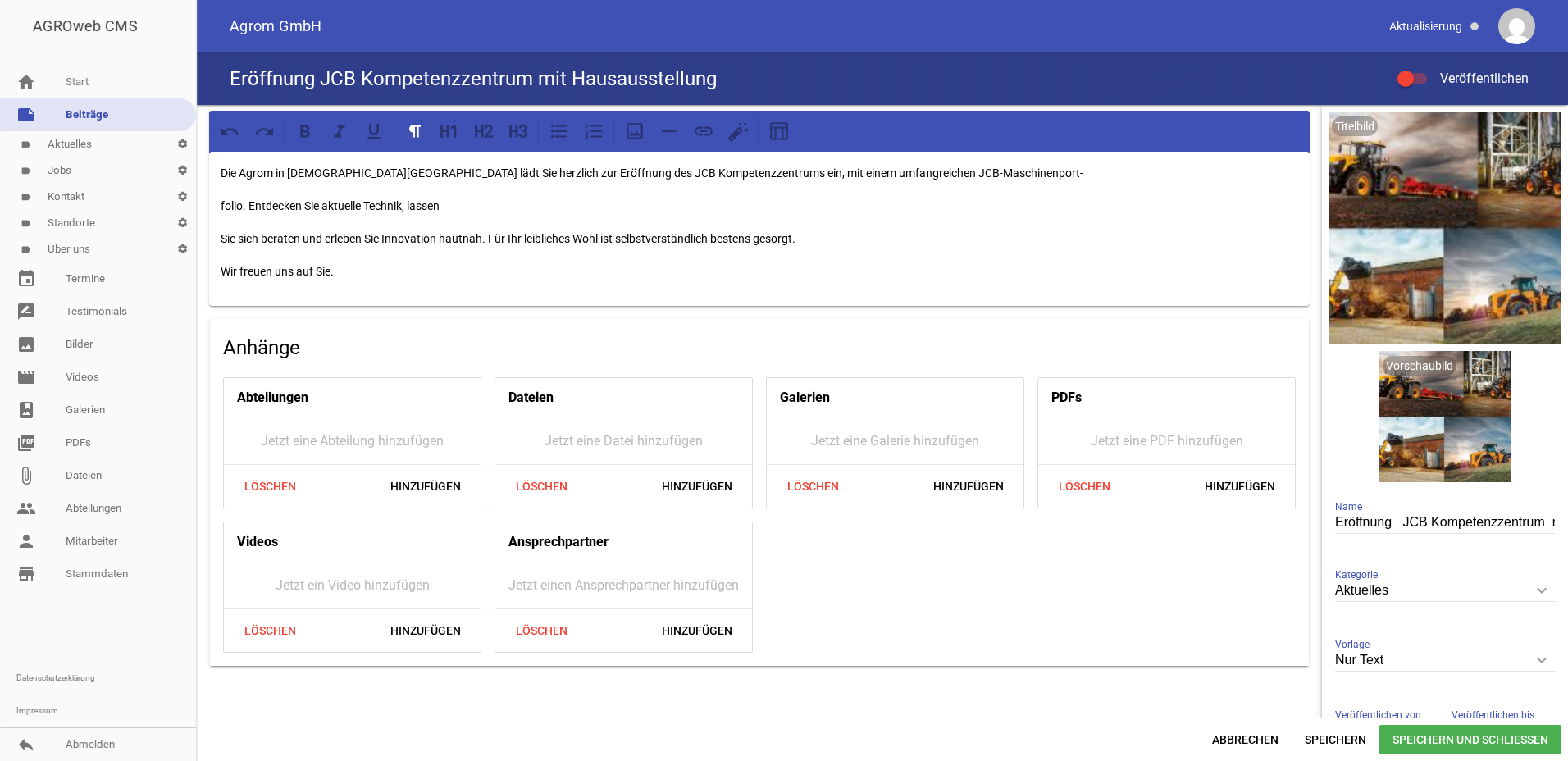
click at [218, 201] on div "Die Agrom in Kirchen-Hausen lädt Sie herzlich zur Eröffnung des JCB Kompetenzze…" at bounding box center [759, 229] width 1100 height 154
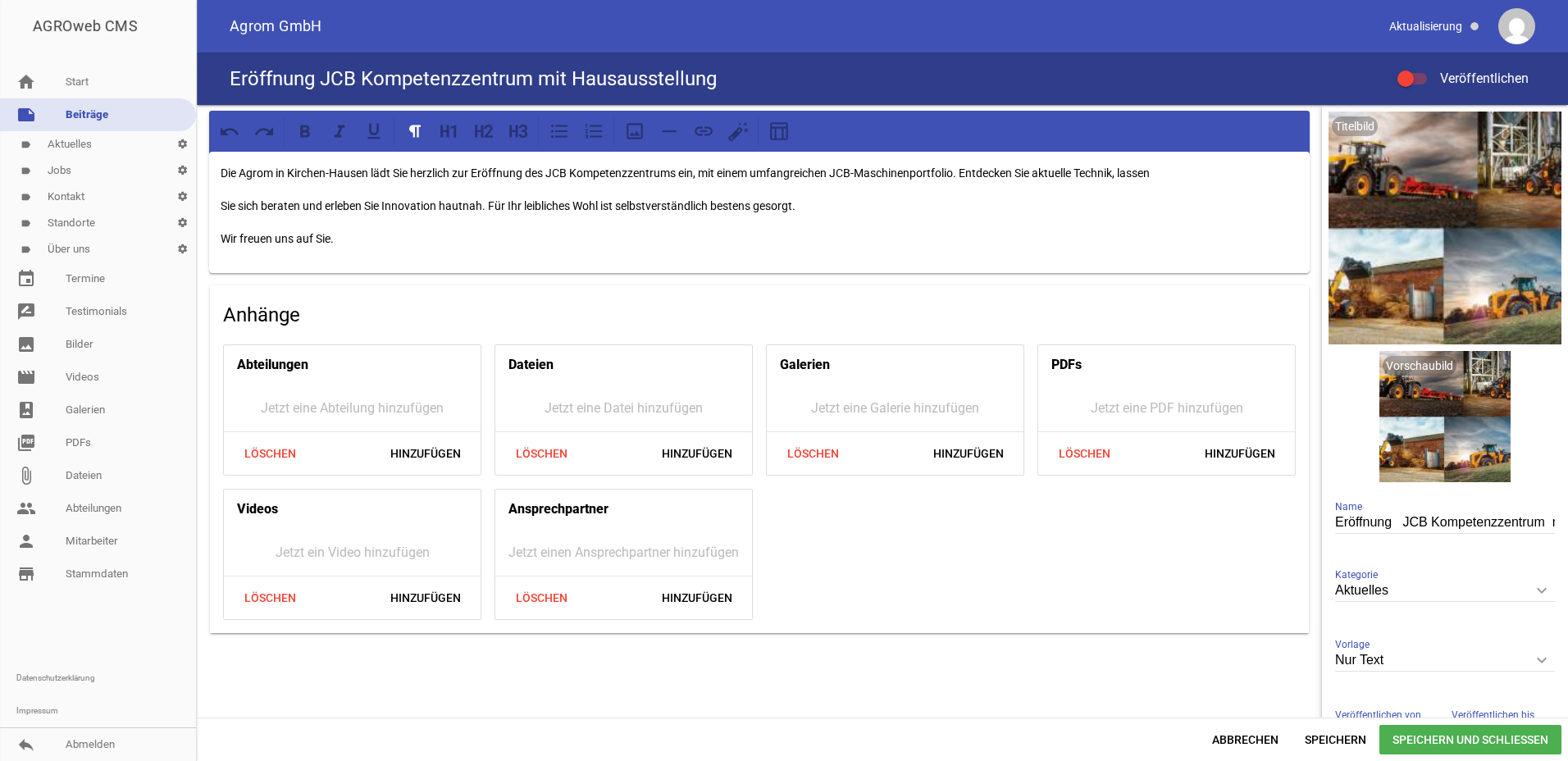
click at [218, 202] on div "Die Agrom in Kirchen-Hausen lädt Sie herzlich zur Eröffnung des JCB Kompetenzze…" at bounding box center [759, 212] width 1100 height 122
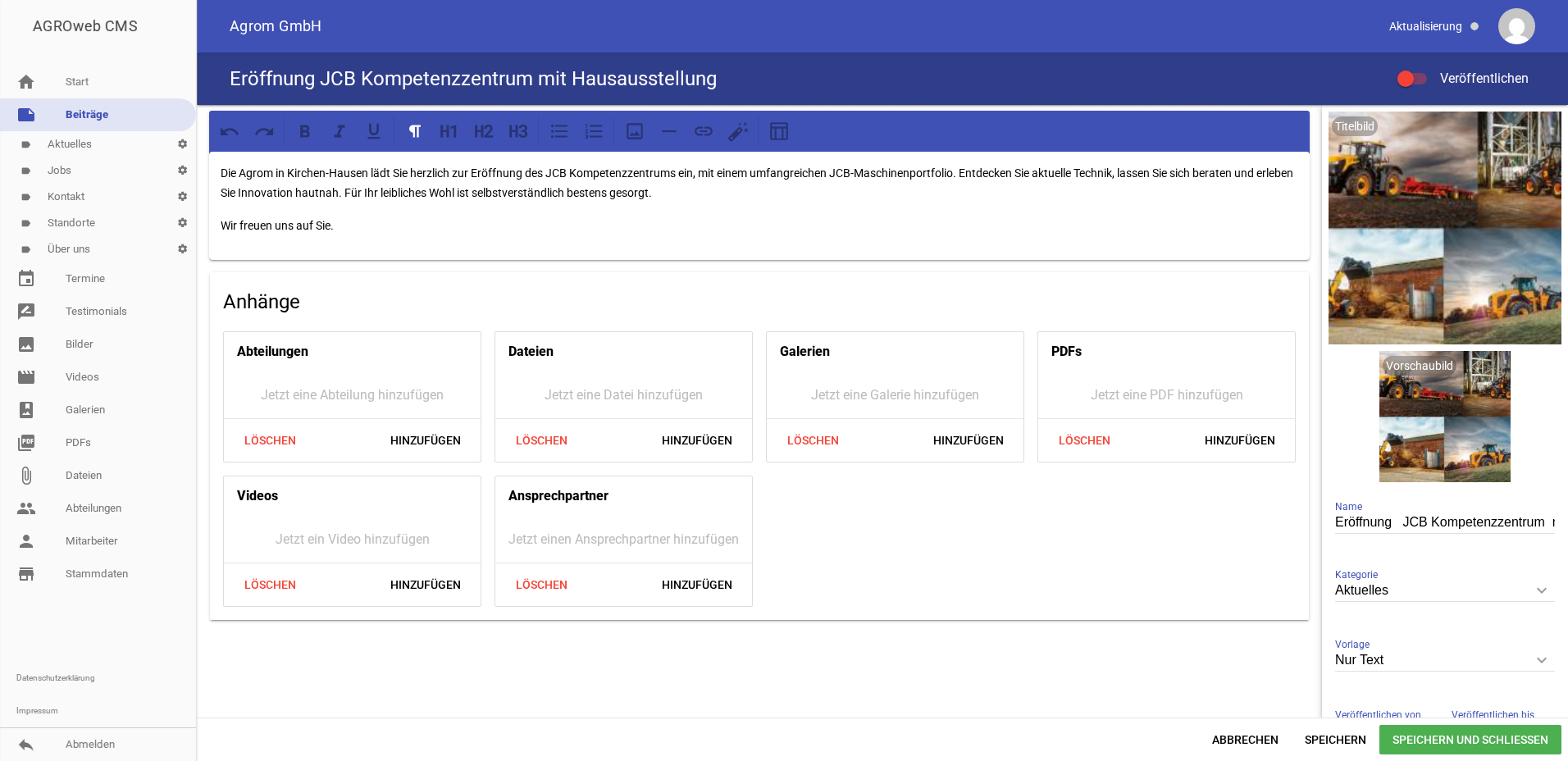
click at [381, 233] on p "Wir freuen uns auf Sie." at bounding box center [760, 225] width 1078 height 20
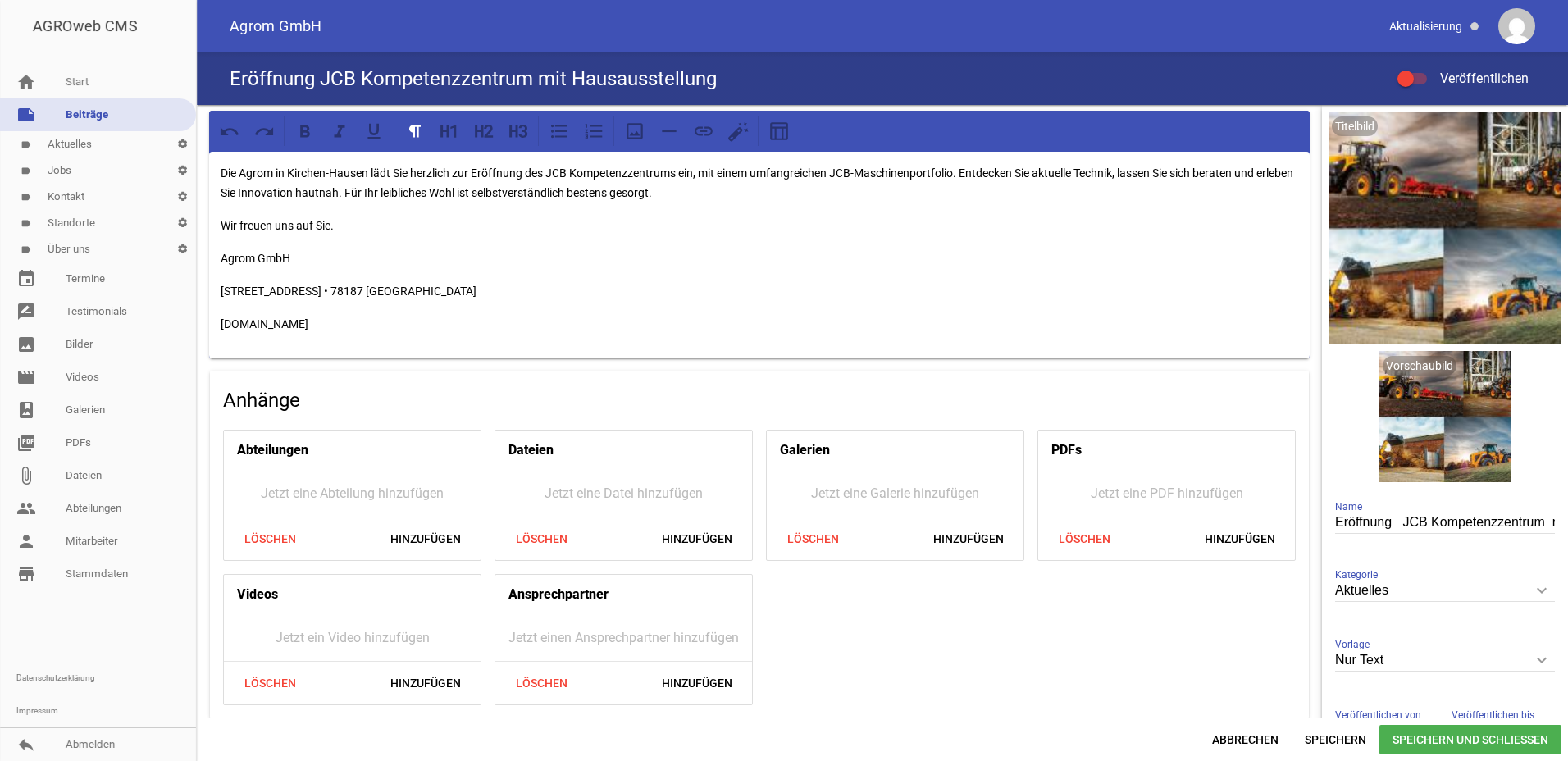
drag, startPoint x: 332, startPoint y: 321, endPoint x: 202, endPoint y: 257, distance: 144.9
click at [202, 257] on div "Die Agrom in Kirchen-Hausen lädt Sie herzlich zur Eröffnung des JCB Kompetenzze…" at bounding box center [760, 415] width 1125 height 620
click at [303, 127] on icon at bounding box center [305, 131] width 9 height 12
click at [370, 325] on p "[DOMAIN_NAME]" at bounding box center [760, 324] width 1078 height 20
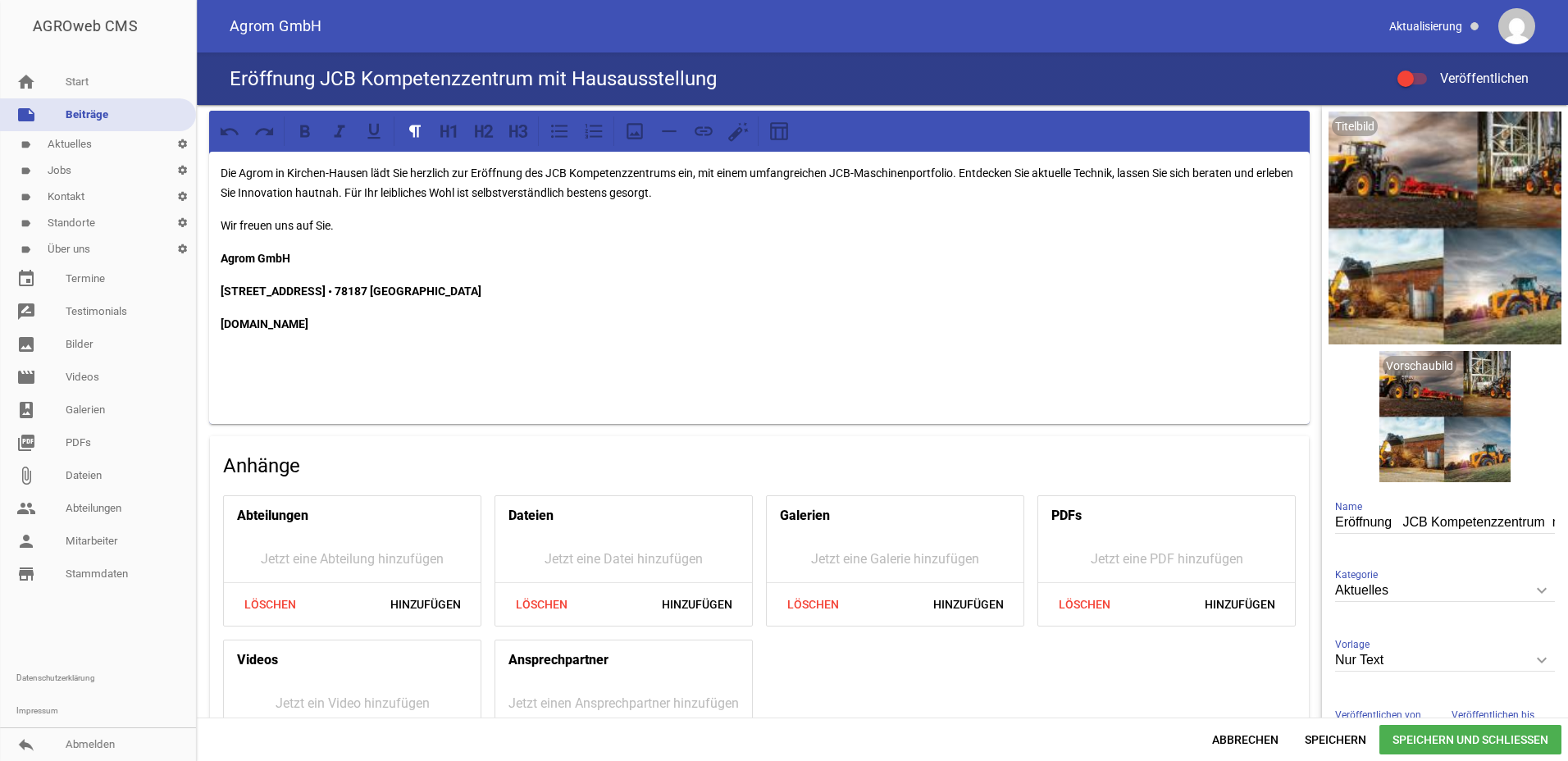
click at [262, 376] on div "Die Agrom in Kirchen-Hausen lädt Sie herzlich zur Eröffnung des JCB Kompetenzze…" at bounding box center [759, 288] width 1100 height 272
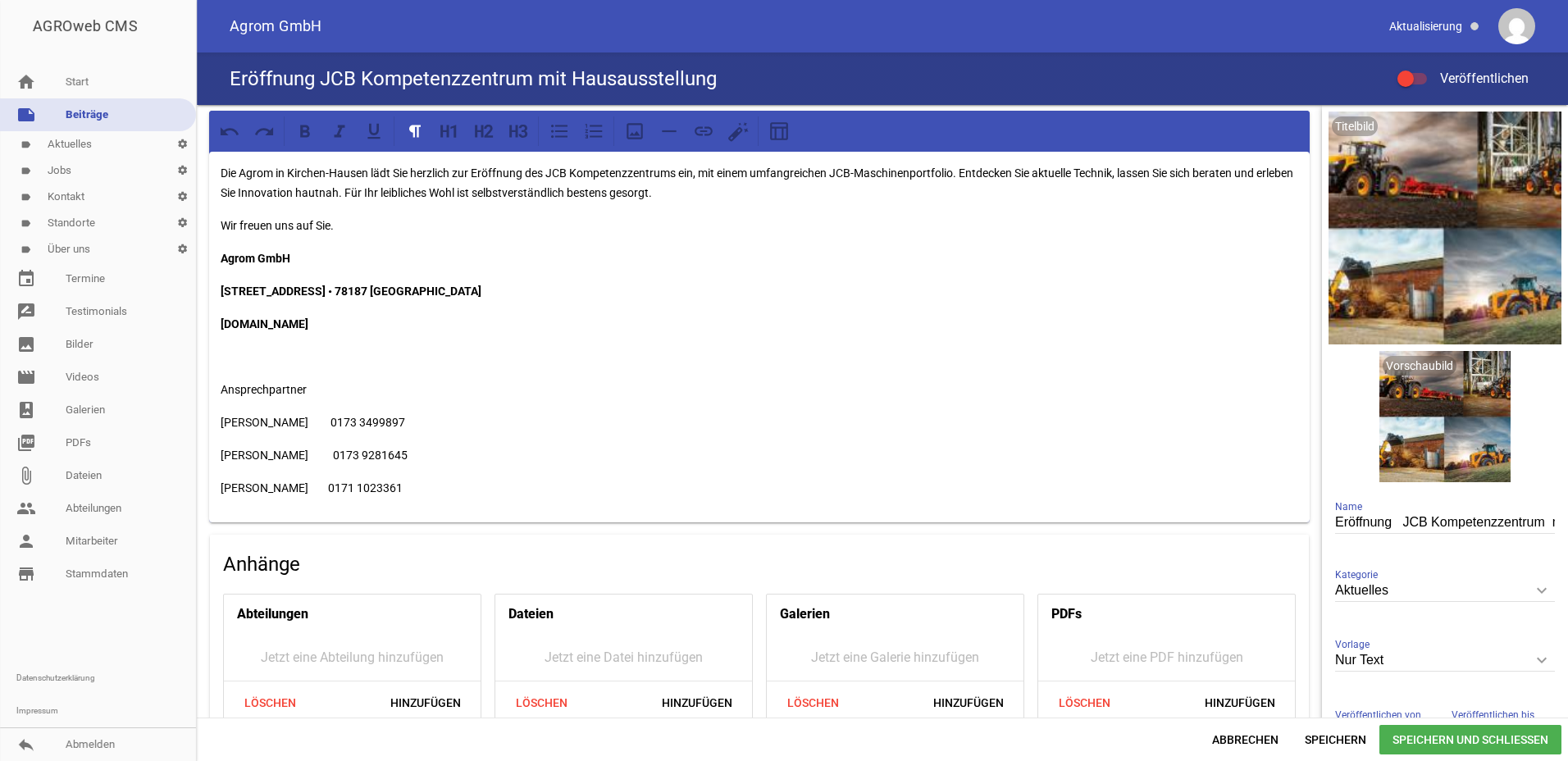
click at [316, 389] on p "Ansprechpartner" at bounding box center [760, 389] width 1078 height 20
click at [398, 175] on p "Die Agrom in Kirchen-Hausen lädt Sie herzlich zur Eröffnung des JCB Kompetenzze…" at bounding box center [760, 183] width 1078 height 39
click at [415, 171] on p "Die Agrom in Kirchen-Hausen lädt Sie herzlich zur Eröffnung des JCB Kompetenzze…" at bounding box center [760, 183] width 1078 height 39
click at [1002, 196] on p "Die Agrom in [GEOGRAPHIC_DATA] lädt Sie am [DATE] von 10 bis 17 Uhr herzlich zu…" at bounding box center [760, 183] width 1078 height 39
click at [649, 253] on p "Agrom GmbH" at bounding box center [760, 258] width 1078 height 20
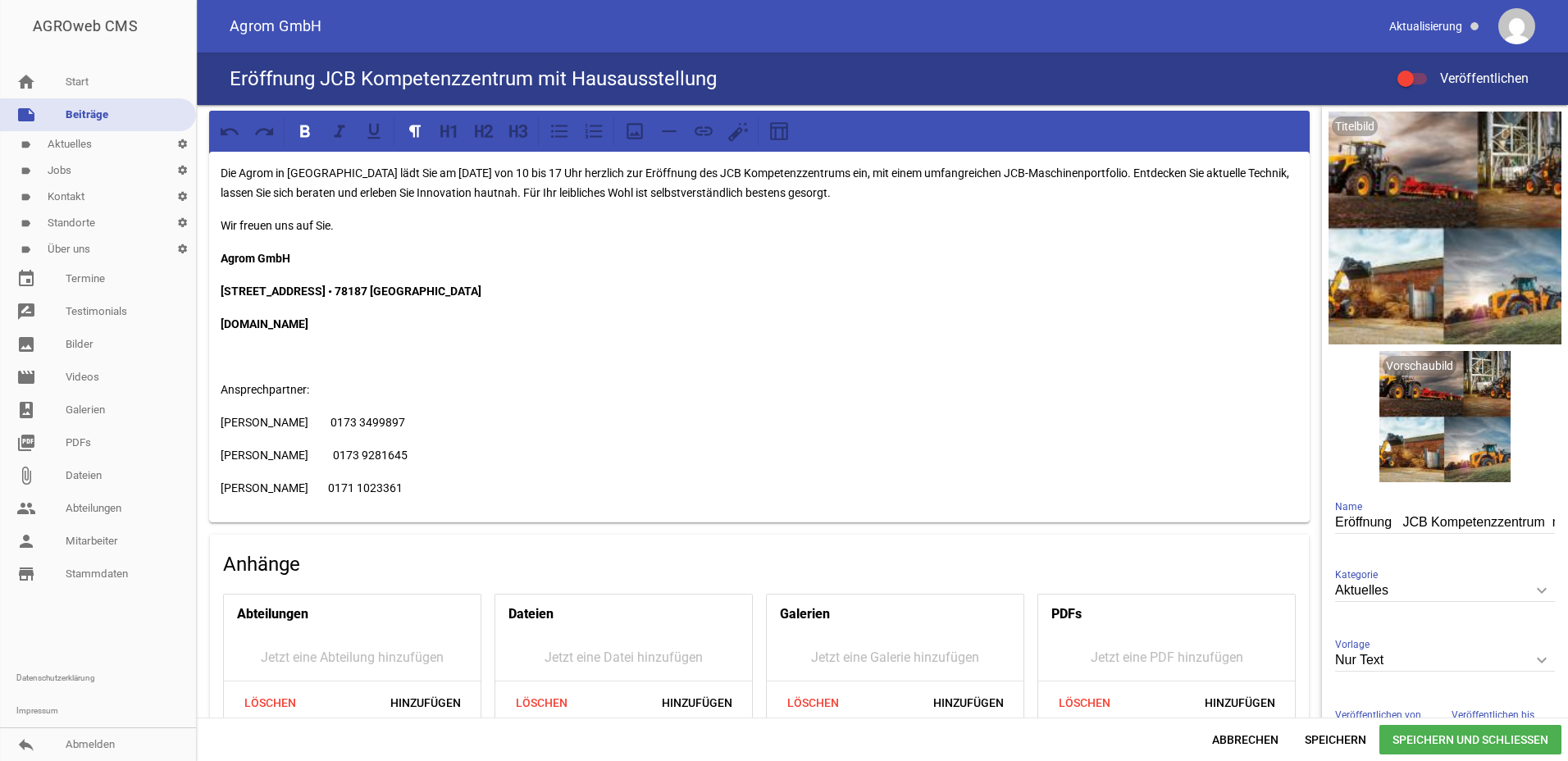
click at [1465, 740] on span "Speichern und Schließen" at bounding box center [1470, 740] width 182 height 29
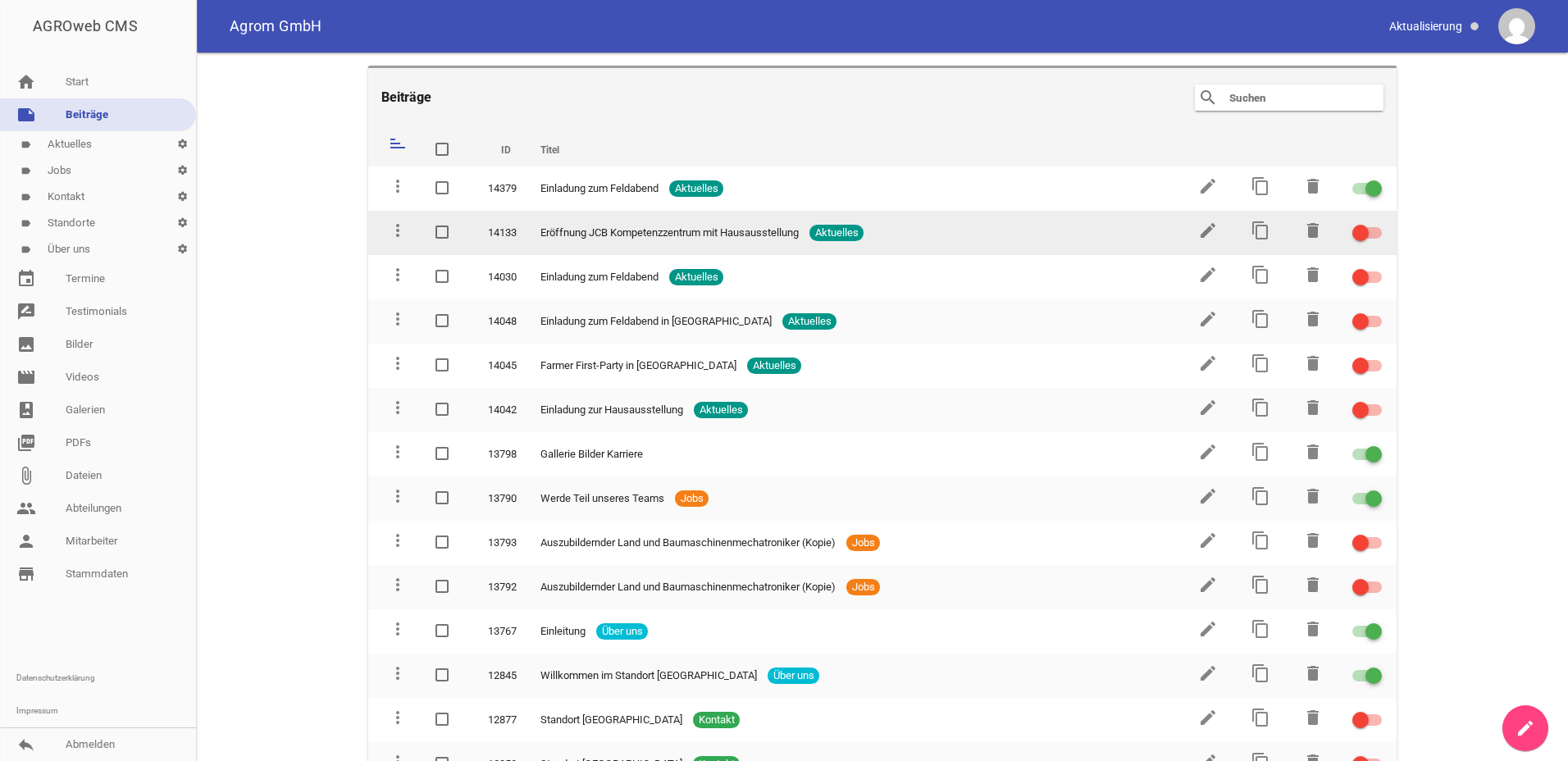
click at [1368, 228] on div at bounding box center [1367, 232] width 29 height 11
click at [1377, 223] on input "checkbox" at bounding box center [1377, 223] width 0 height 0
click at [1207, 232] on icon "edit" at bounding box center [1207, 230] width 20 height 20
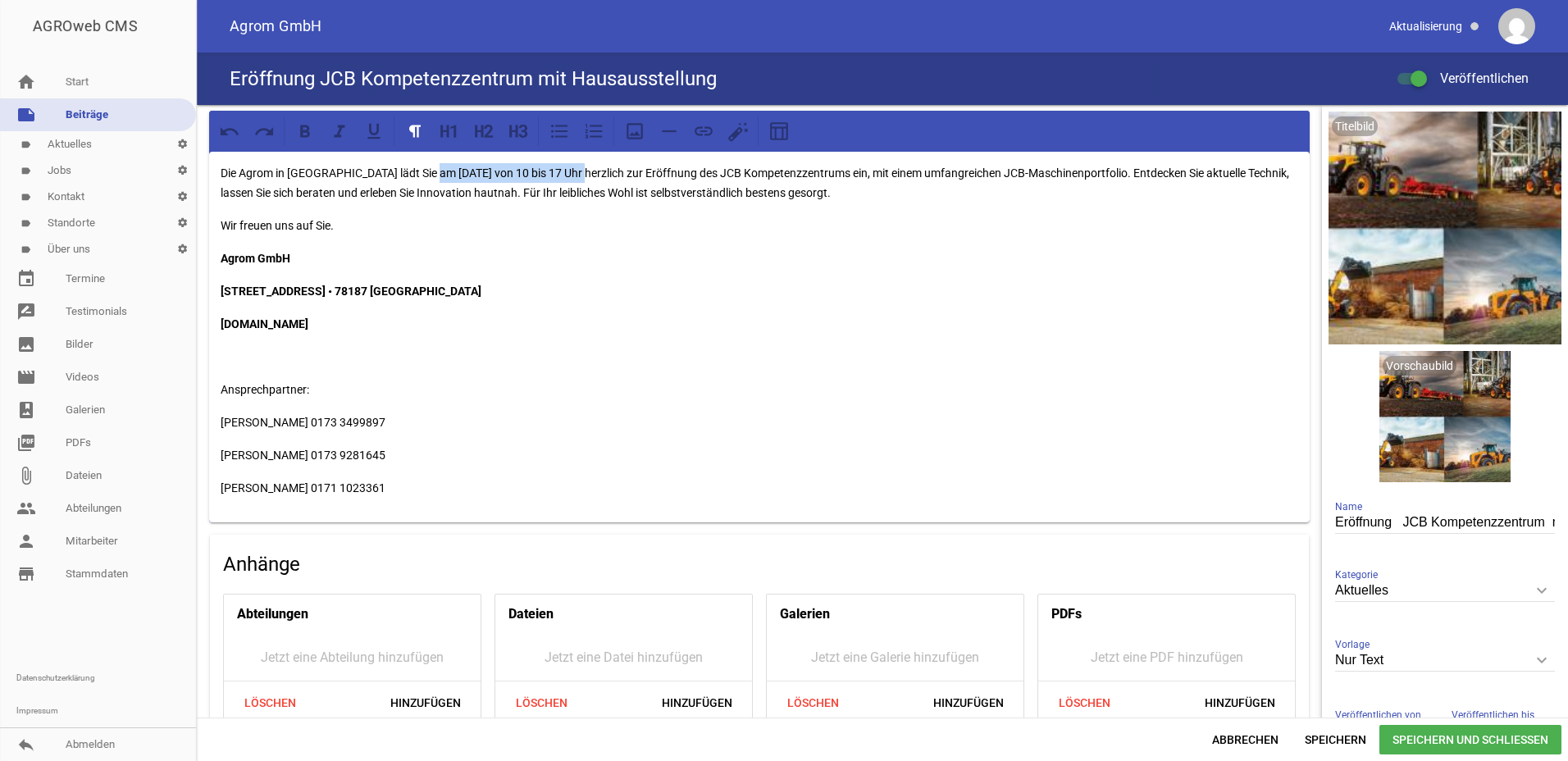
drag, startPoint x: 434, startPoint y: 172, endPoint x: 582, endPoint y: 170, distance: 148.0
click at [582, 170] on p "Die Agrom in [GEOGRAPHIC_DATA] lädt Sie am [DATE] von 10 bis 17 Uhr herzlich zu…" at bounding box center [760, 183] width 1078 height 39
click at [306, 127] on icon at bounding box center [305, 131] width 9 height 12
drag, startPoint x: 647, startPoint y: 170, endPoint x: 852, endPoint y: 174, distance: 205.0
click at [852, 174] on p "Die Agrom in [GEOGRAPHIC_DATA] lädt Sie am [DATE] von 10 bis 17 Uhr herzlich zu…" at bounding box center [760, 183] width 1078 height 39
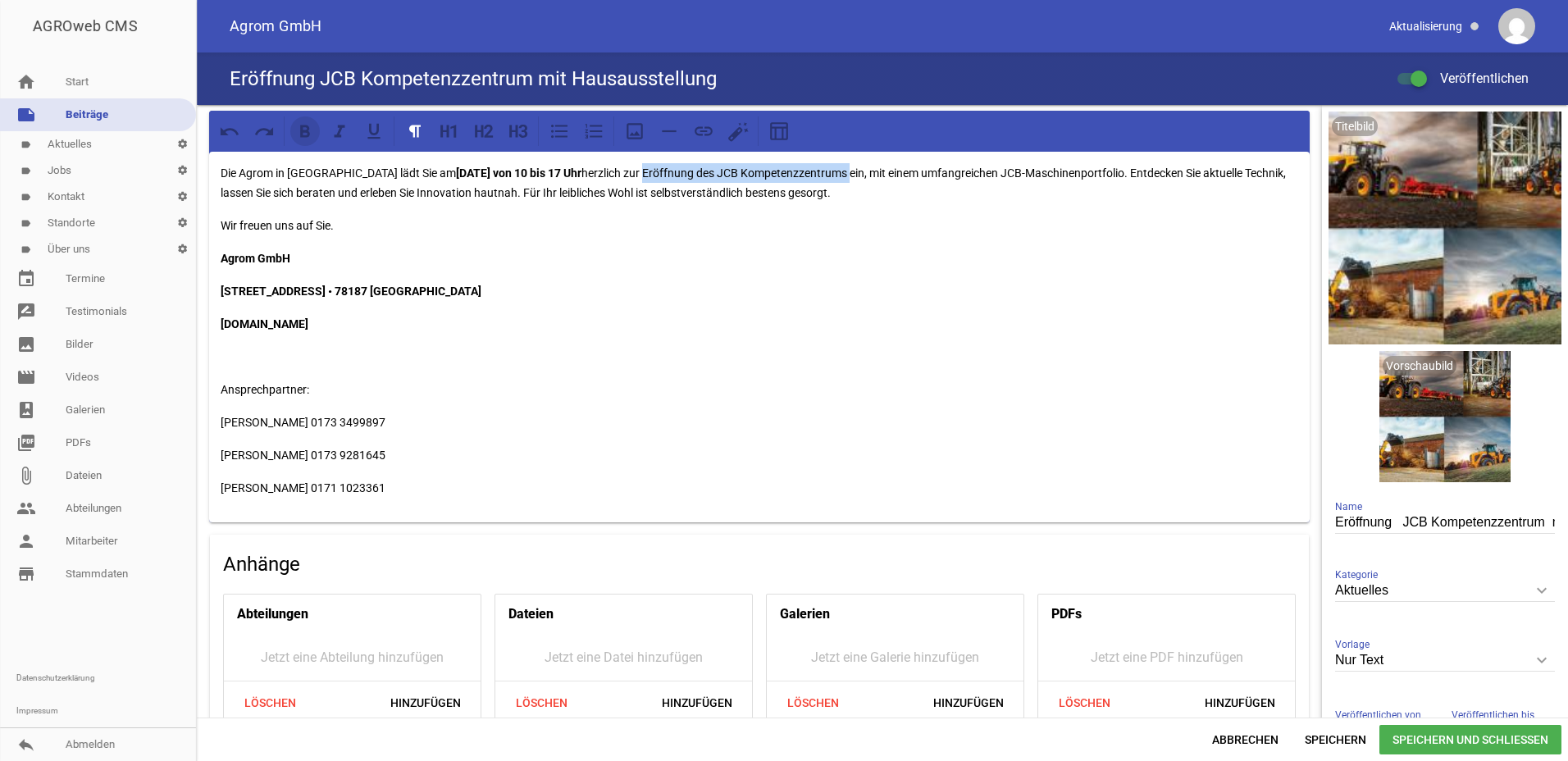
click at [310, 132] on icon at bounding box center [305, 131] width 21 height 21
click at [1499, 735] on span "Speichern und Schließen" at bounding box center [1470, 740] width 182 height 29
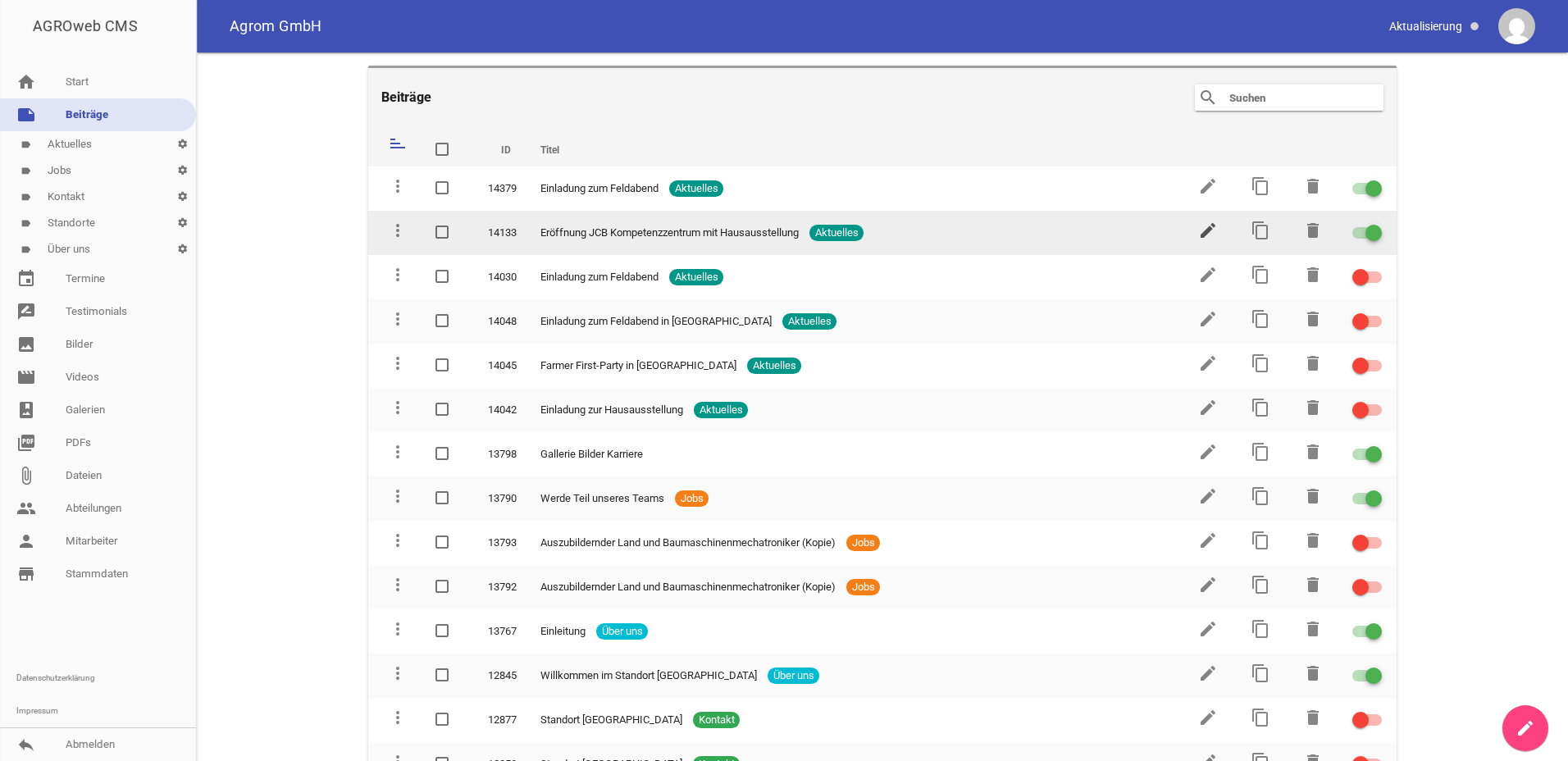
click at [1207, 233] on icon "edit" at bounding box center [1207, 230] width 20 height 20
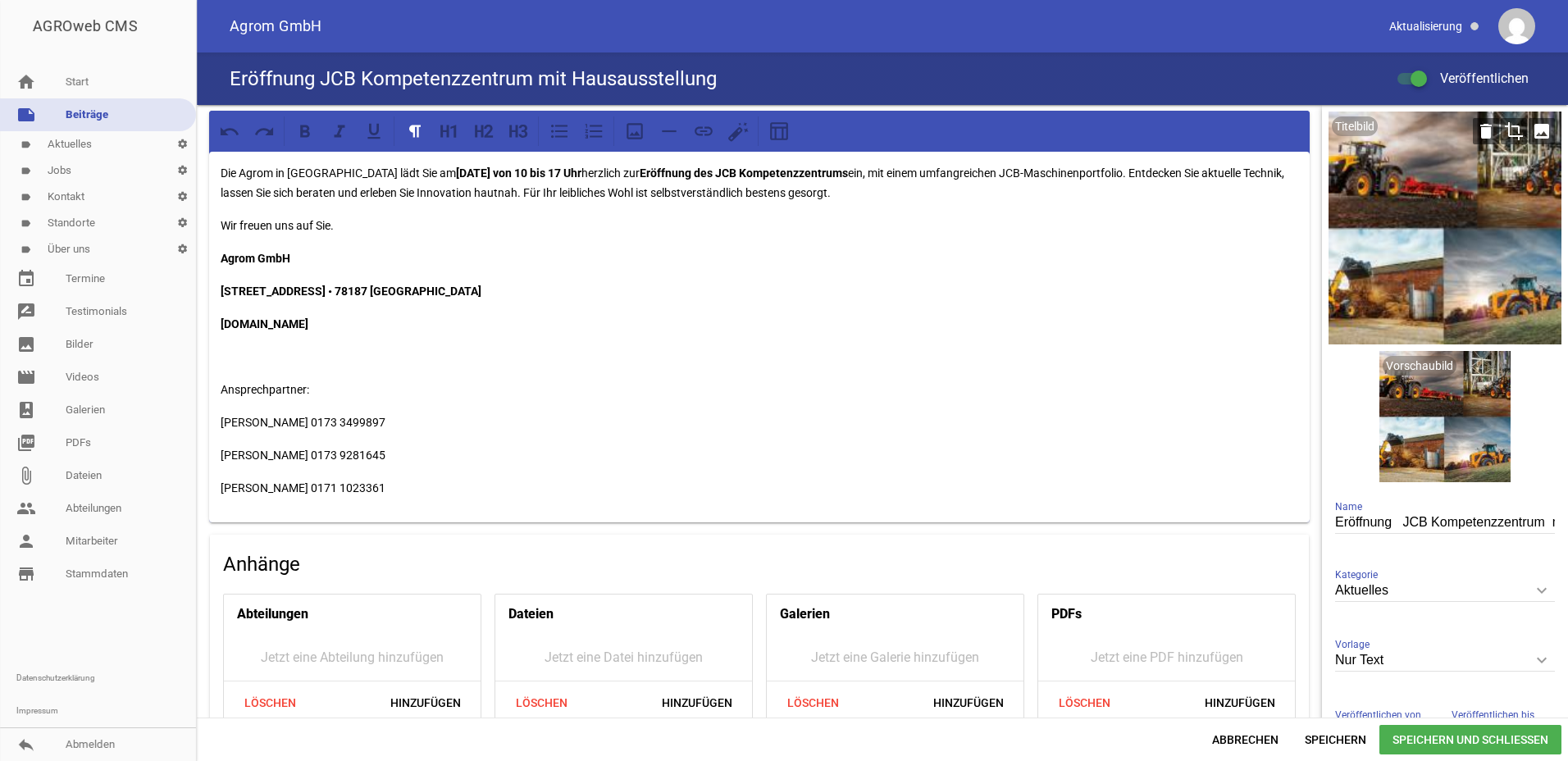
click at [1437, 193] on div at bounding box center [1446, 228] width 233 height 233
click at [1508, 132] on icon "crop" at bounding box center [1514, 131] width 27 height 27
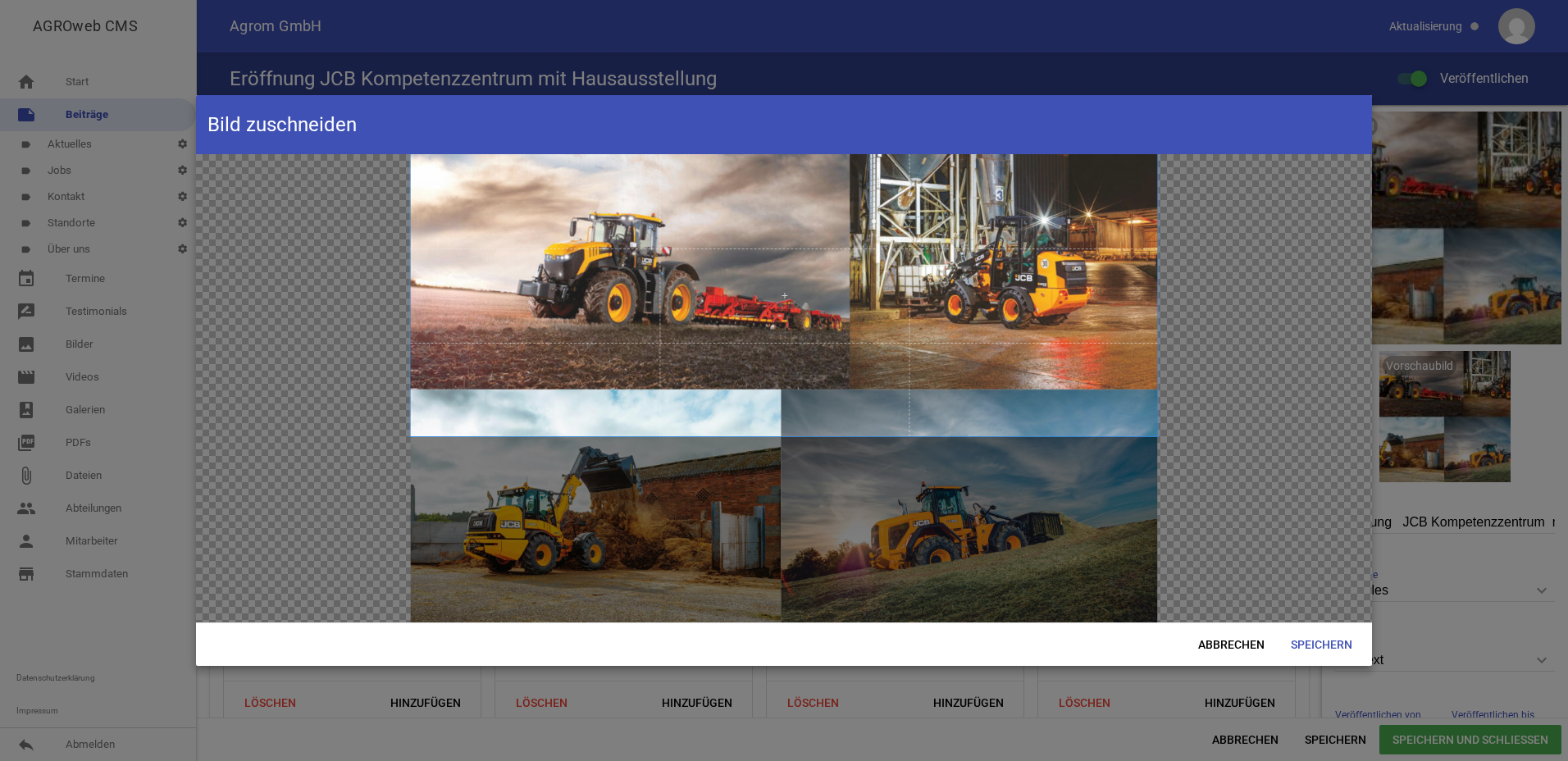
click at [849, 223] on span at bounding box center [784, 294] width 748 height 282
click at [1015, 311] on span at bounding box center [784, 294] width 748 height 282
click at [379, 555] on div at bounding box center [784, 388] width 1177 height 468
click at [291, 478] on div at bounding box center [784, 388] width 1177 height 468
click at [641, 623] on div "Bild zuschneiden Abbrechen Speichern" at bounding box center [784, 380] width 1177 height 571
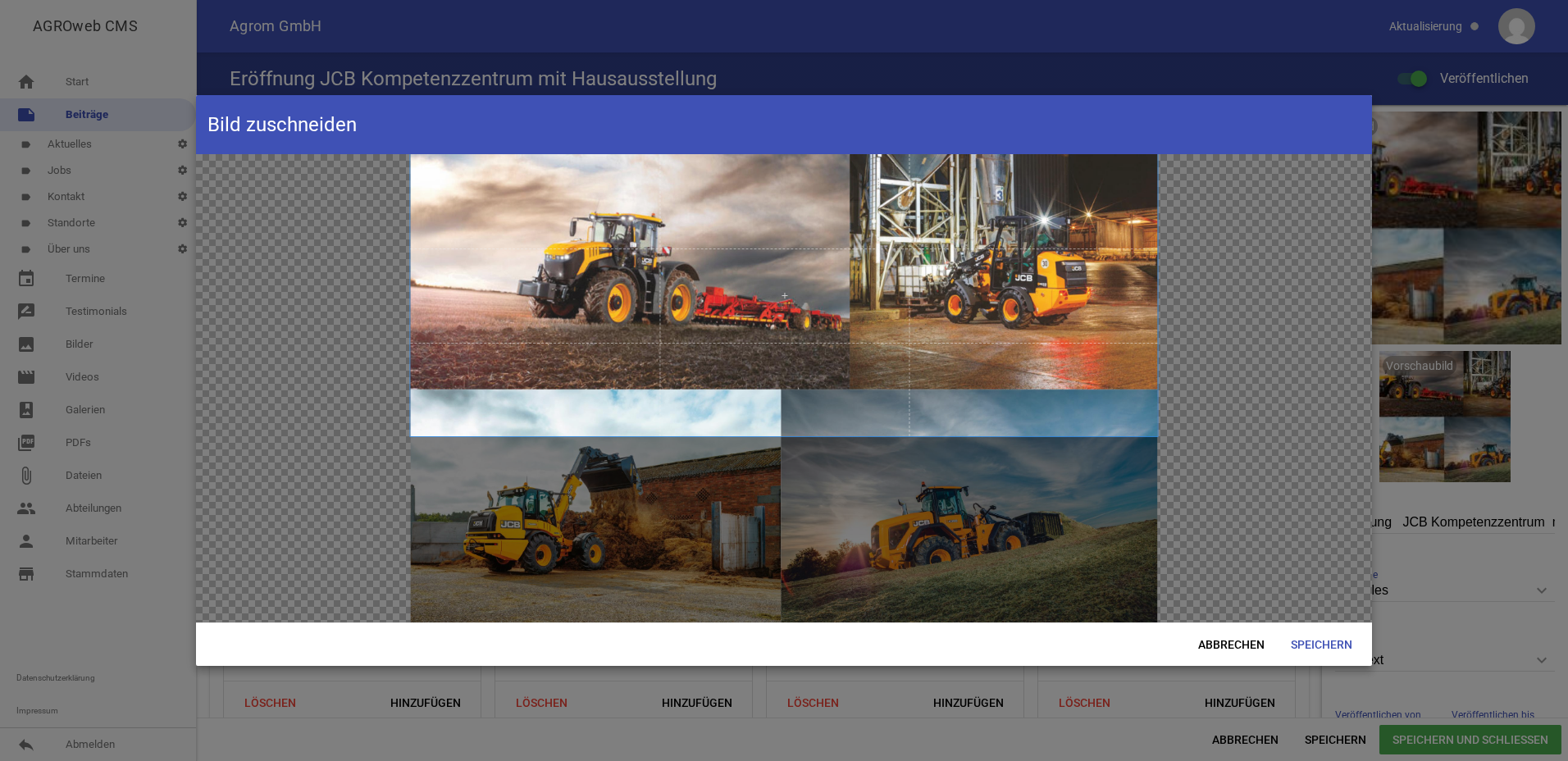
click at [729, 554] on div at bounding box center [784, 388] width 1177 height 468
click at [733, 288] on span at bounding box center [784, 294] width 748 height 282
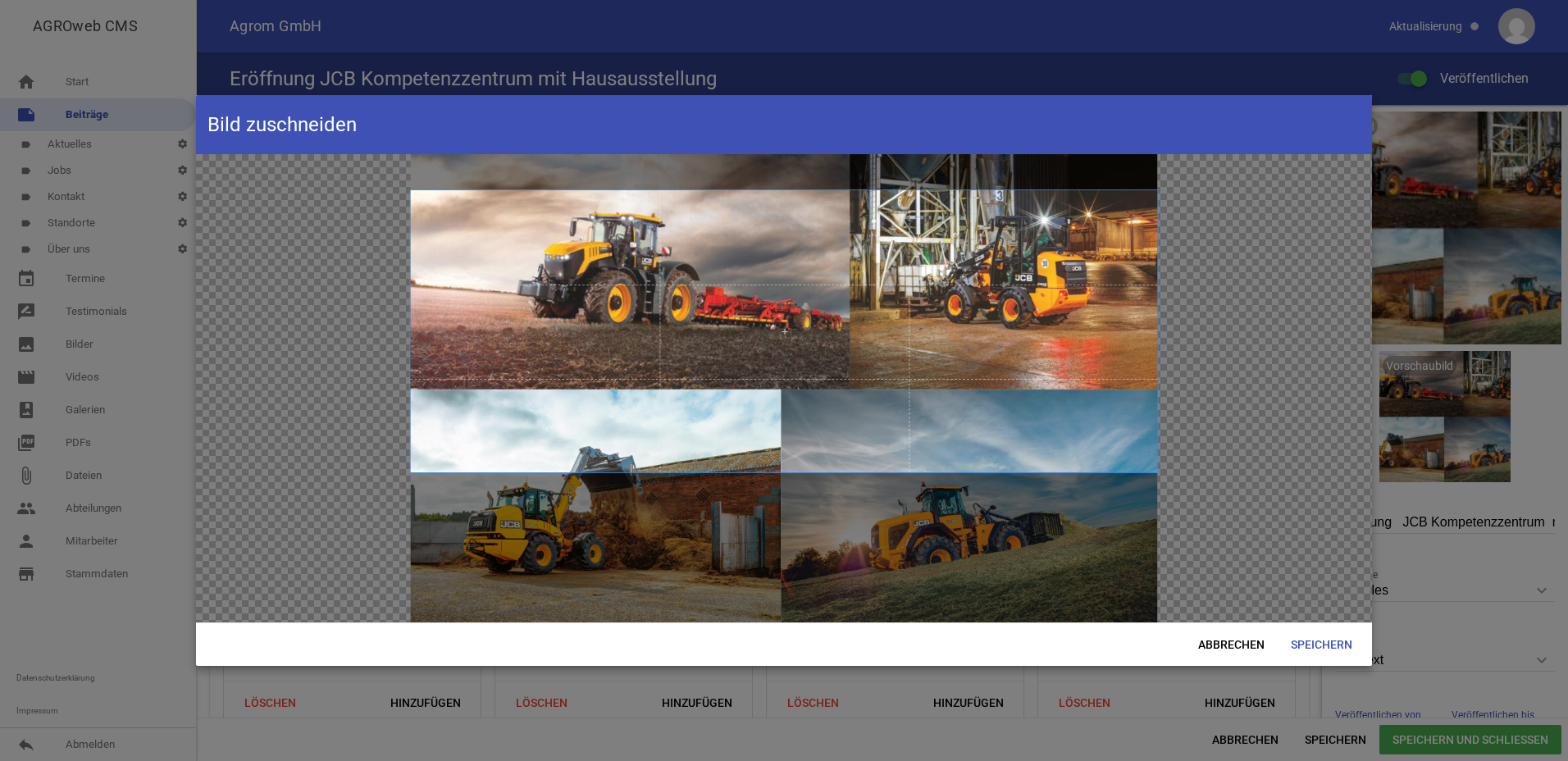
click at [737, 389] on span at bounding box center [784, 330] width 748 height 282
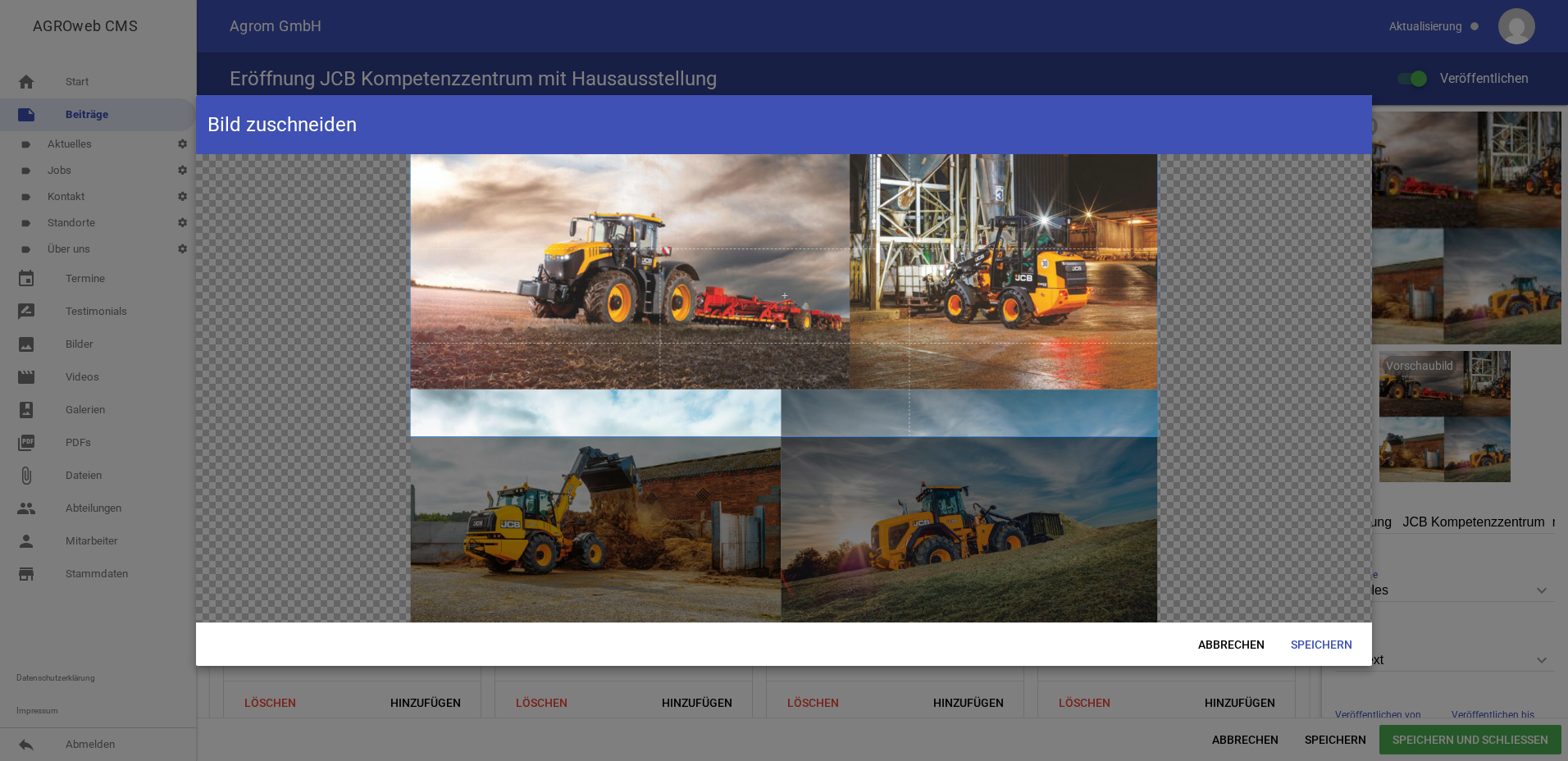
click at [747, 182] on span at bounding box center [784, 294] width 748 height 282
click at [1238, 645] on span "Abbrechen" at bounding box center [1231, 645] width 92 height 29
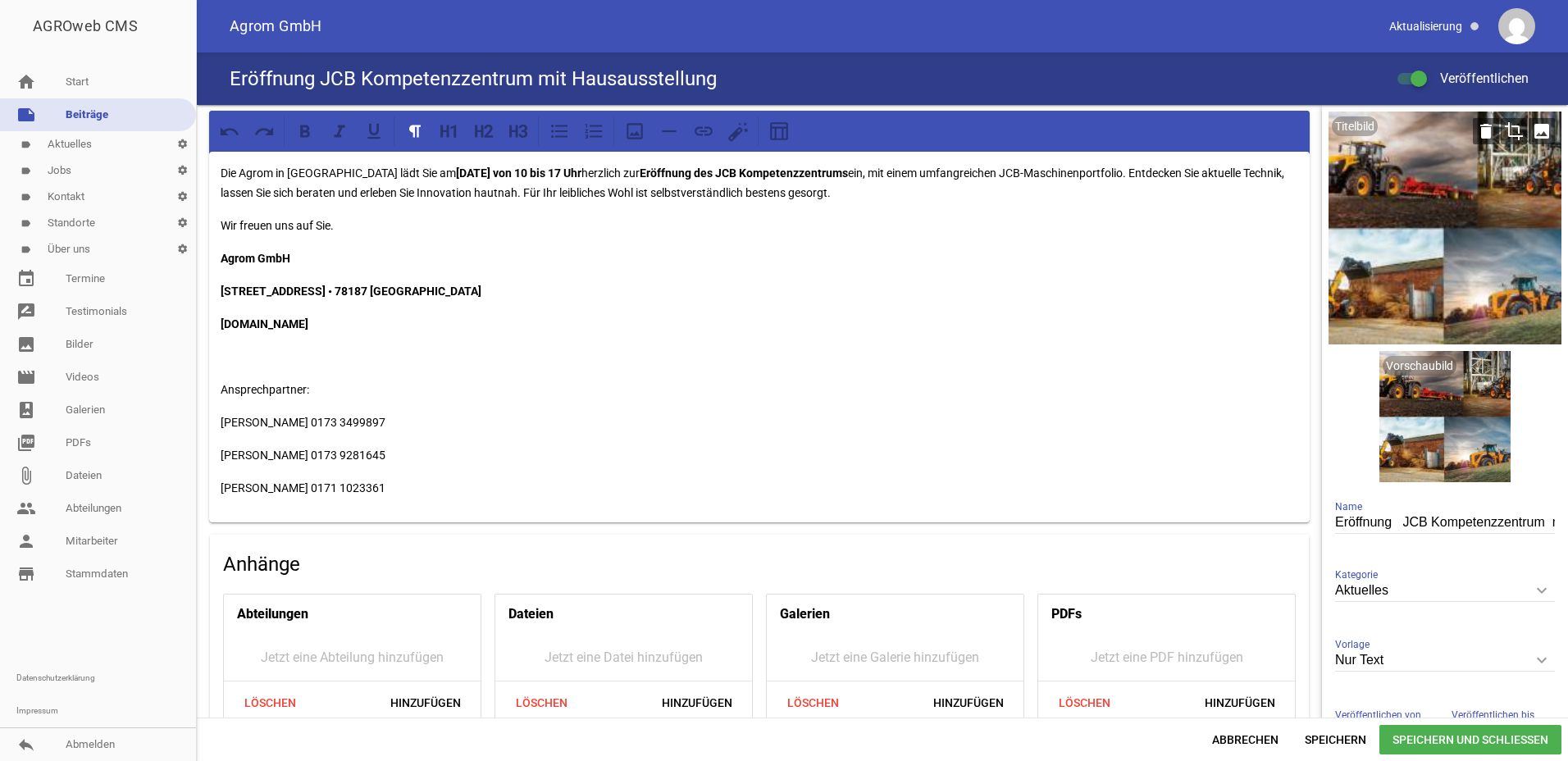
click at [1537, 128] on icon "image" at bounding box center [1541, 131] width 27 height 27
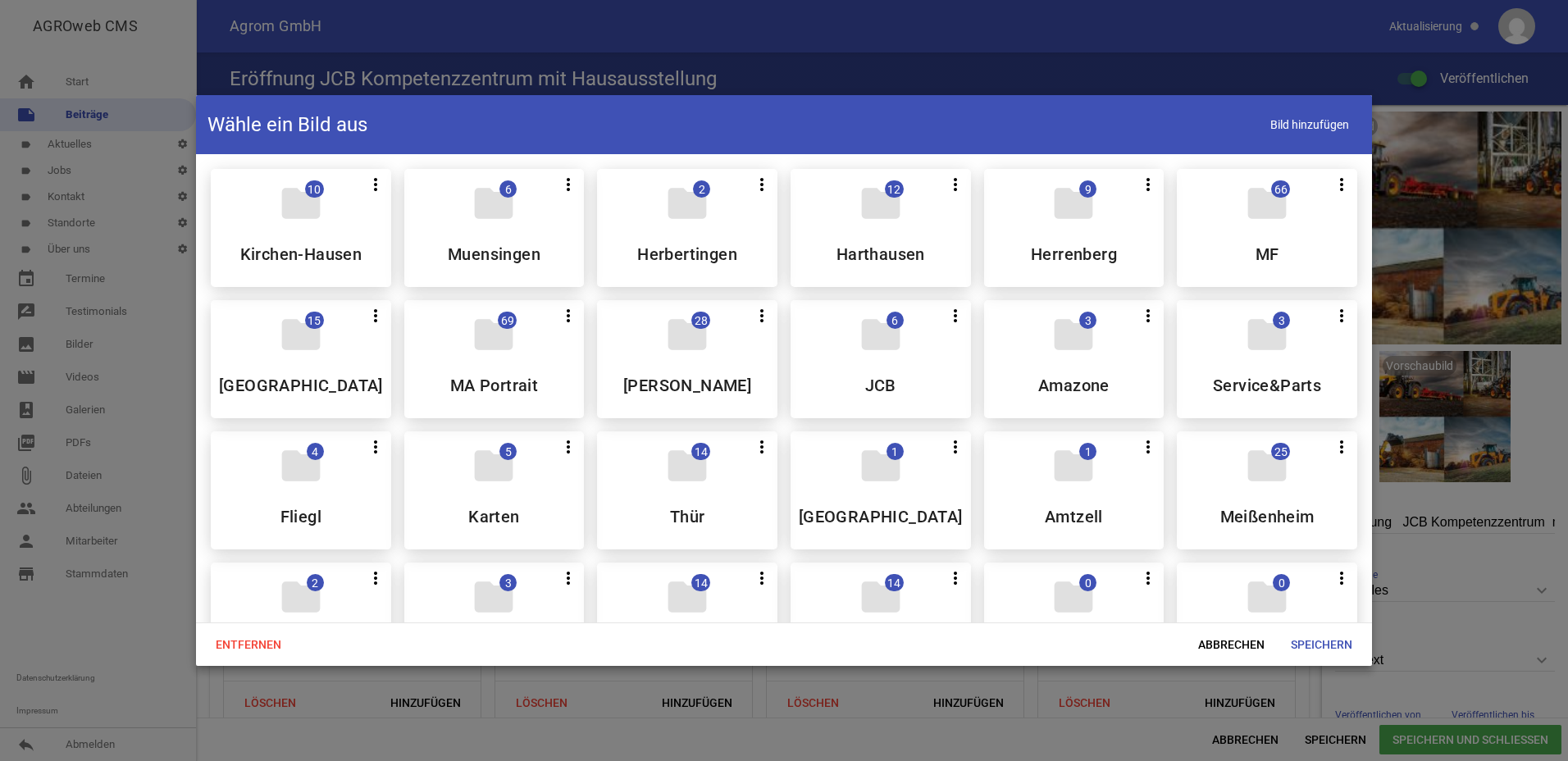
click at [1301, 107] on header "Wähle ein Bild aus Bild hinzufügen" at bounding box center [784, 124] width 1177 height 59
click at [1306, 122] on span "Bild hinzufügen" at bounding box center [1309, 124] width 102 height 33
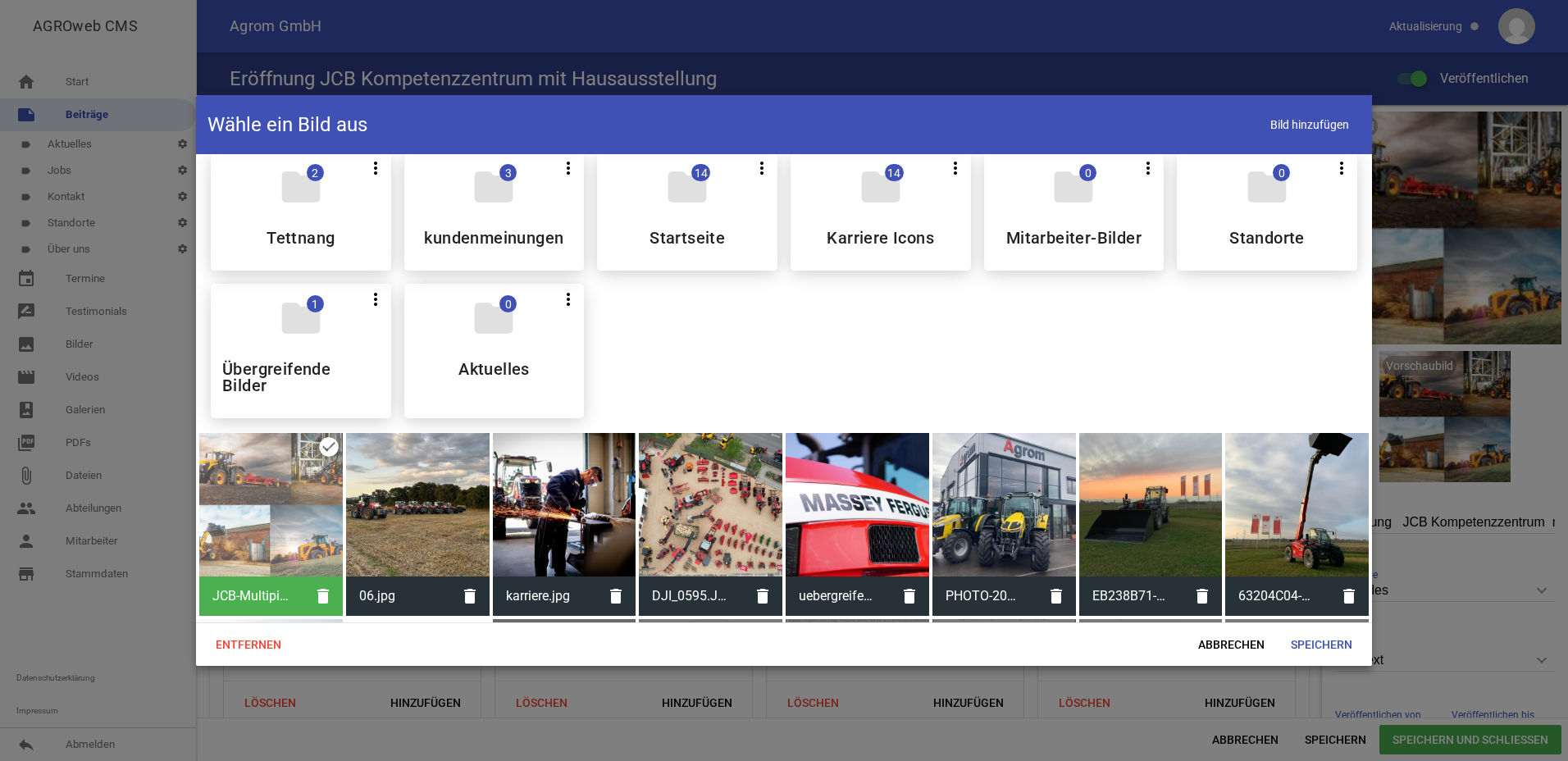
scroll to position [776, 0]
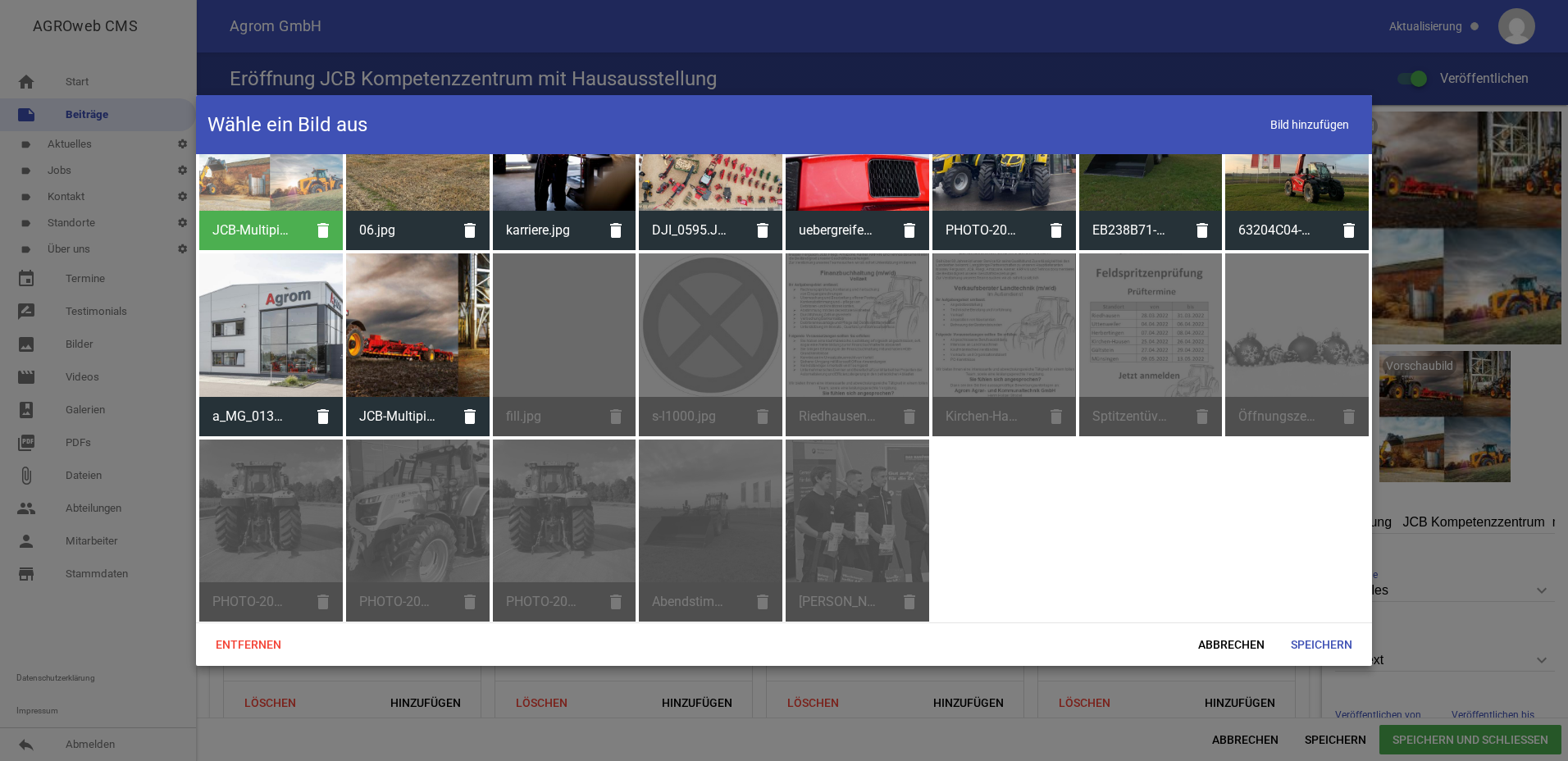
click at [415, 334] on div at bounding box center [418, 325] width 144 height 144
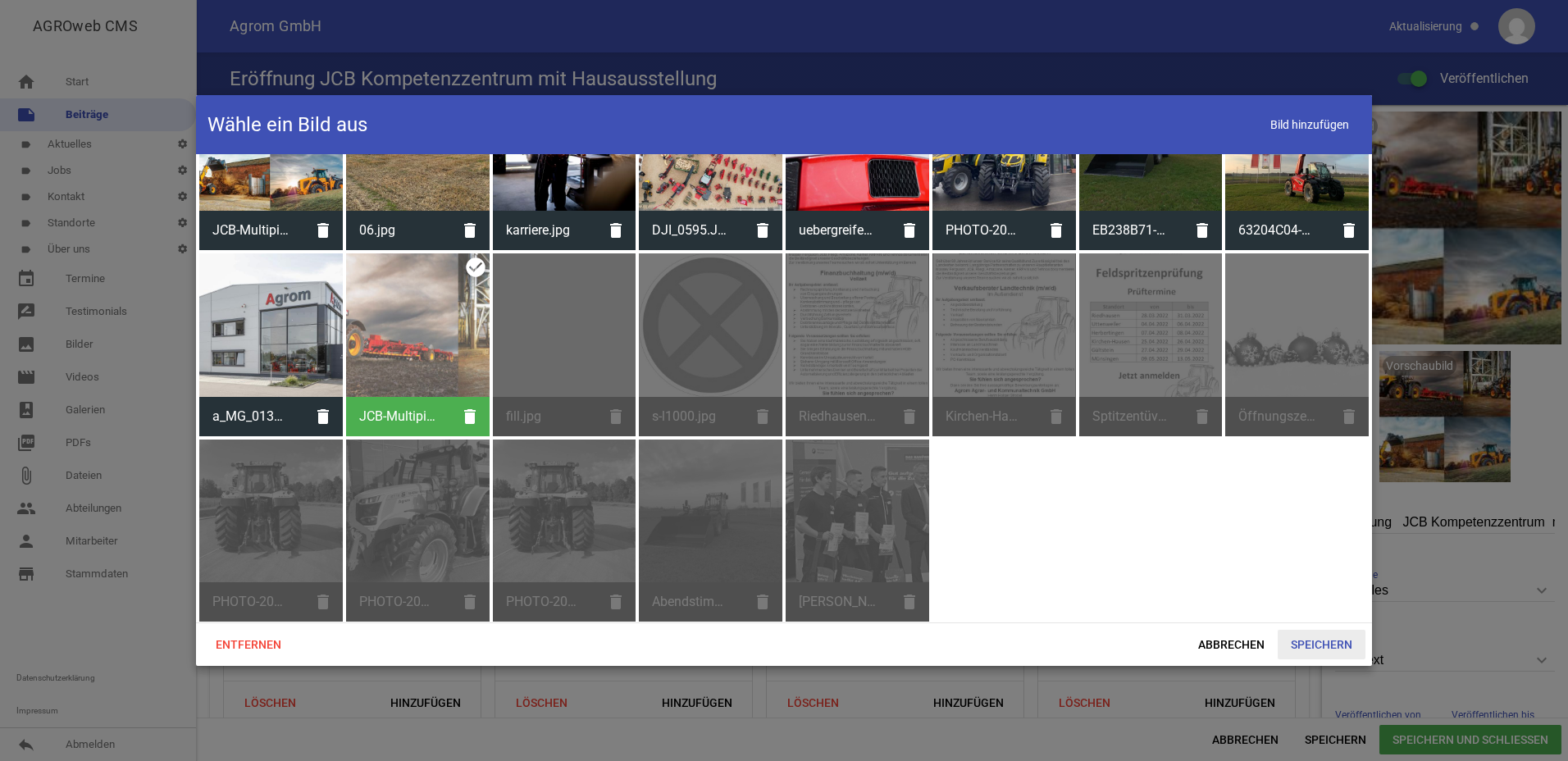
click at [1296, 643] on span "Speichern" at bounding box center [1321, 645] width 87 height 29
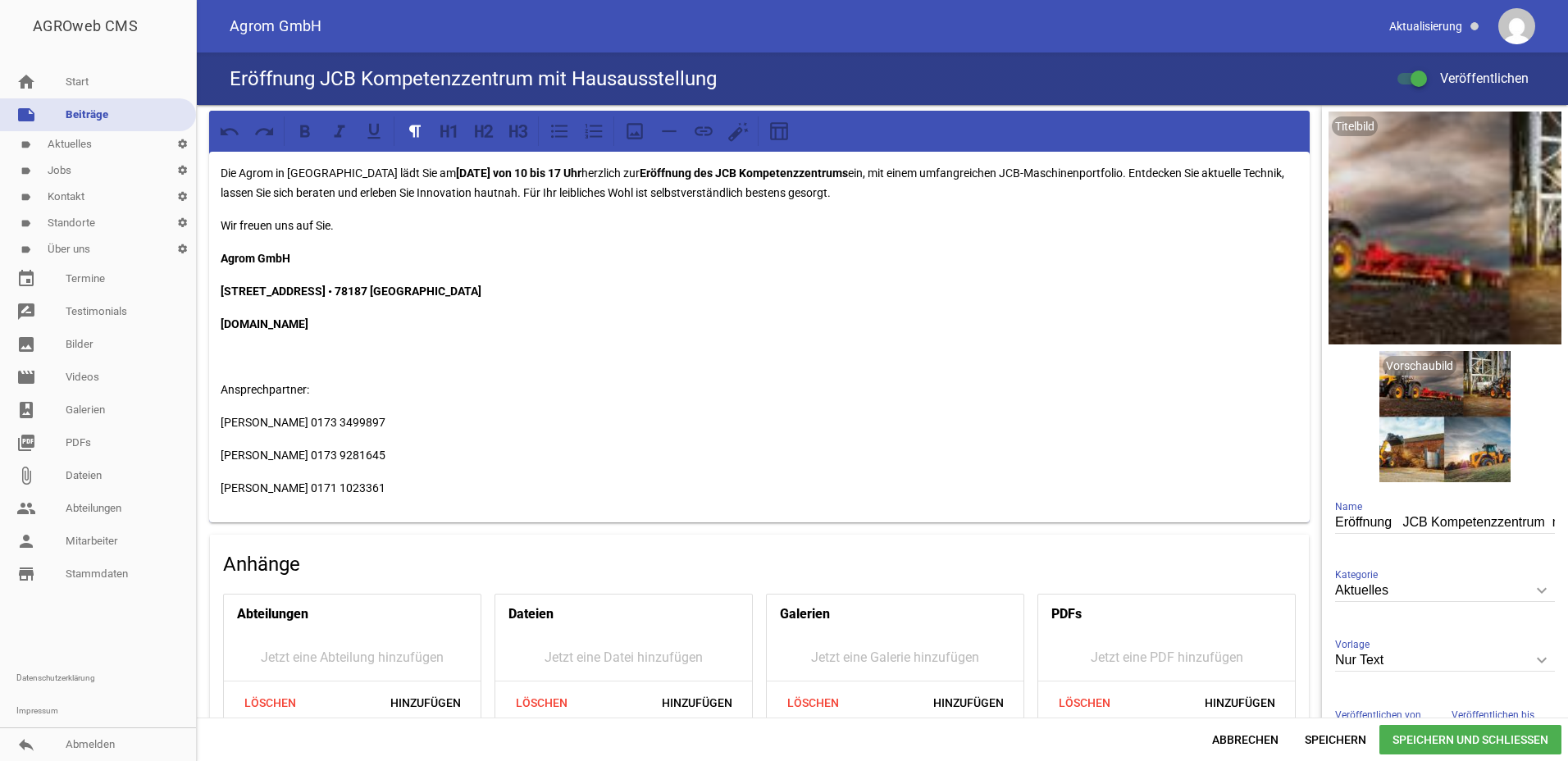
click at [1490, 742] on span "Speichern und Schließen" at bounding box center [1470, 740] width 182 height 29
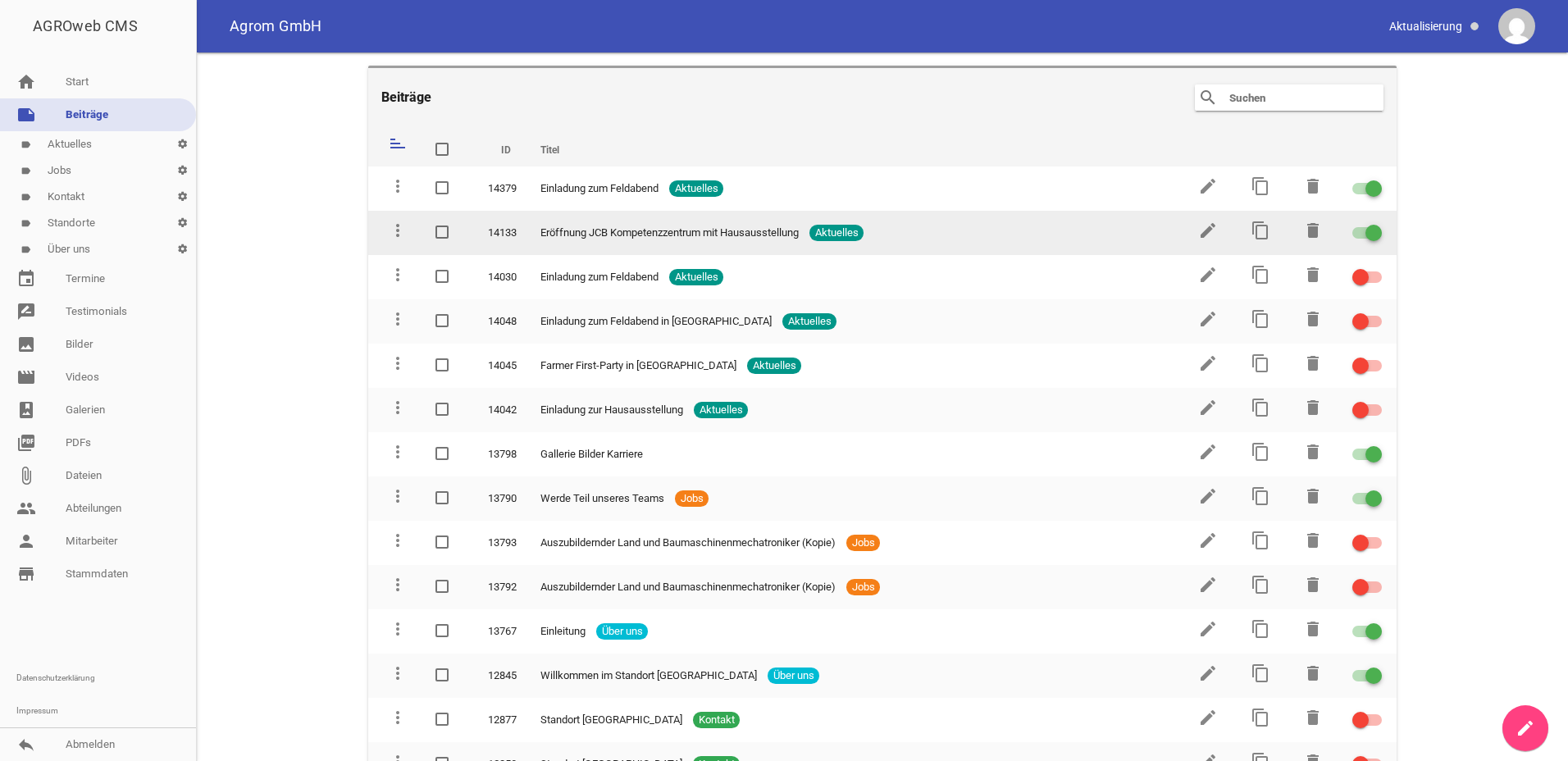
click at [943, 235] on div "Eröffnung JCB Kompetenzzentrum mit Hausausstellung Aktuelles" at bounding box center [853, 232] width 625 height 16
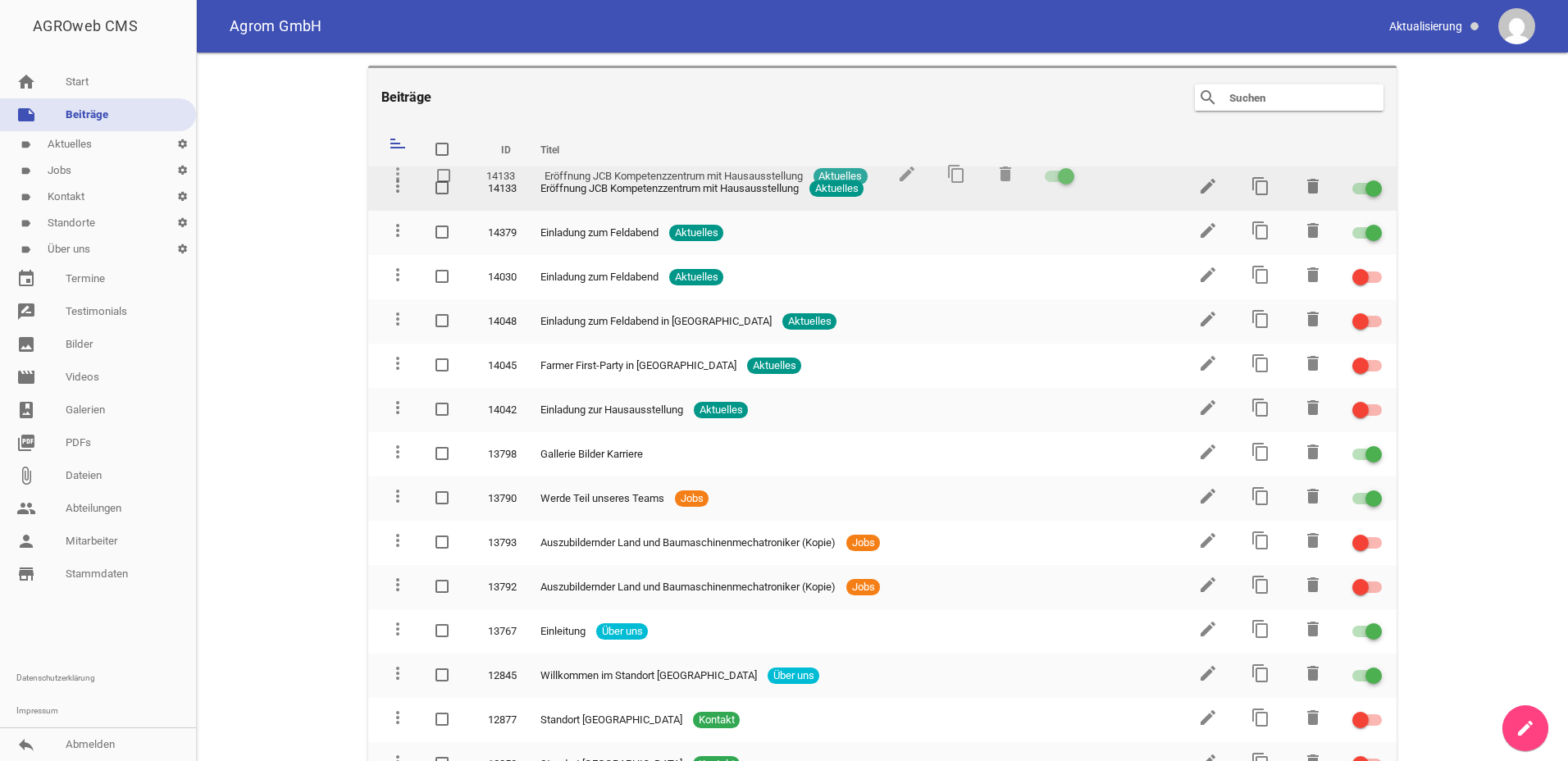
drag, startPoint x: 393, startPoint y: 232, endPoint x: 394, endPoint y: 175, distance: 57.0
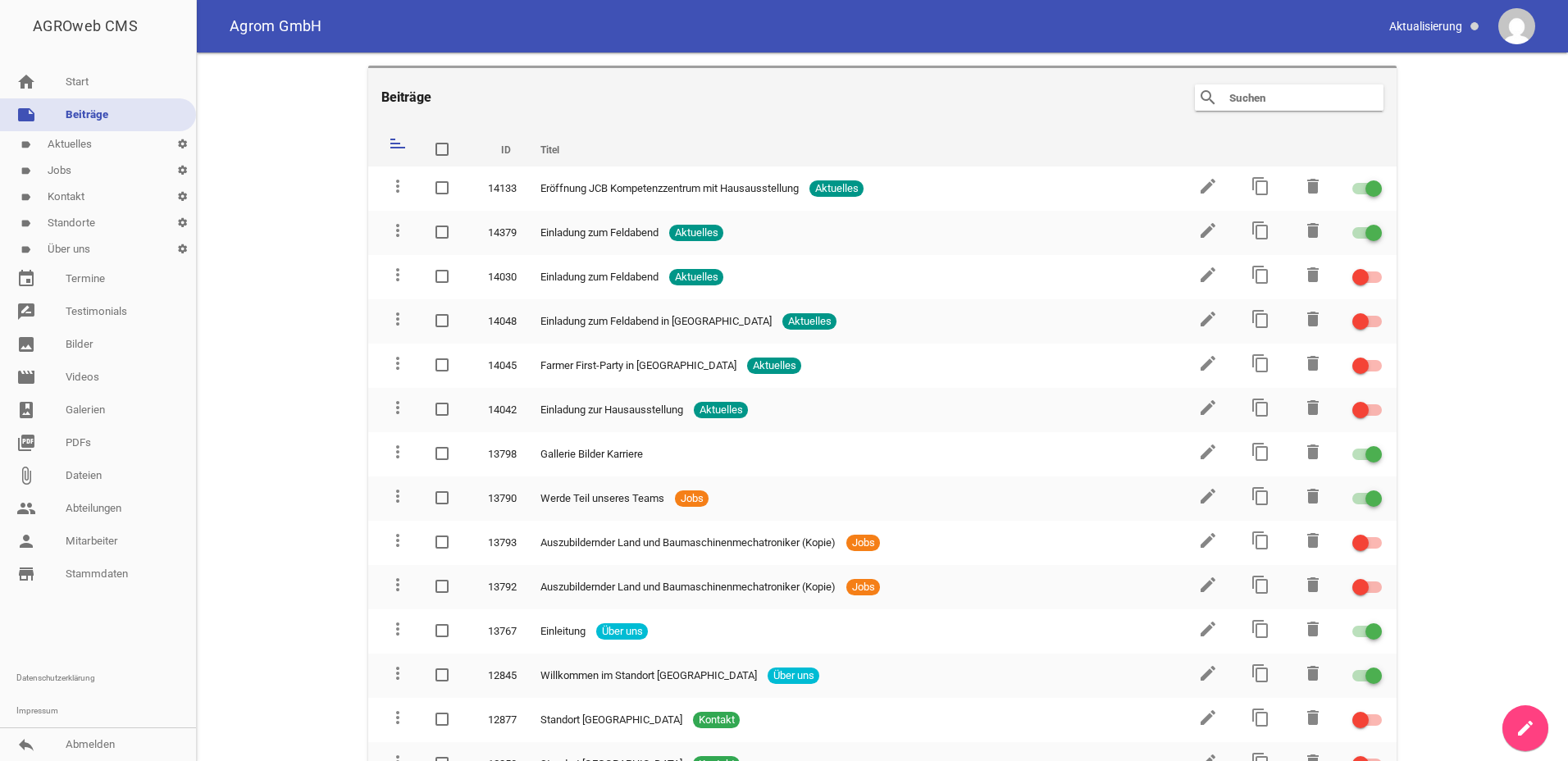
click at [255, 155] on main "Beiträge search clear sort ID Titel delete more_vert 14133 Eröffnung JCB Kompet…" at bounding box center [882, 407] width 1371 height 709
click at [1527, 29] on img at bounding box center [1517, 27] width 37 height 37
click at [95, 746] on link "reply Abmelden" at bounding box center [98, 745] width 196 height 33
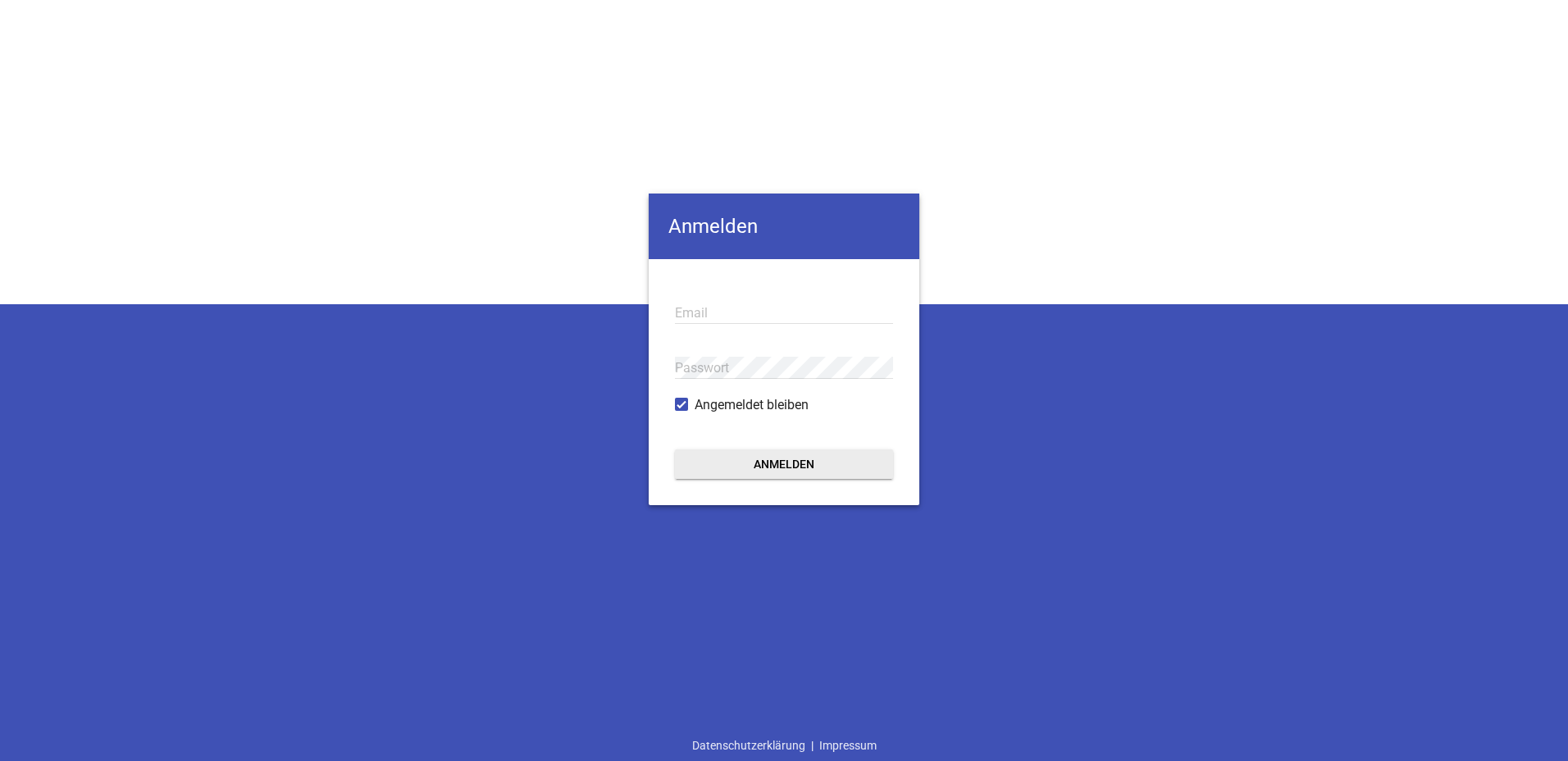
click at [106, 743] on div "Anmelden Email Passwort Angemeldet bleiben Anmelden Datenschutzerklärung | Impr…" at bounding box center [784, 380] width 1568 height 761
